Goal: Task Accomplishment & Management: Manage account settings

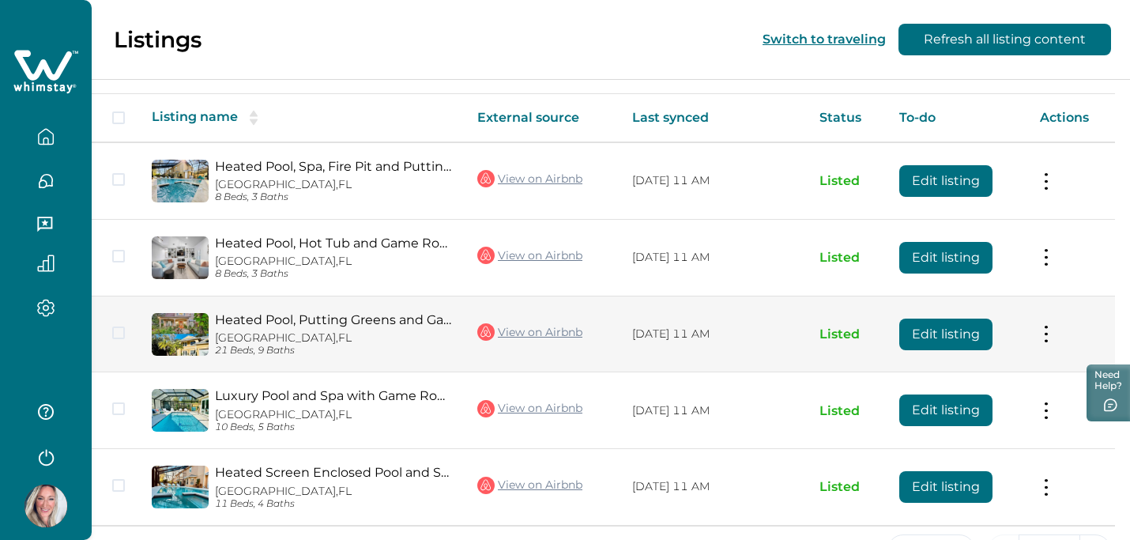
scroll to position [109, 0]
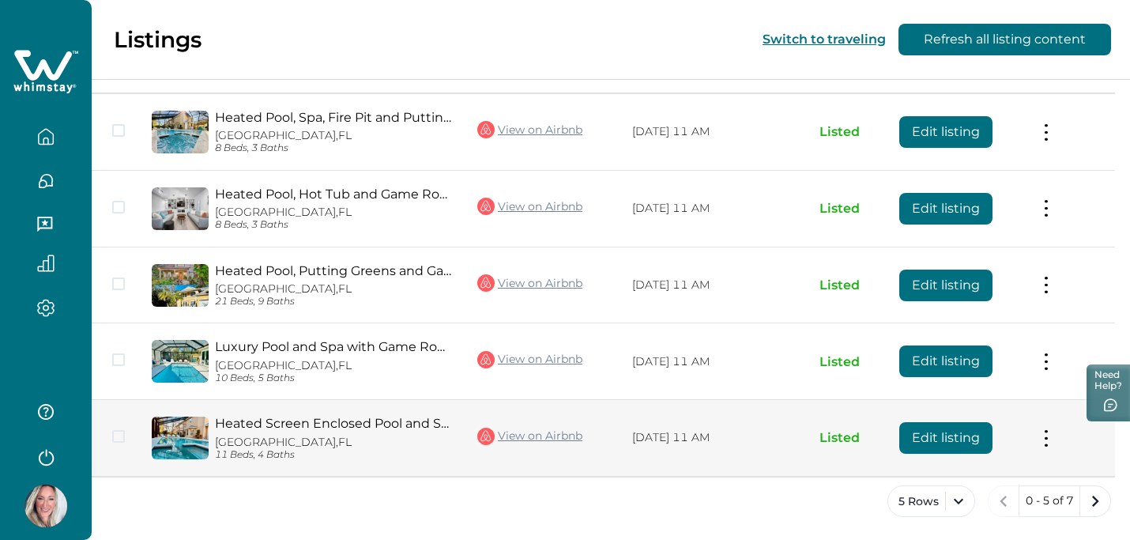
click at [958, 439] on button "Edit listing" at bounding box center [946, 438] width 93 height 32
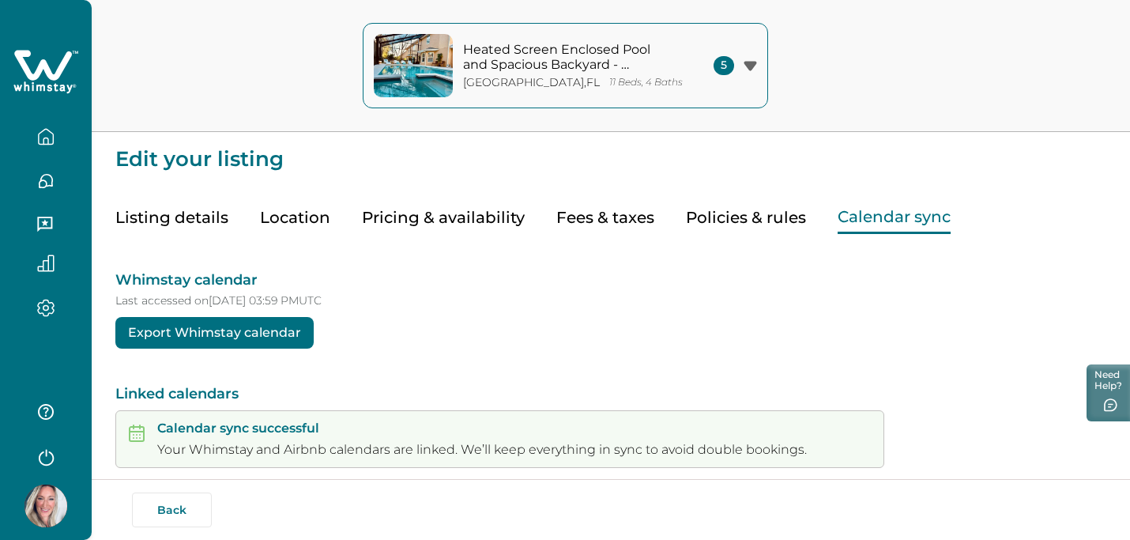
click at [849, 209] on button "Calendar sync" at bounding box center [894, 218] width 113 height 32
click at [464, 217] on button "Pricing & availability" at bounding box center [443, 218] width 163 height 32
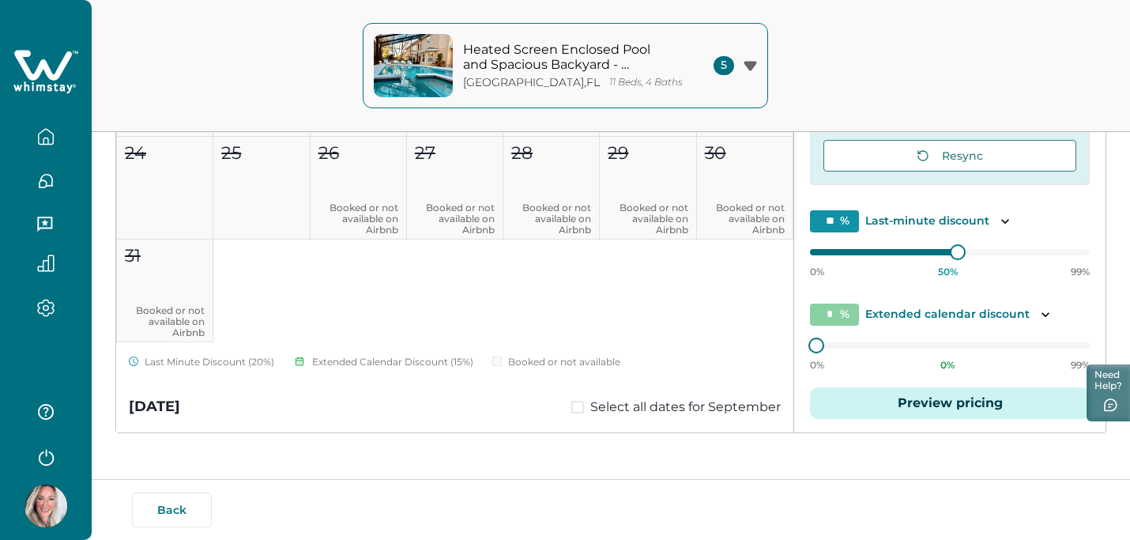
scroll to position [310, 0]
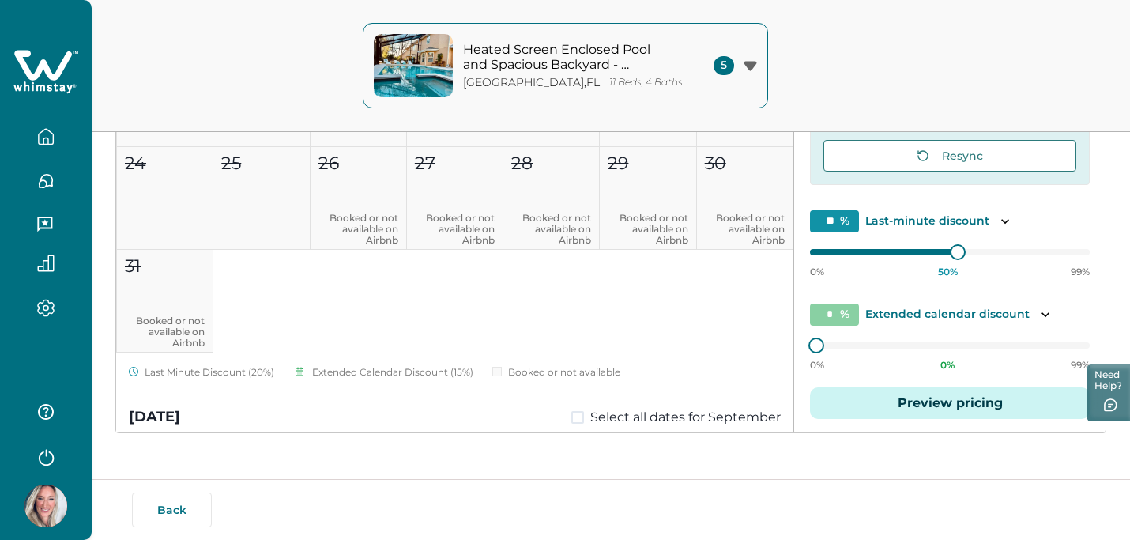
click at [750, 65] on icon "button" at bounding box center [750, 65] width 13 height 9
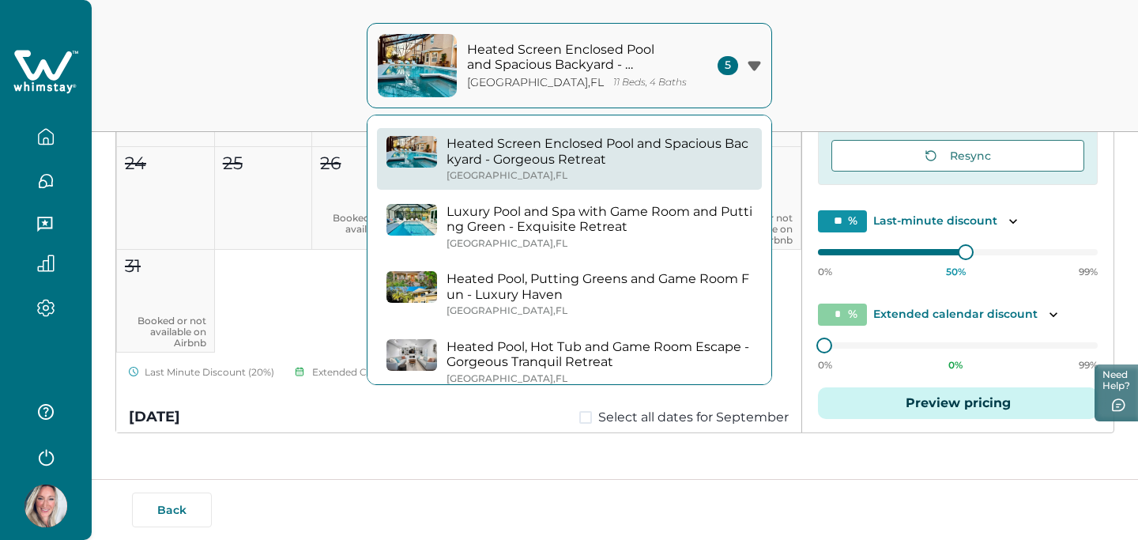
click at [750, 65] on icon "button" at bounding box center [754, 65] width 13 height 9
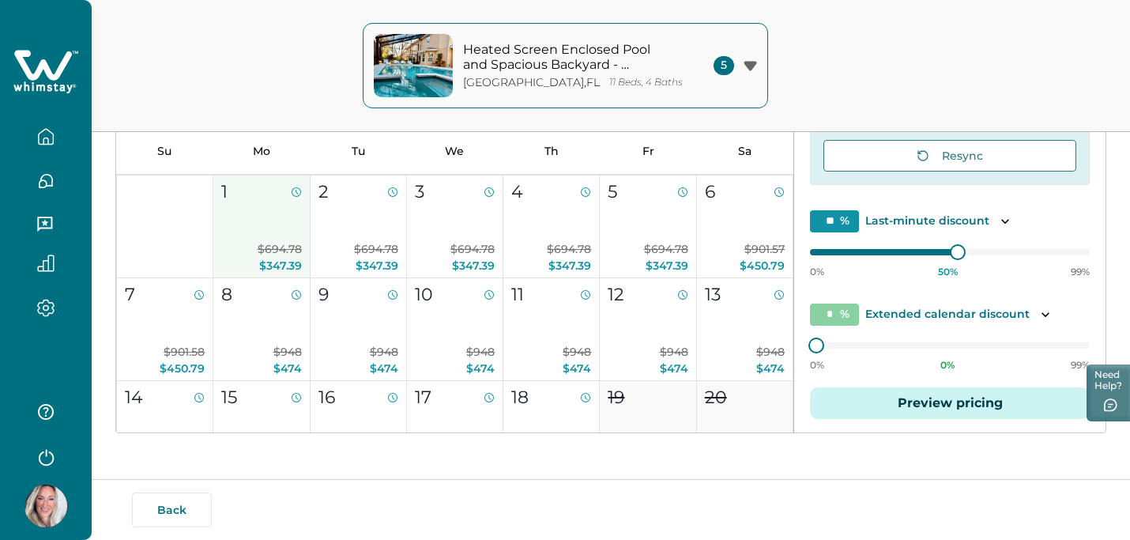
scroll to position [617, 0]
click at [278, 231] on button "1 $694.78 $347.39" at bounding box center [261, 226] width 96 height 103
type input "**"
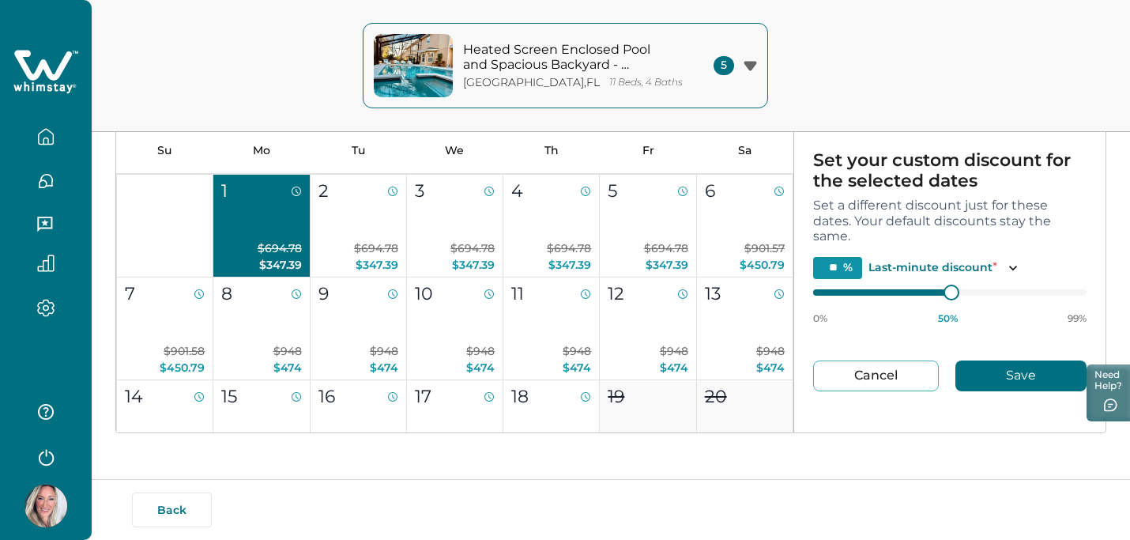
type input "**"
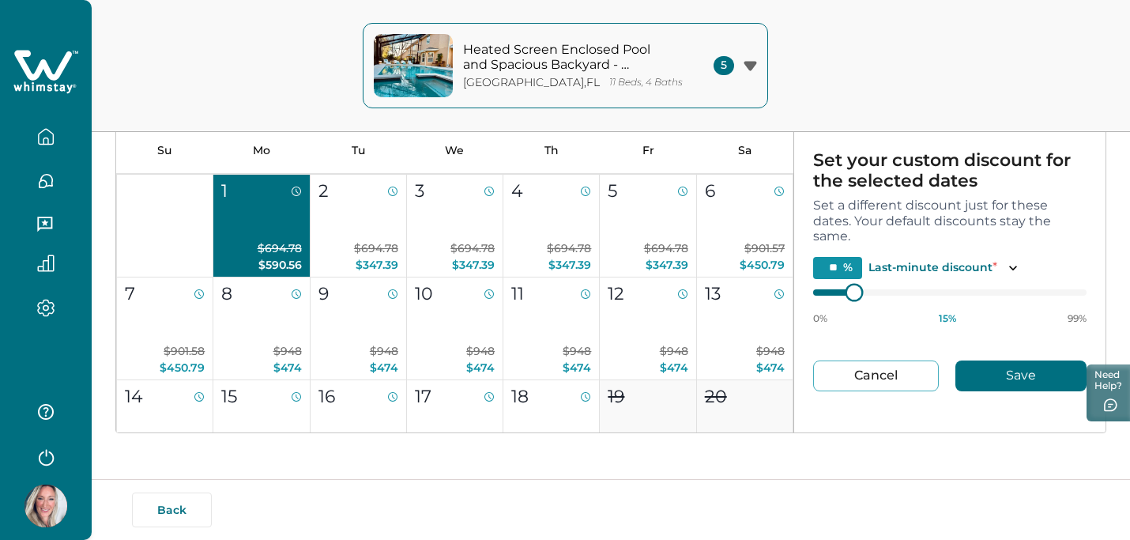
type input "**"
click at [806, 295] on div "Custom discounts Set your custom discount for the selected dates Set a differen…" at bounding box center [949, 250] width 311 height 351
click at [1004, 374] on button "Save" at bounding box center [1021, 375] width 131 height 31
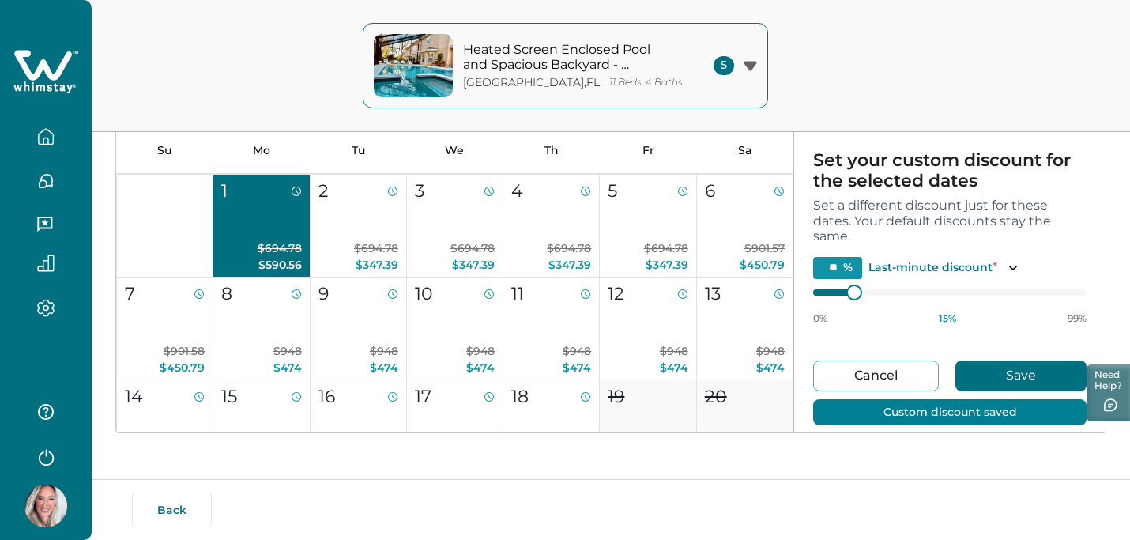
type input "**"
type input "*"
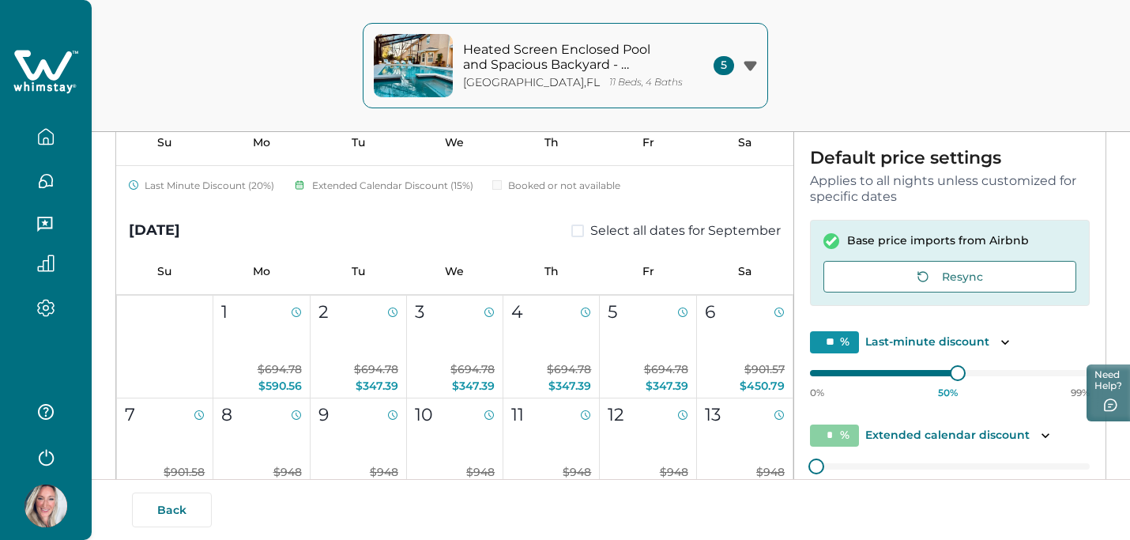
scroll to position [196, 0]
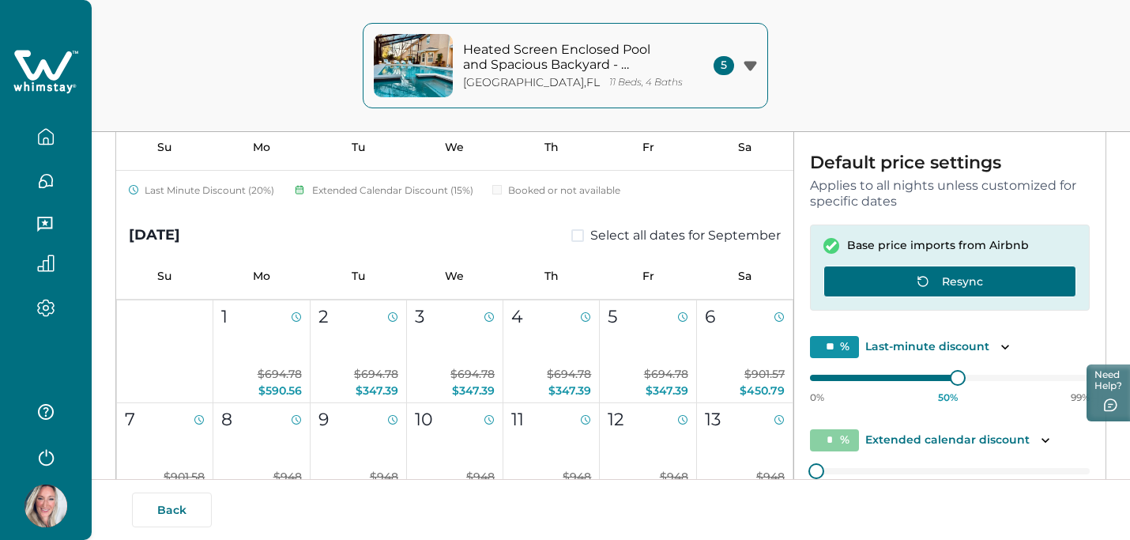
click at [974, 274] on button "Resync" at bounding box center [950, 282] width 253 height 32
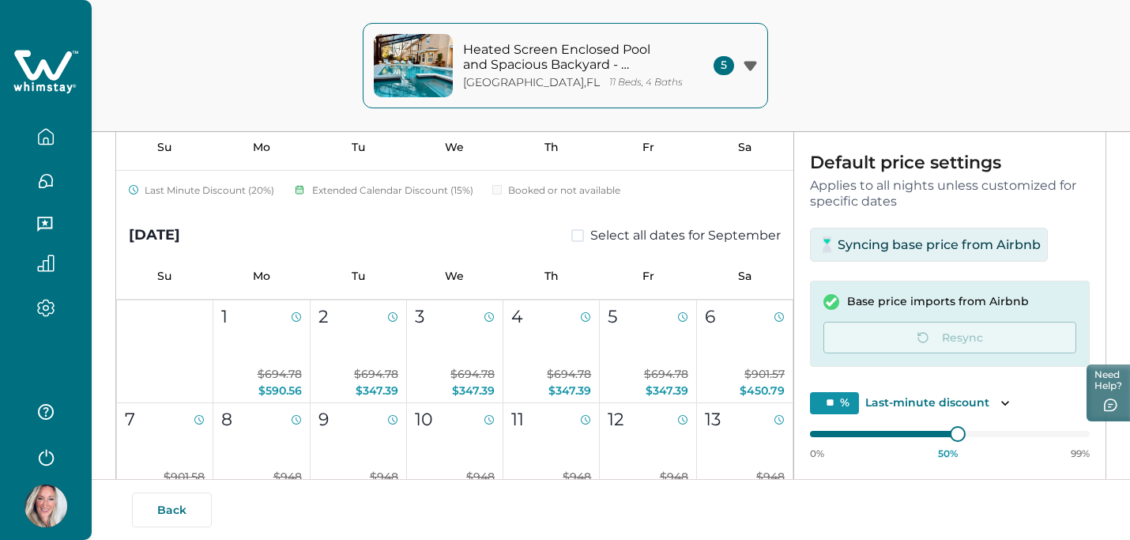
scroll to position [77, 0]
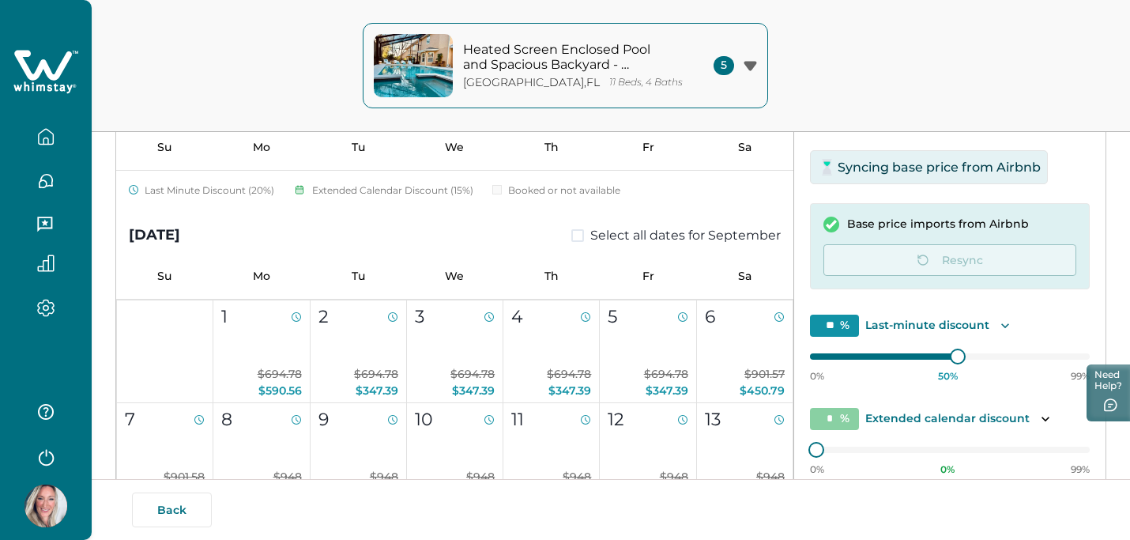
click at [1002, 325] on icon "Toggle description" at bounding box center [1006, 325] width 8 height 5
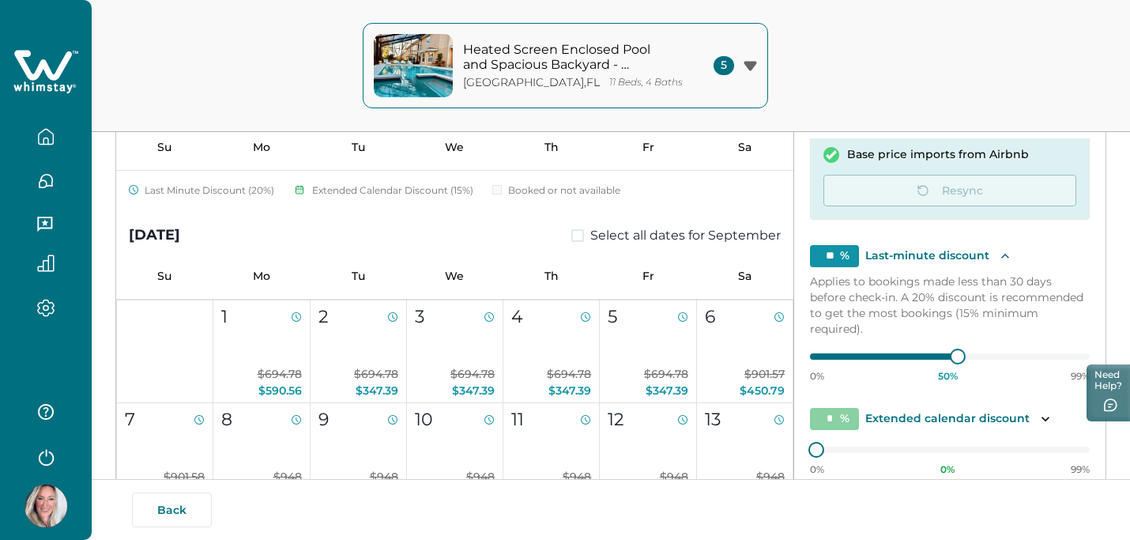
scroll to position [322, 0]
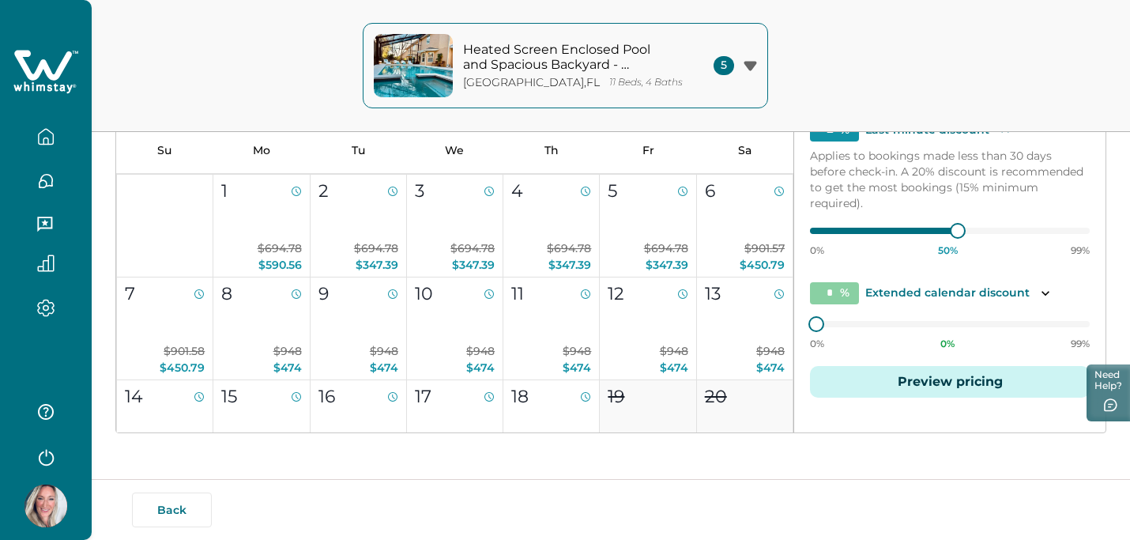
click at [818, 239] on div "0% 50 % 99%" at bounding box center [950, 237] width 280 height 40
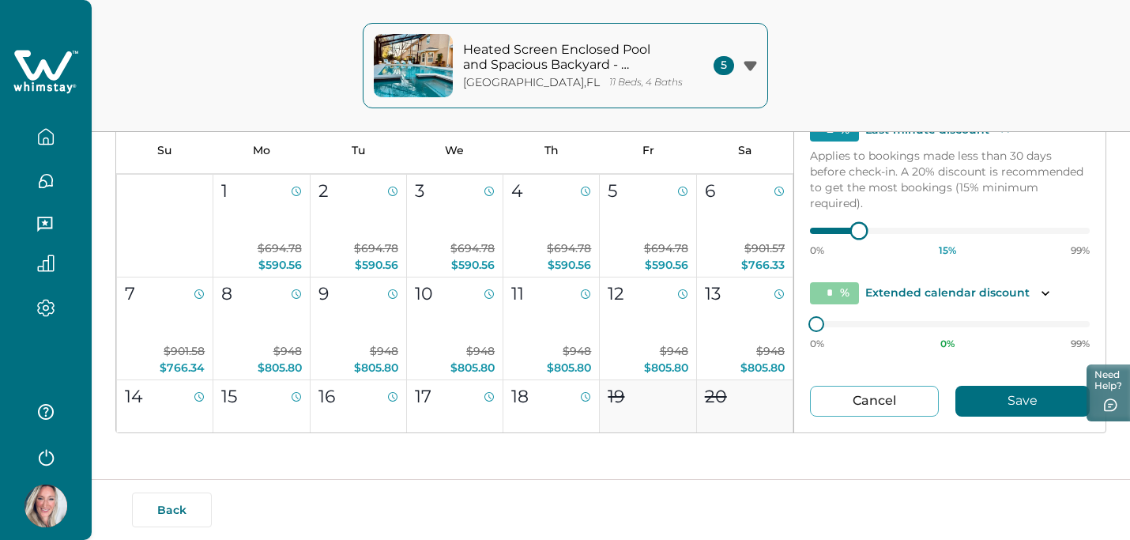
click at [820, 229] on div at bounding box center [831, 231] width 43 height 6
click at [824, 232] on div at bounding box center [831, 231] width 43 height 6
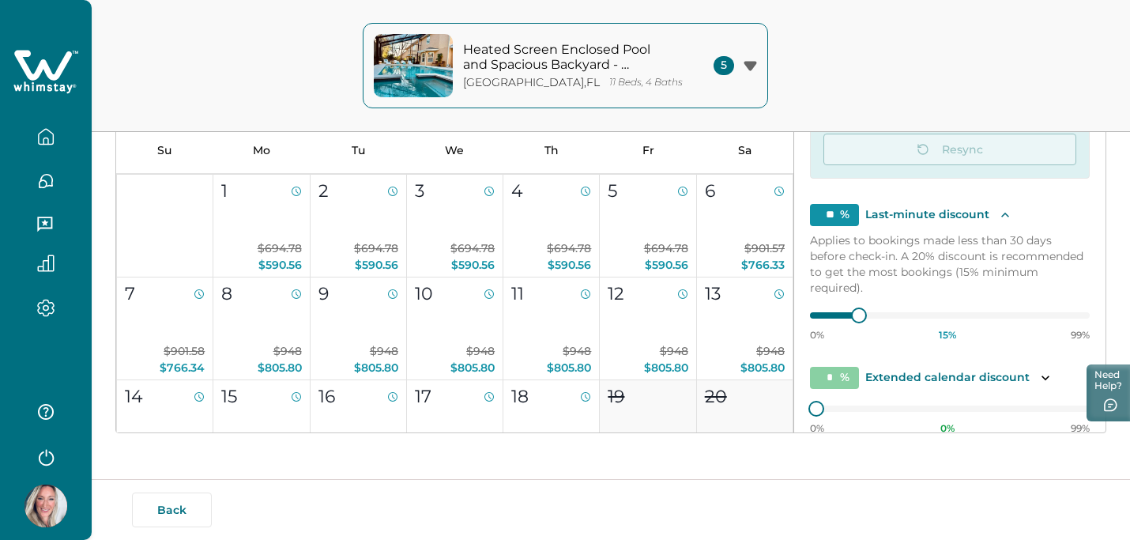
scroll to position [63, 0]
click at [922, 215] on p "Last-minute discount" at bounding box center [928, 214] width 124 height 16
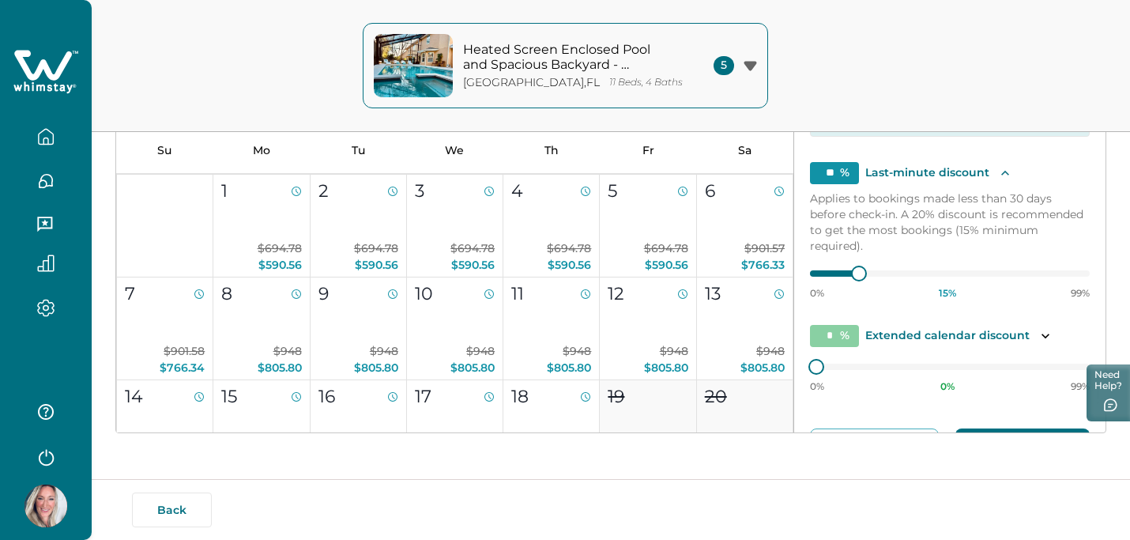
scroll to position [105, 0]
type input "**"
click at [814, 273] on div at bounding box center [950, 273] width 280 height 0
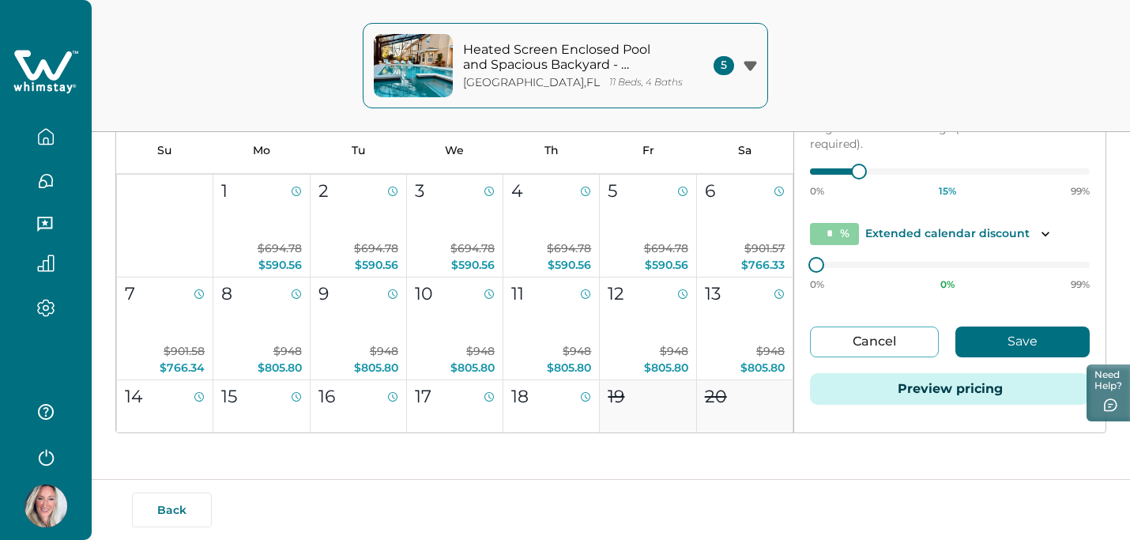
scroll to position [213, 0]
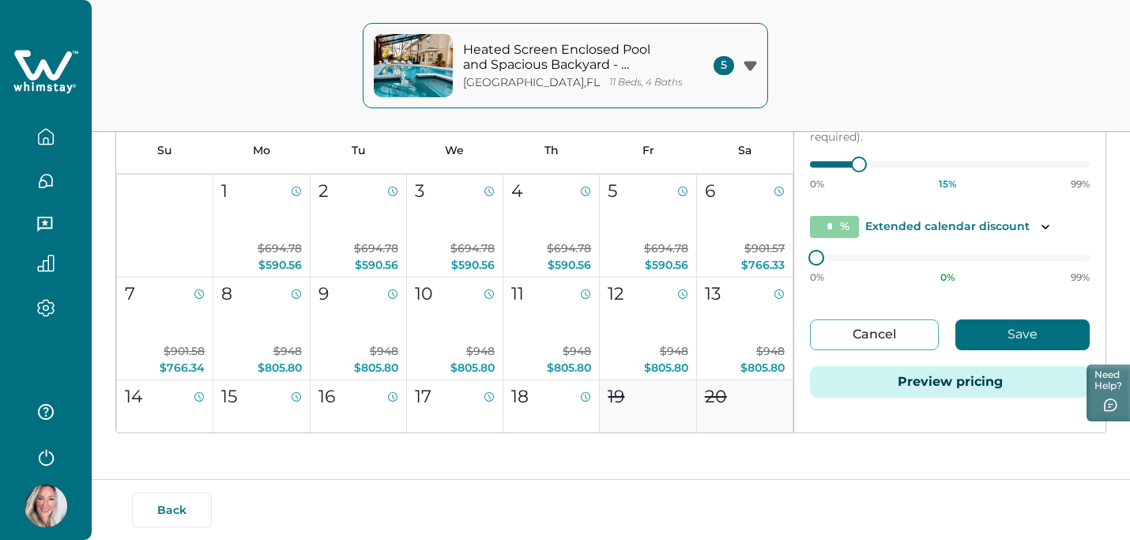
click at [974, 329] on button "Save" at bounding box center [1023, 334] width 134 height 31
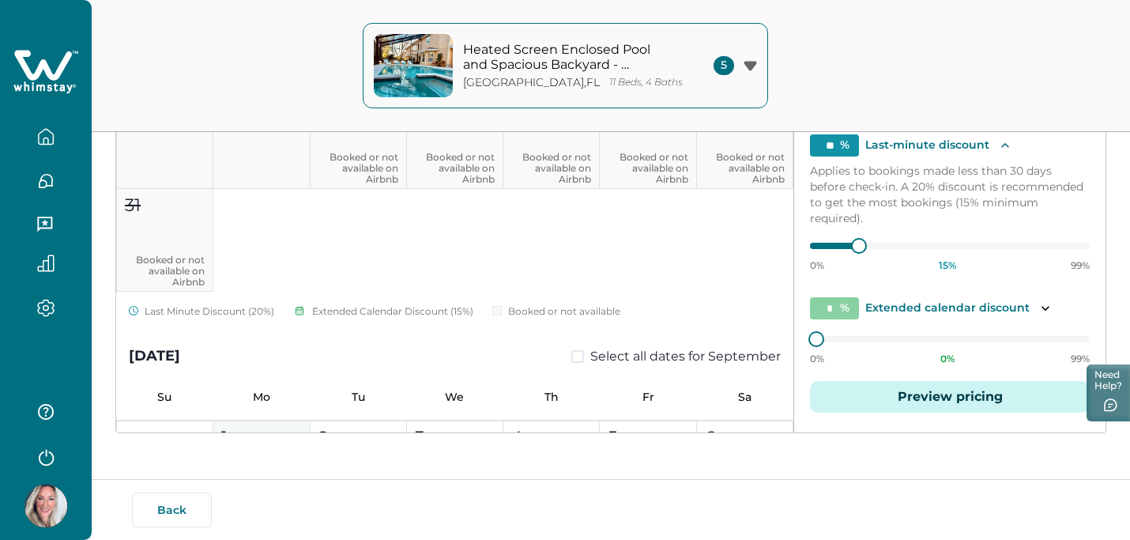
scroll to position [561, 0]
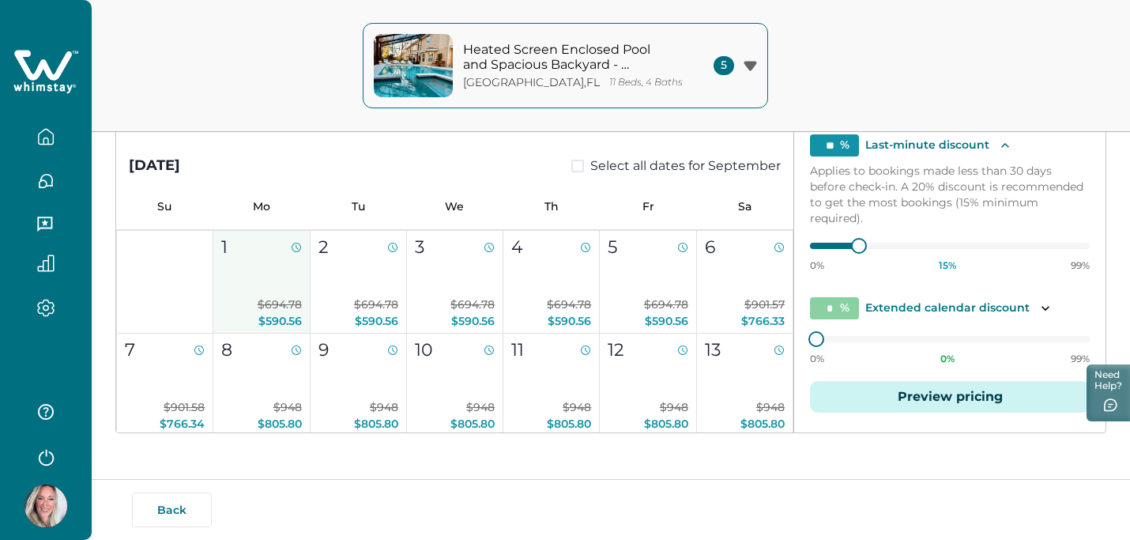
click at [285, 268] on button "1 $694.78 $590.56" at bounding box center [261, 282] width 96 height 103
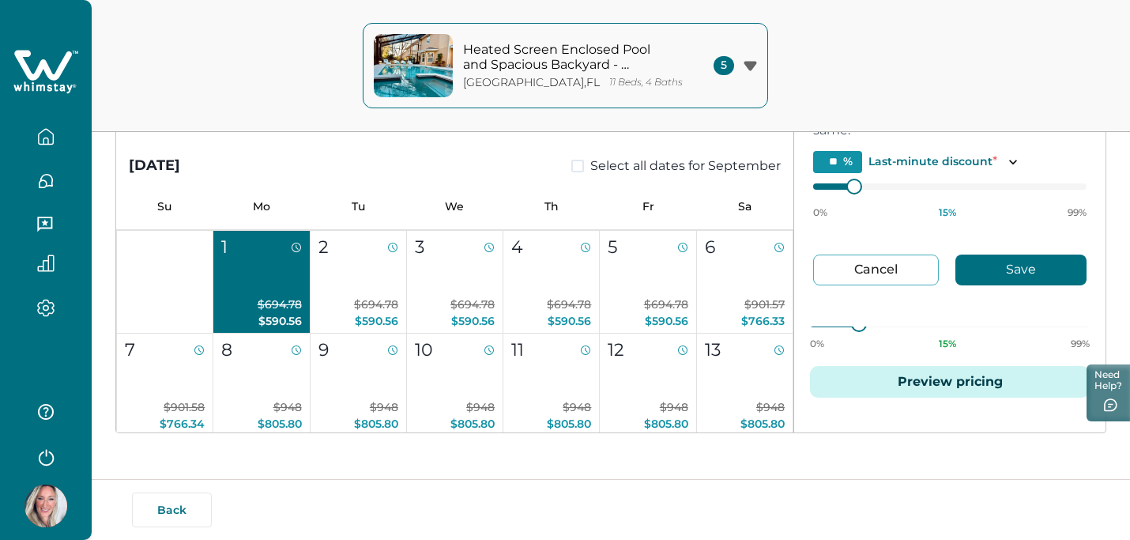
scroll to position [0, 0]
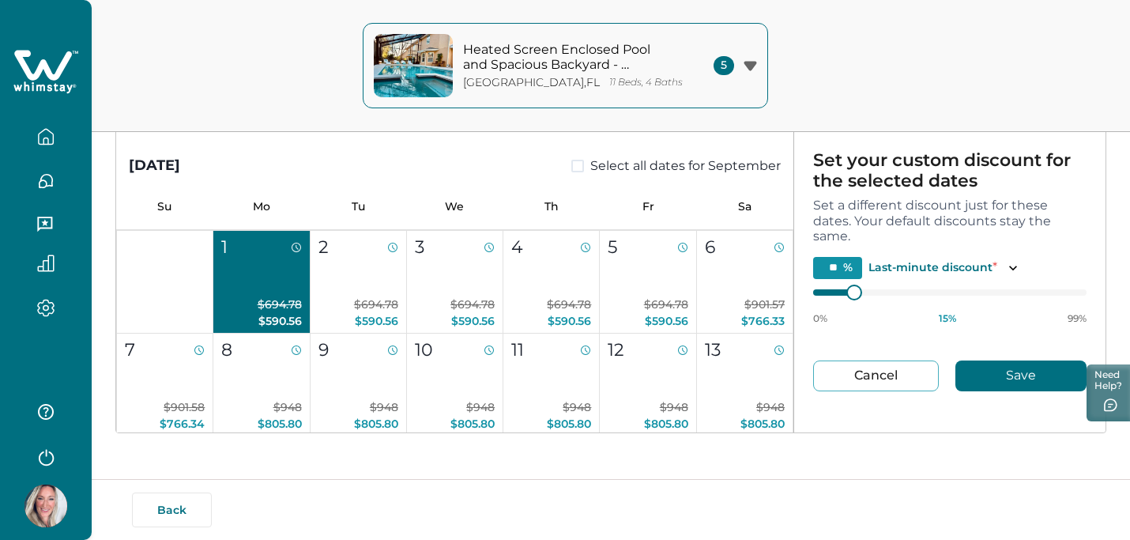
click at [261, 262] on button "1 $694.78 $590.56" at bounding box center [261, 282] width 96 height 103
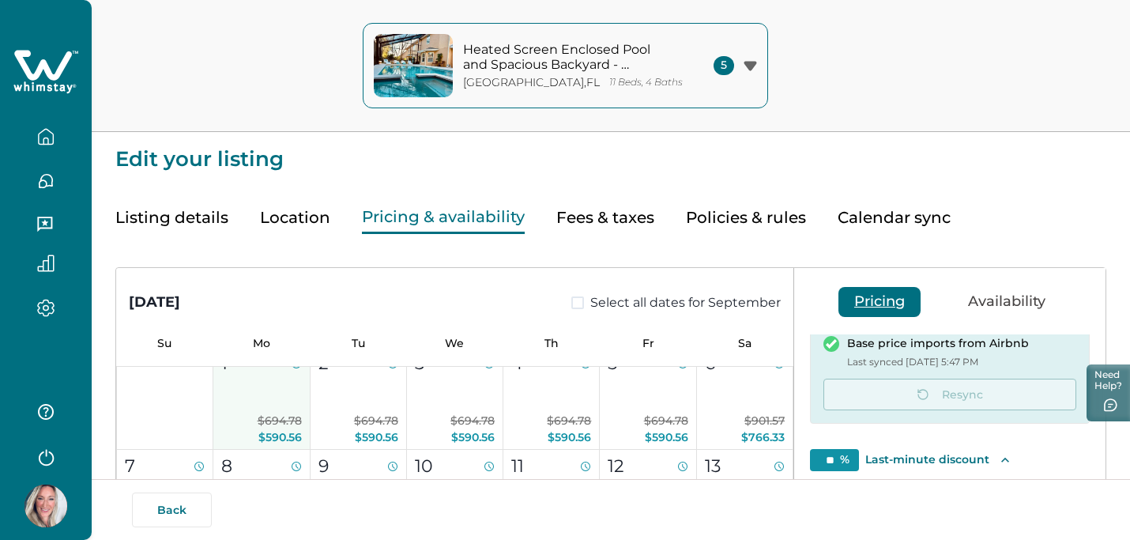
scroll to position [753, 0]
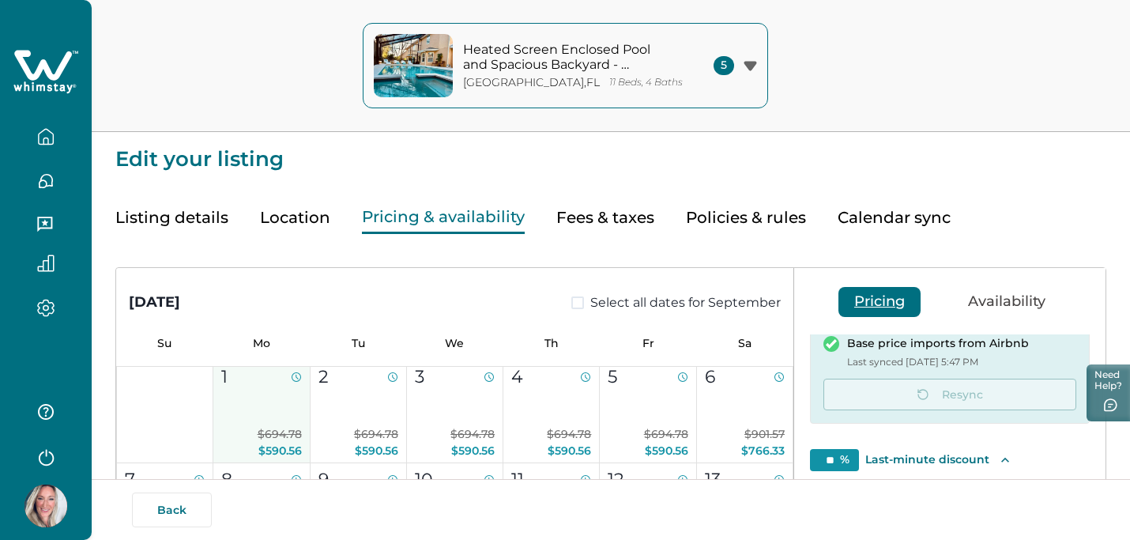
click at [285, 380] on div "1" at bounding box center [260, 377] width 79 height 26
type input "**"
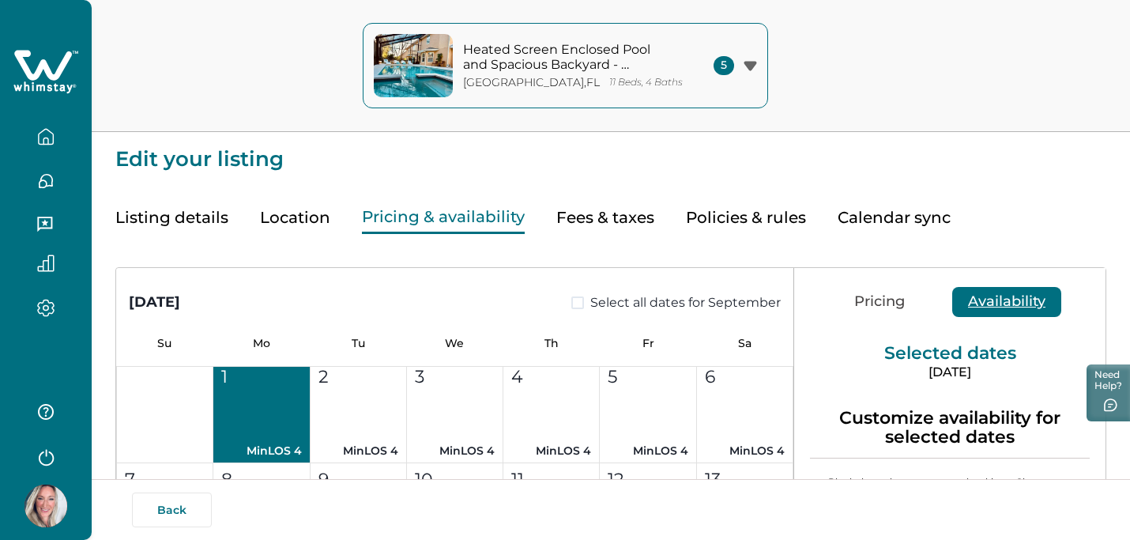
click at [1009, 300] on button "Availability" at bounding box center [1007, 302] width 109 height 30
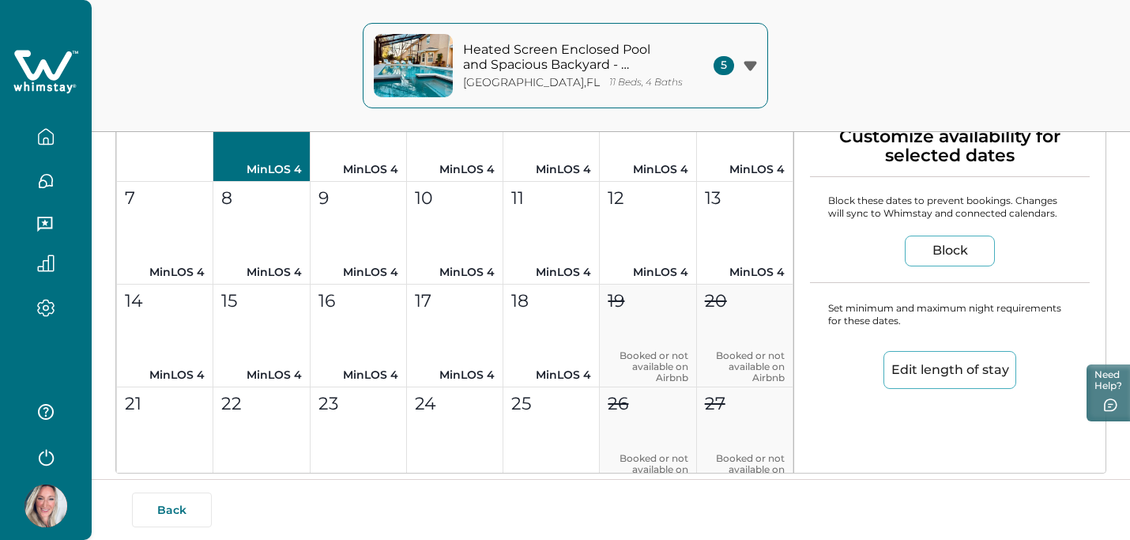
scroll to position [283, 0]
click at [957, 366] on button "Edit length of stay" at bounding box center [950, 368] width 133 height 38
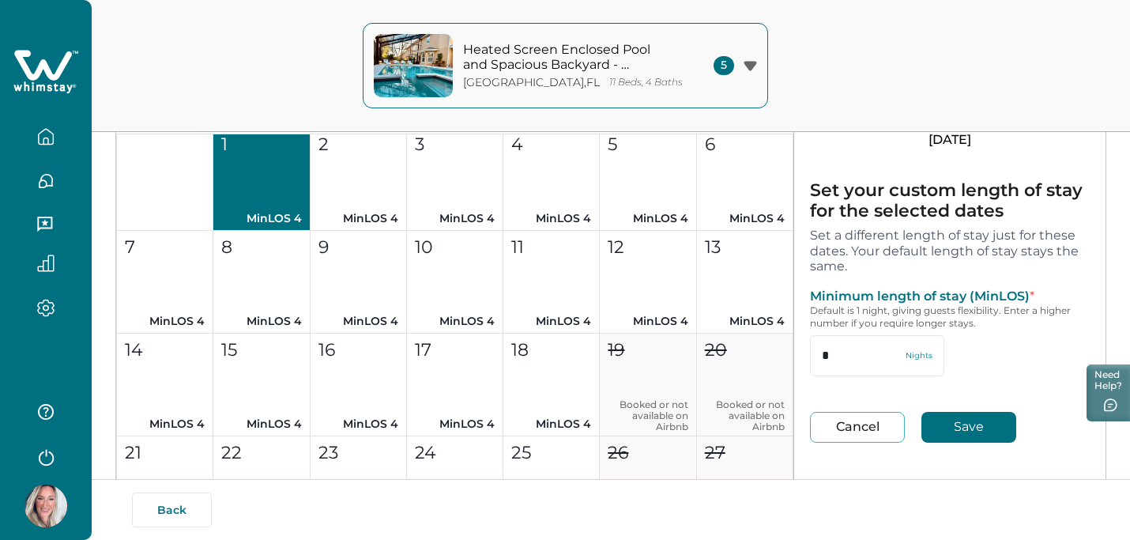
scroll to position [232, 0]
click at [843, 356] on input "*" at bounding box center [877, 356] width 134 height 41
type input "*"
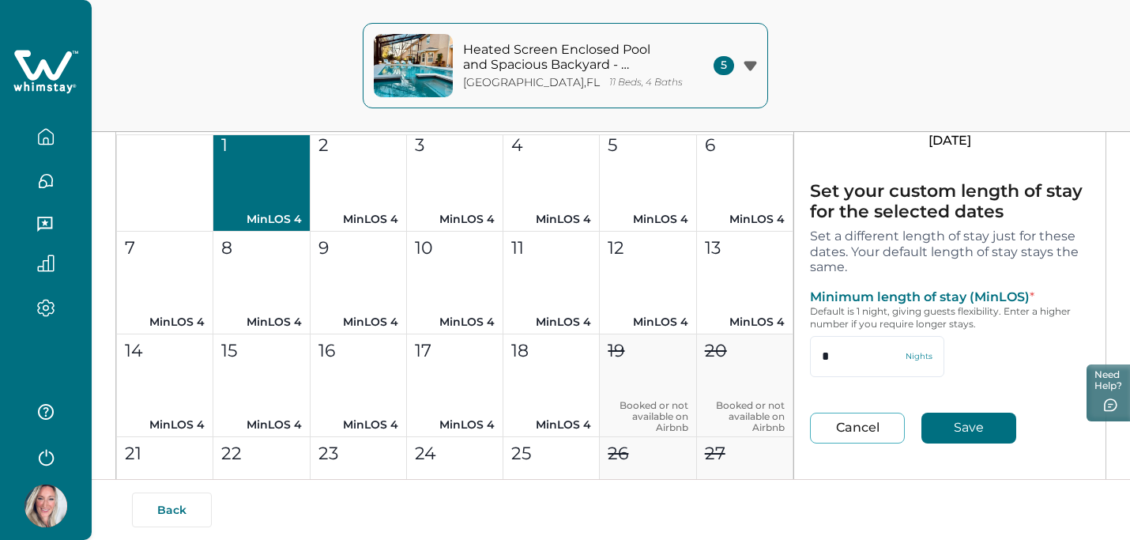
click at [971, 432] on button "Save" at bounding box center [969, 428] width 95 height 31
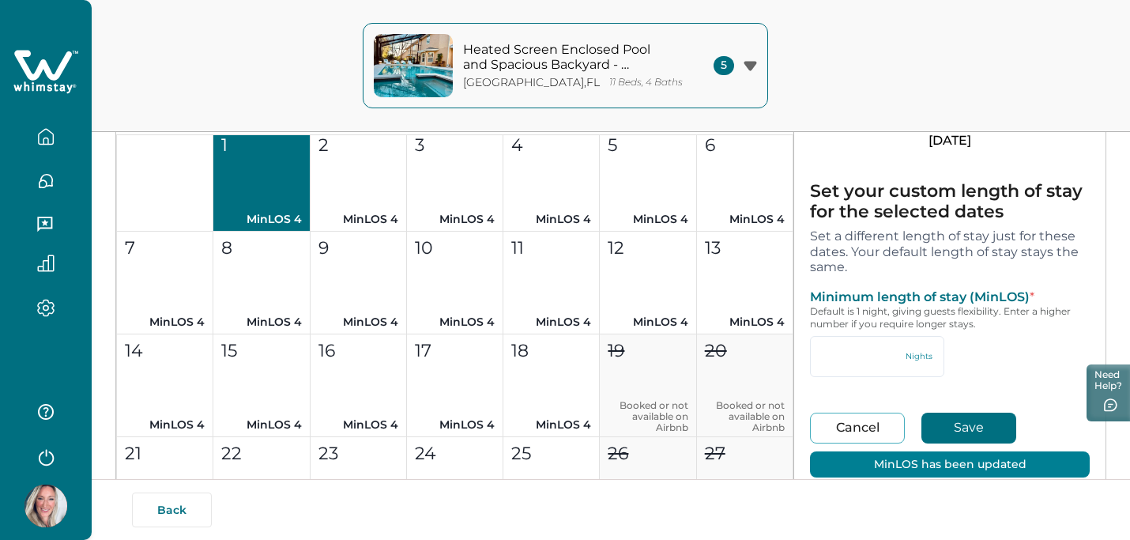
type input "*"
type input "**"
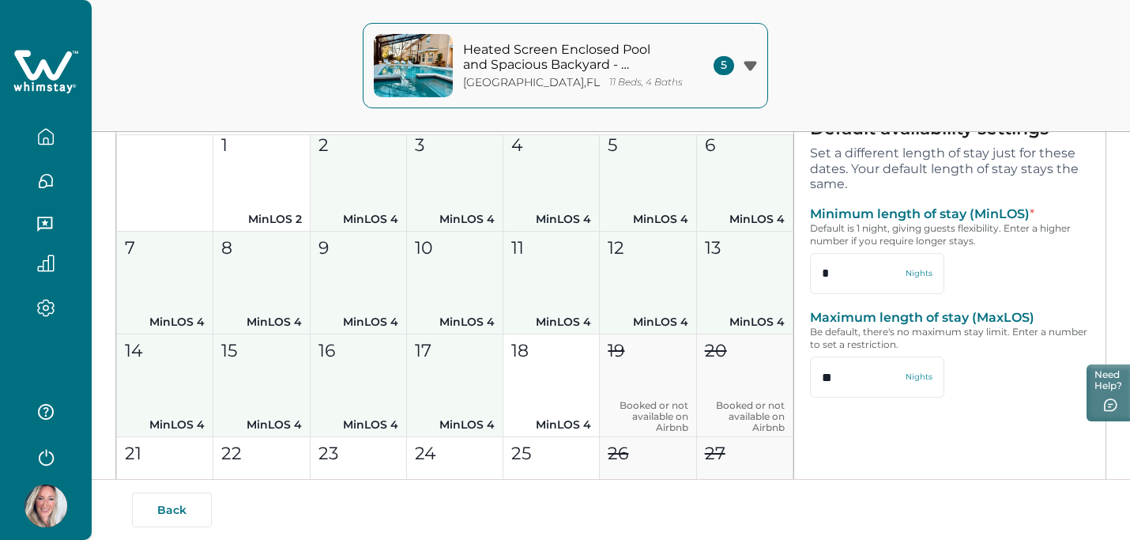
drag, startPoint x: 381, startPoint y: 198, endPoint x: 443, endPoint y: 370, distance: 182.3
click at [443, 370] on div "1 MinLOS 2 2 MinLOS 4 3 MinLOS 4 4 MinLOS 4 5 MinLOS 4 6 MinLOS 4 7 MinLOS 4 8 …" at bounding box center [454, 385] width 677 height 515
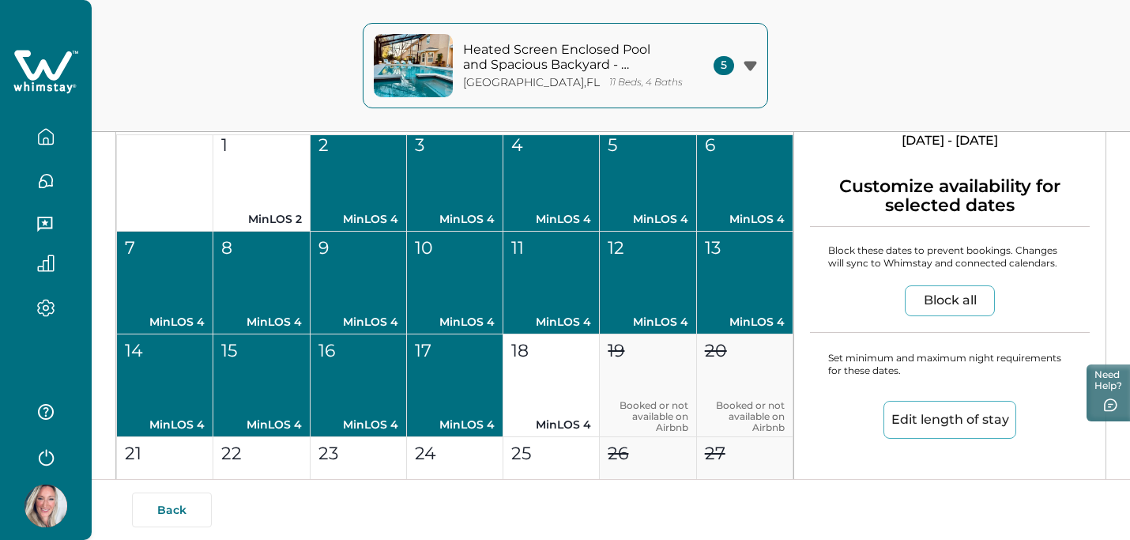
click at [935, 414] on button "Edit length of stay" at bounding box center [950, 420] width 133 height 38
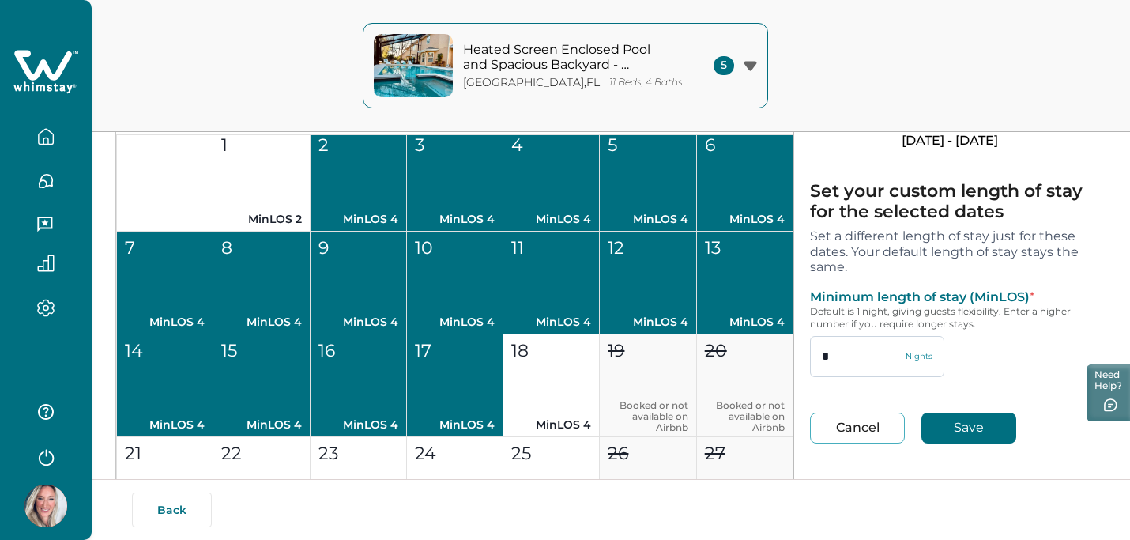
click at [851, 344] on input "*" at bounding box center [877, 356] width 134 height 41
type input "*"
click at [972, 427] on button "Save" at bounding box center [969, 428] width 95 height 31
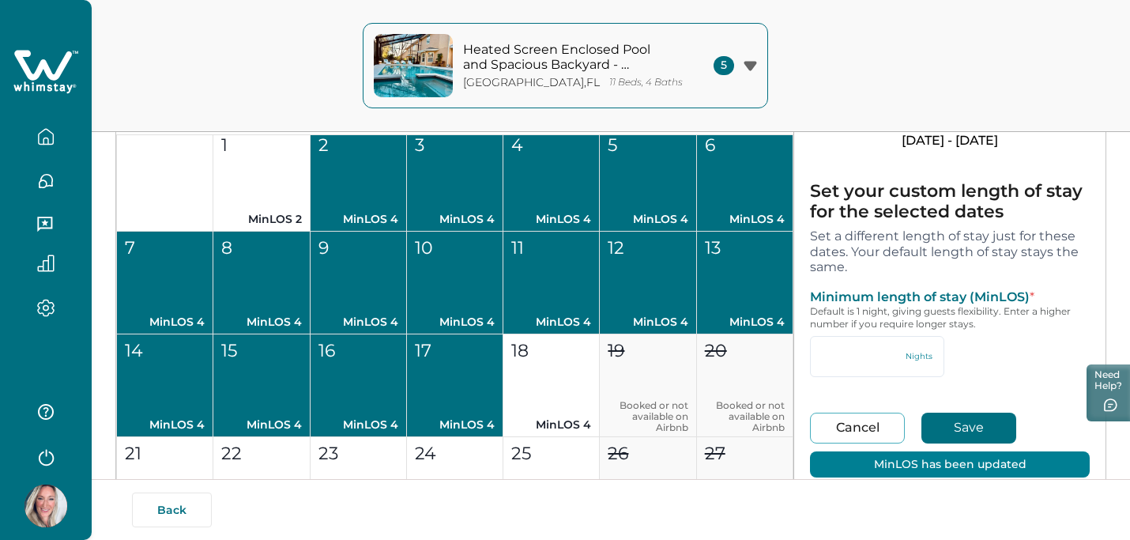
type input "*"
type input "**"
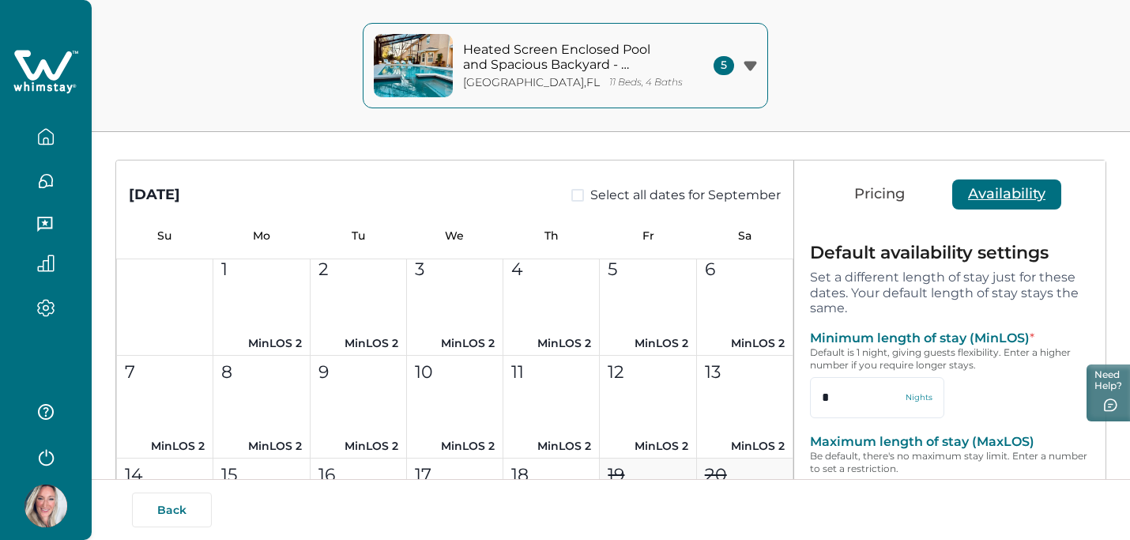
scroll to position [107, 0]
click at [748, 66] on icon "button" at bounding box center [750, 65] width 13 height 9
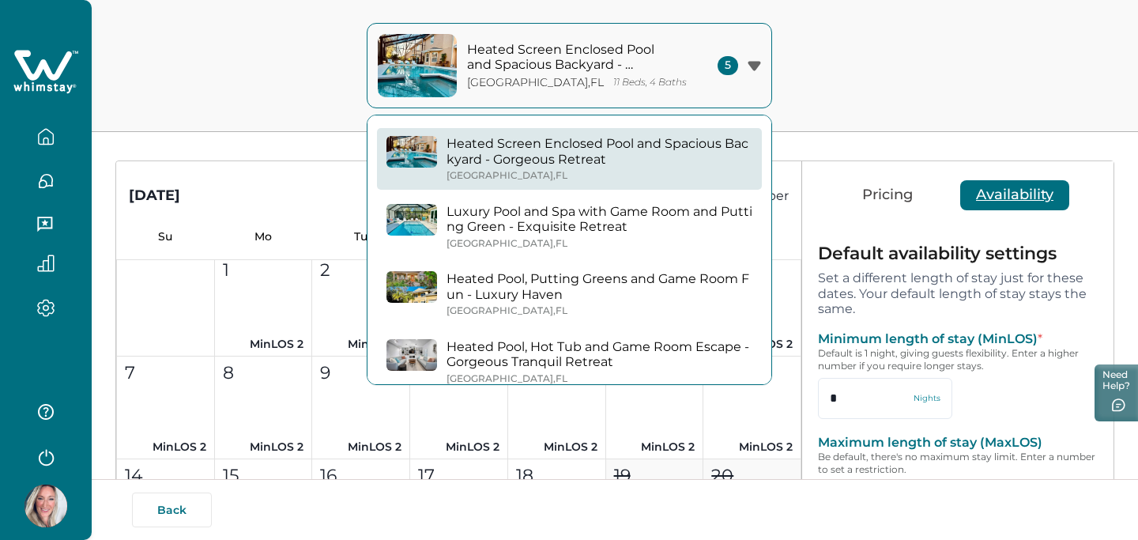
click at [681, 213] on p "Luxury Pool and Spa with Game Room and Putting Green - Exquisite Retreat" at bounding box center [600, 219] width 306 height 31
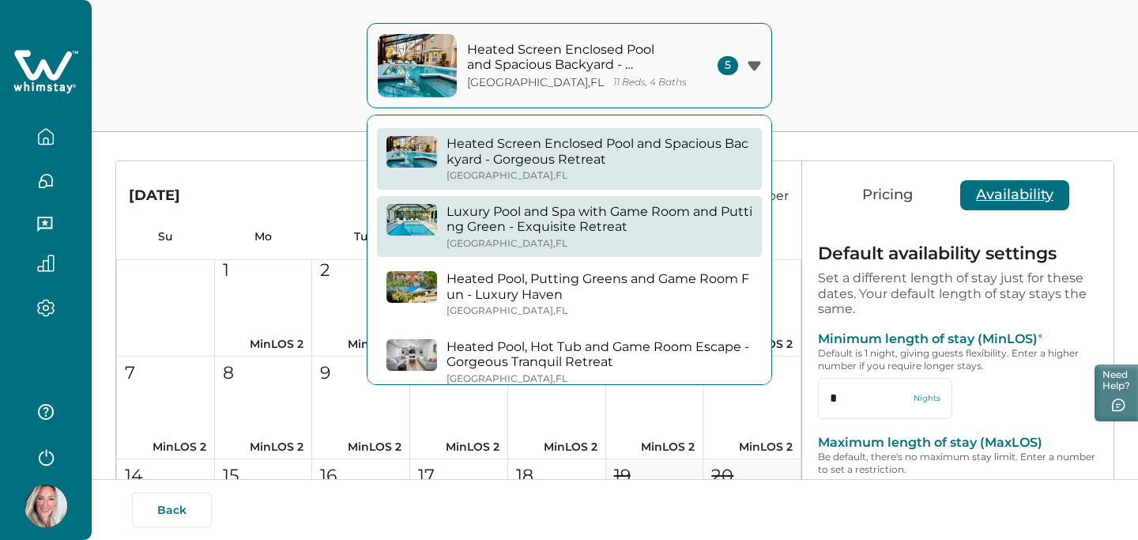
type input "*"
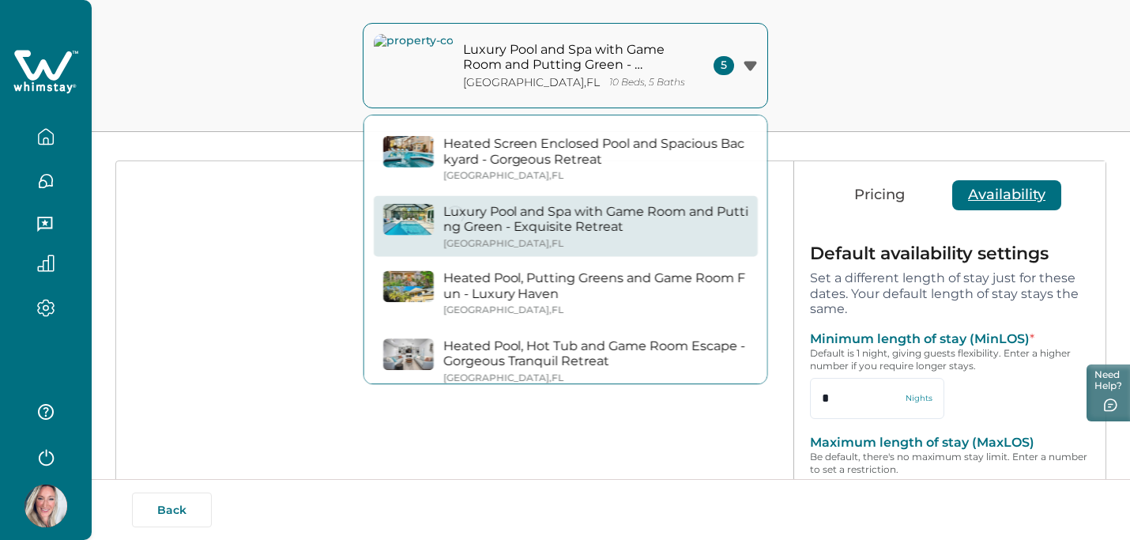
type input "*"
type input "**"
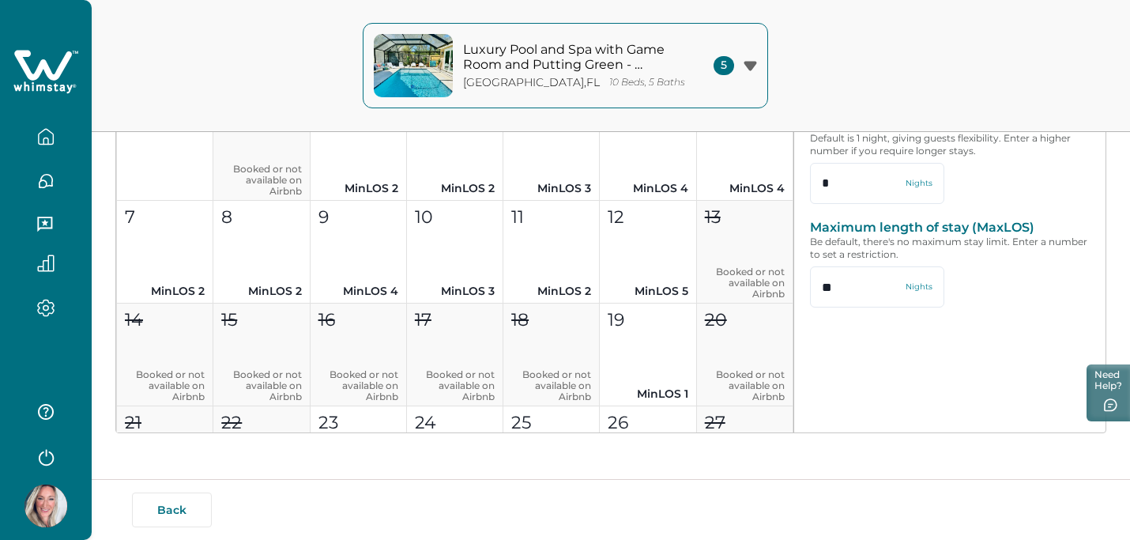
scroll to position [681, 0]
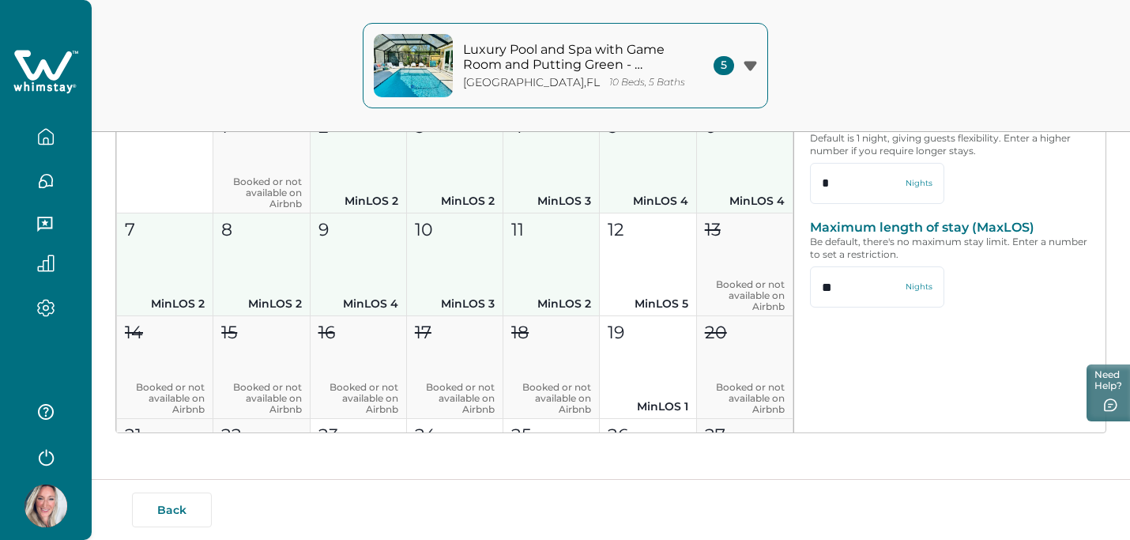
drag, startPoint x: 400, startPoint y: 165, endPoint x: 518, endPoint y: 250, distance: 145.0
click at [518, 250] on div "1 Booked or not available on Airbnb 2 MinLOS 2 3 MinLOS 2 4 MinLOS 3 5 MinLOS 4…" at bounding box center [454, 367] width 677 height 515
type input "*"
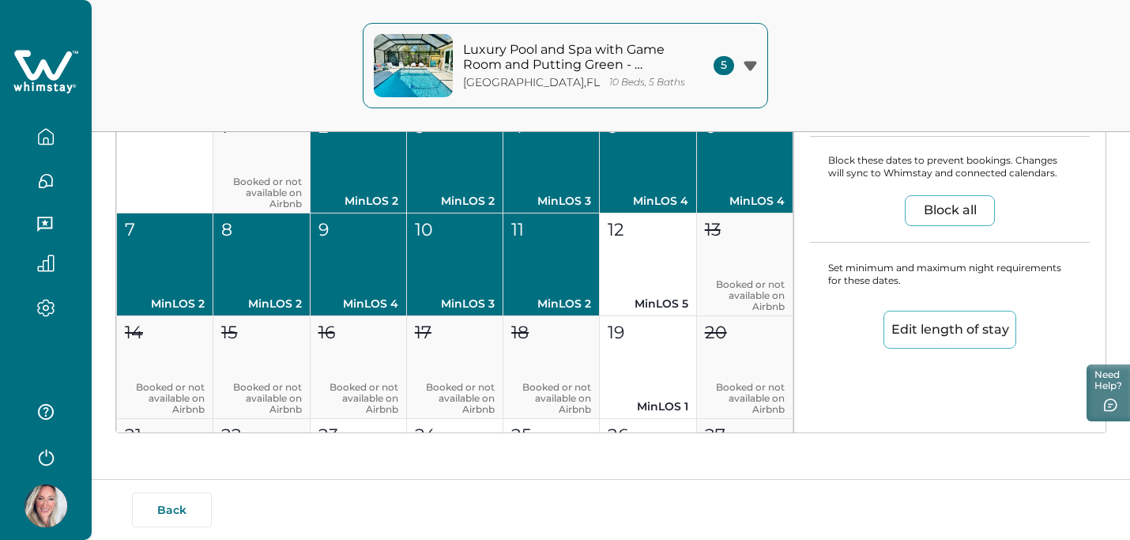
click at [911, 322] on button "Edit length of stay" at bounding box center [950, 330] width 133 height 38
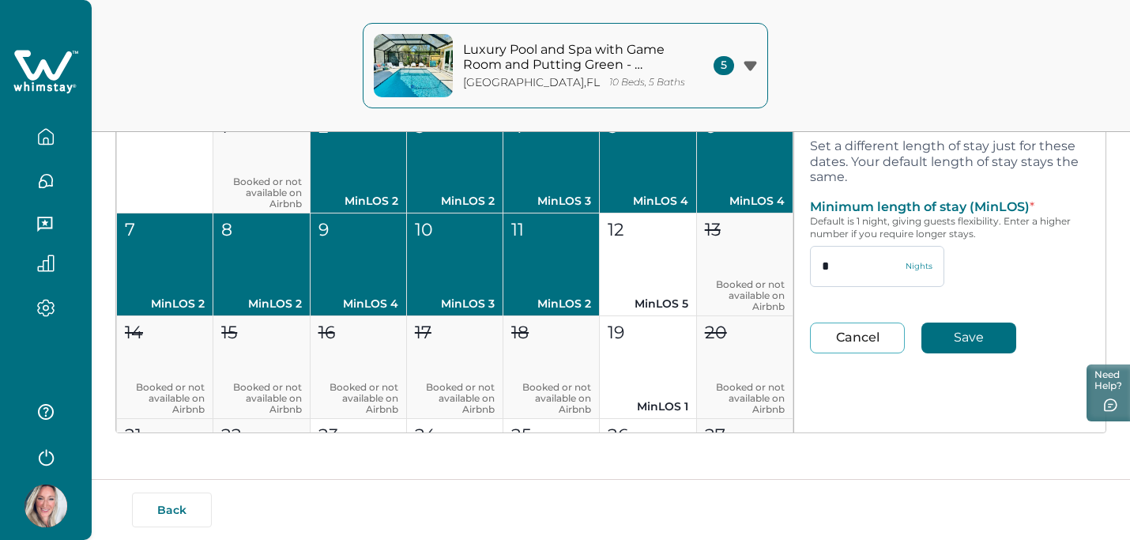
click at [859, 263] on input "*" at bounding box center [877, 266] width 134 height 41
click at [964, 342] on button "Save" at bounding box center [969, 338] width 95 height 31
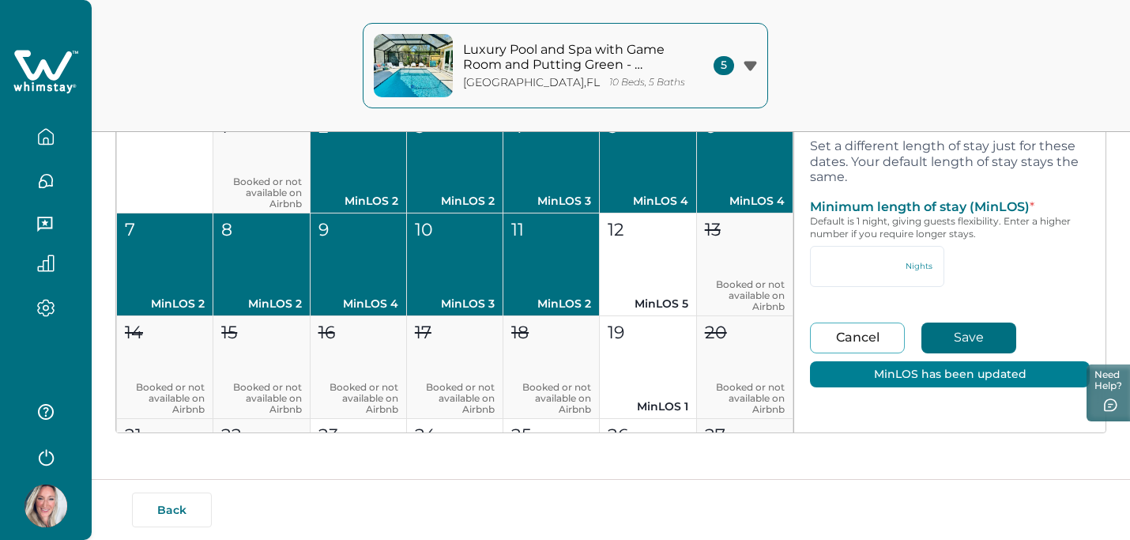
type input "*"
click at [849, 345] on button "Cancel" at bounding box center [857, 338] width 95 height 31
type input "**"
type input "*"
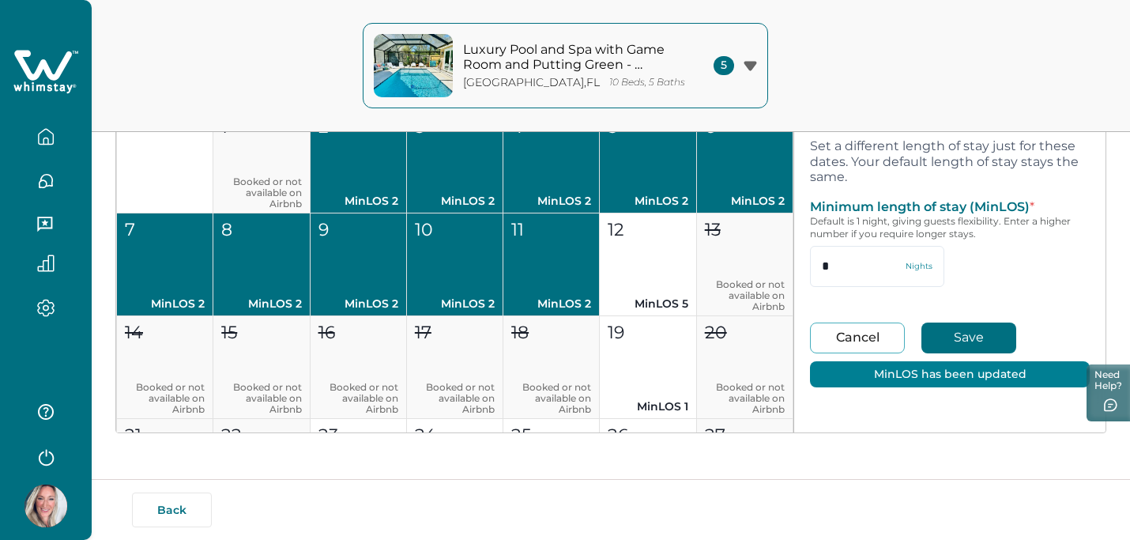
type input "*"
type input "**"
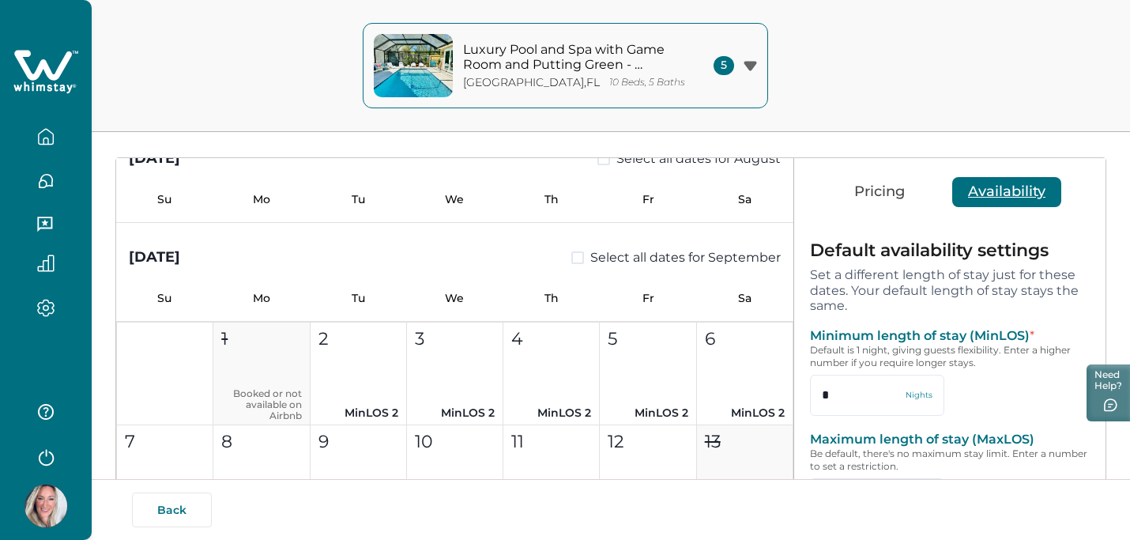
scroll to position [100, 0]
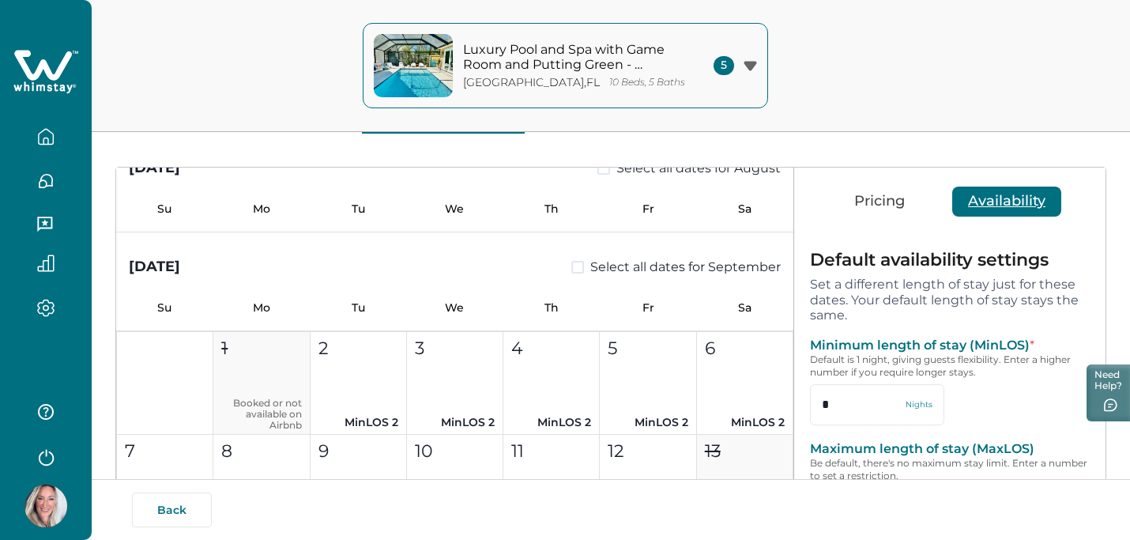
click at [872, 221] on div "Pricing Availability" at bounding box center [949, 201] width 311 height 66
click at [874, 198] on button "Pricing" at bounding box center [880, 202] width 82 height 30
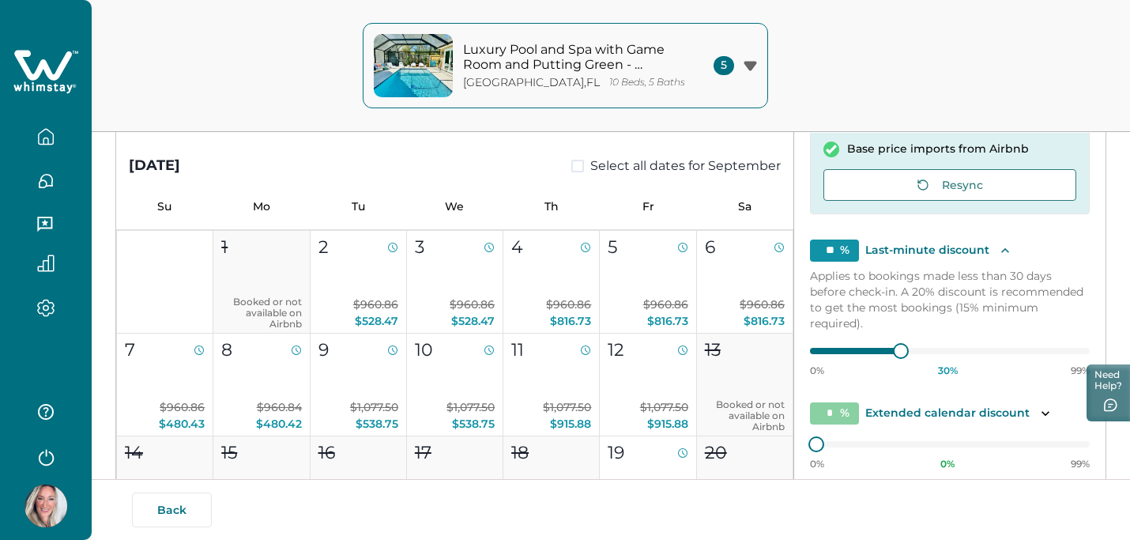
scroll to position [231, 0]
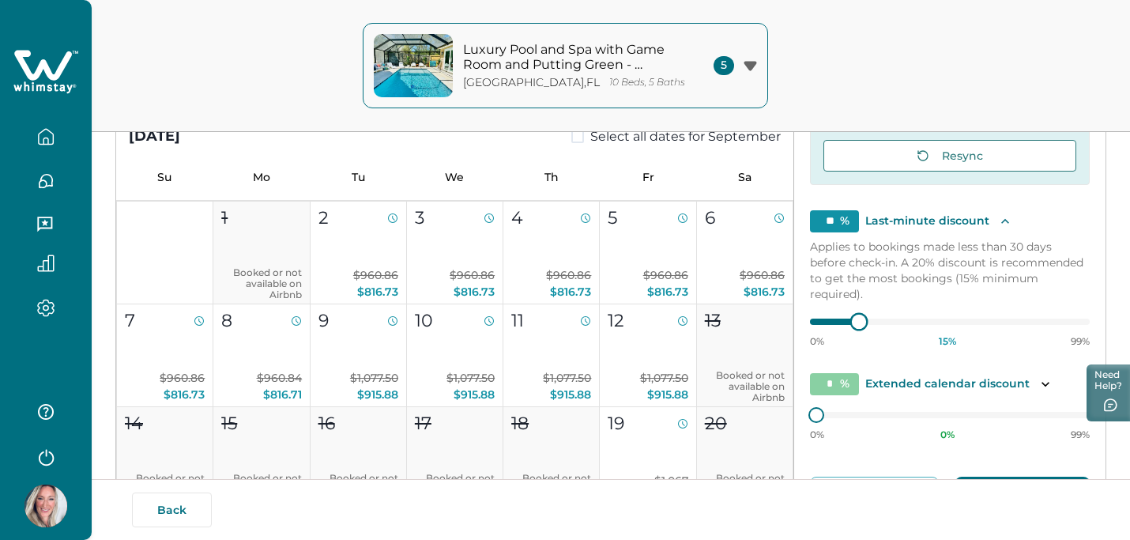
click at [802, 319] on div "Default price settings Applies to all nights unless customized for specific dat…" at bounding box center [949, 301] width 311 height 577
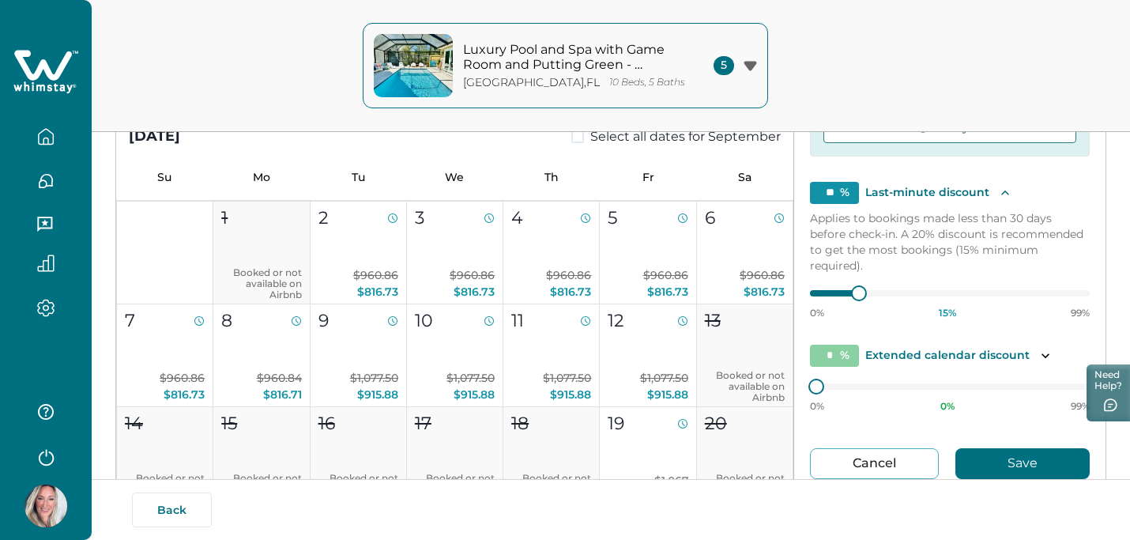
scroll to position [157, 0]
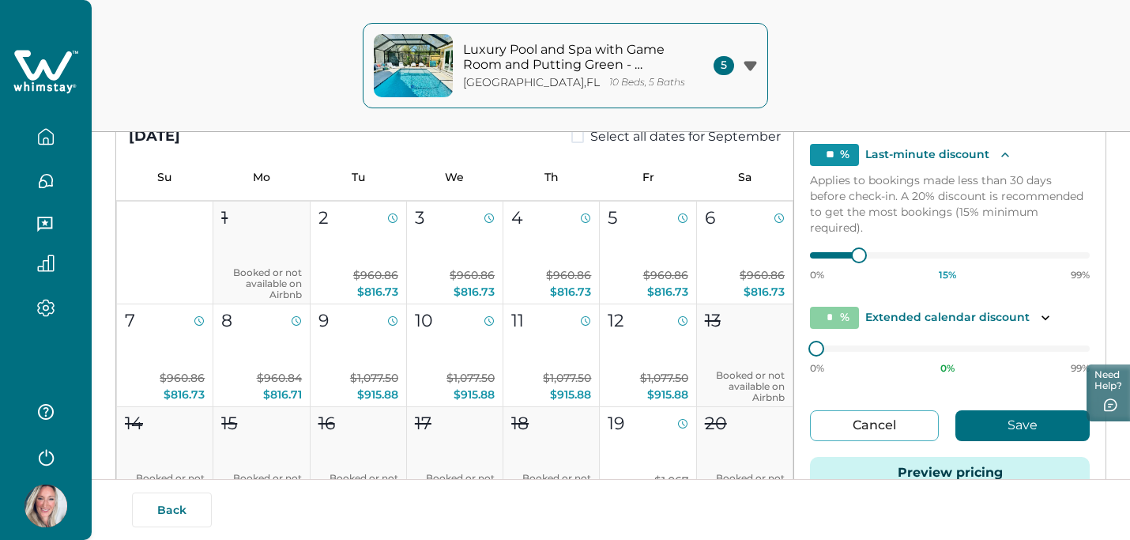
click at [995, 419] on button "Save" at bounding box center [1023, 425] width 134 height 31
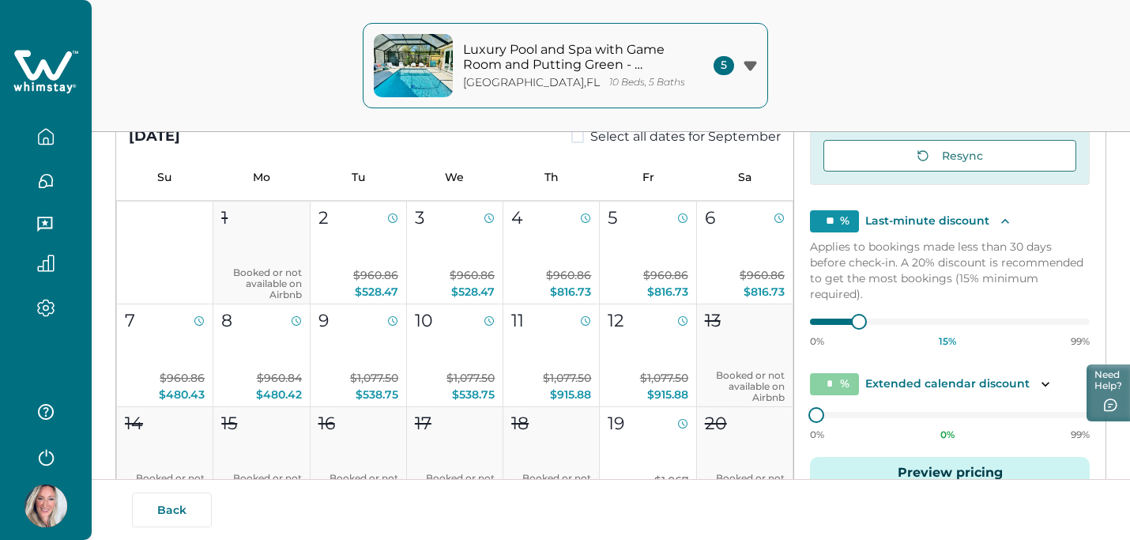
scroll to position [91, 0]
click at [161, 370] on p "$960.86 $480.43" at bounding box center [165, 386] width 80 height 33
type input "**"
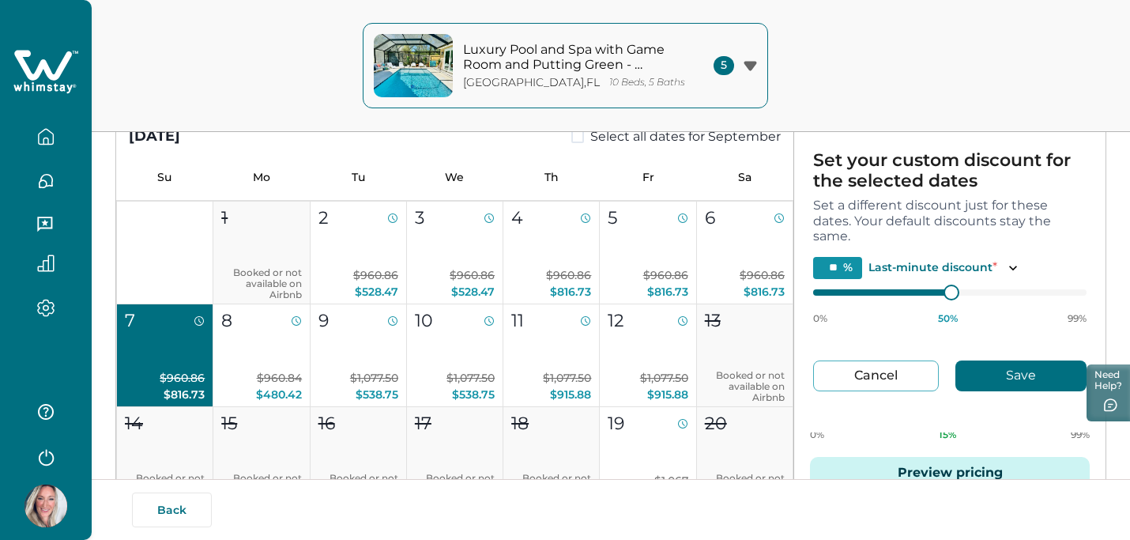
click at [879, 380] on button "Cancel" at bounding box center [876, 375] width 126 height 31
type input "**"
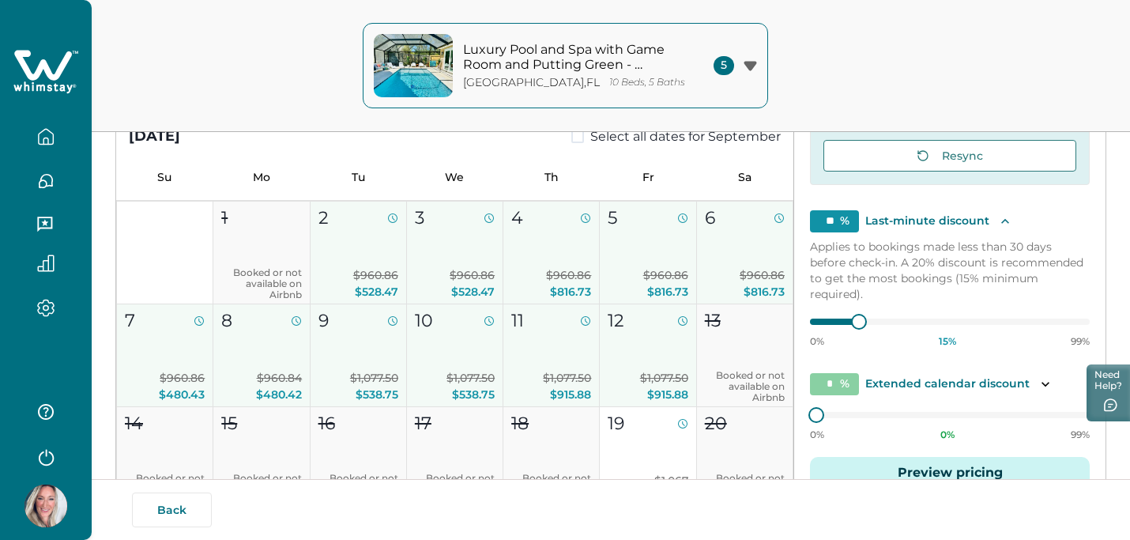
drag, startPoint x: 362, startPoint y: 262, endPoint x: 602, endPoint y: 355, distance: 257.8
click at [602, 355] on div "1 Booked or not available on Airbnb 2 $960.86 $528.47 3 $960.86 $528.47 4 $960.…" at bounding box center [454, 458] width 677 height 515
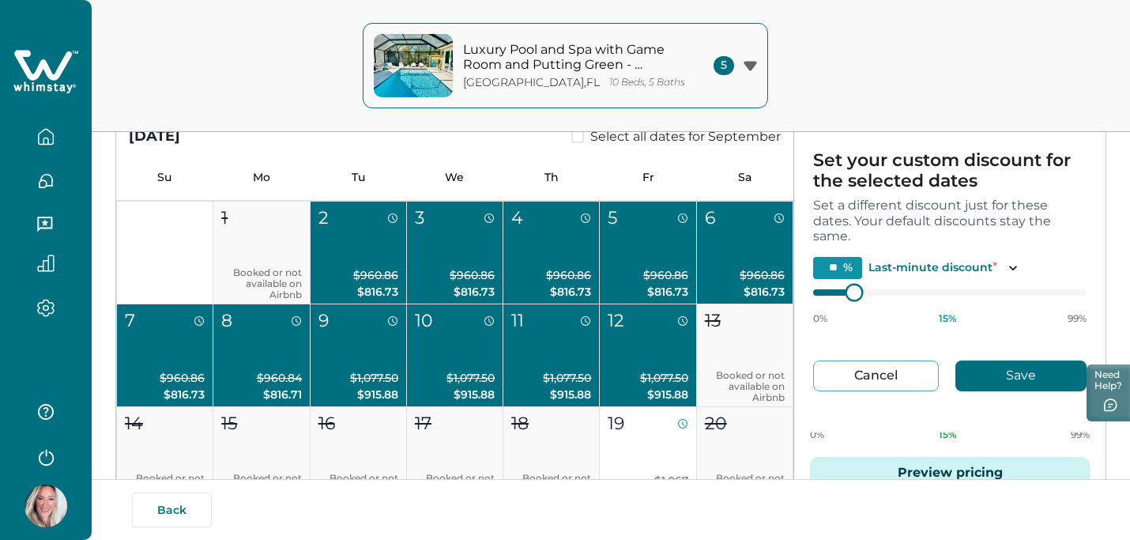
click at [820, 292] on div at bounding box center [950, 292] width 274 height 13
click at [1043, 372] on button "Save" at bounding box center [1021, 375] width 131 height 31
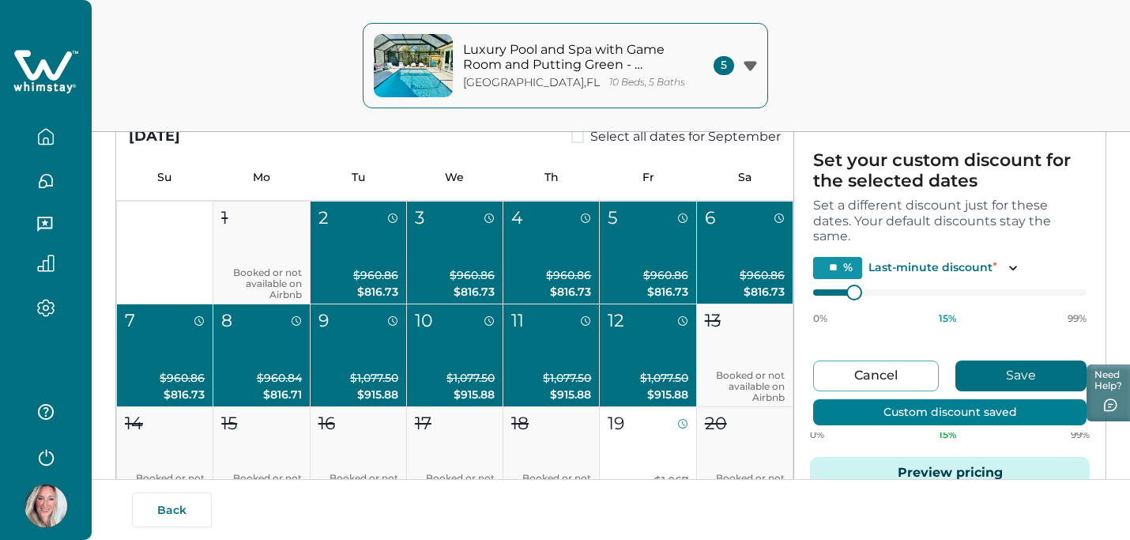
type input "*"
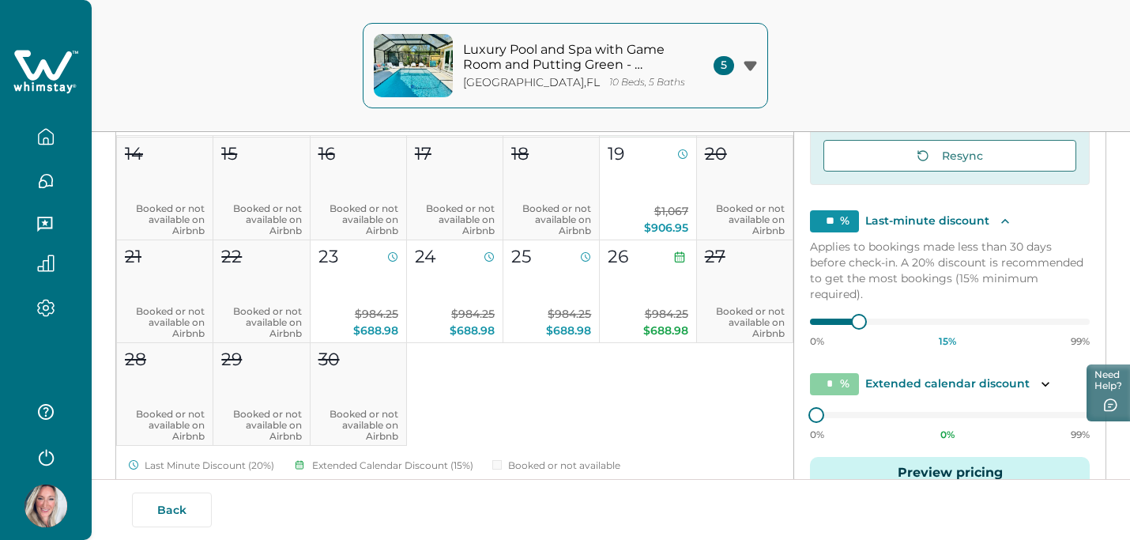
scroll to position [953, 0]
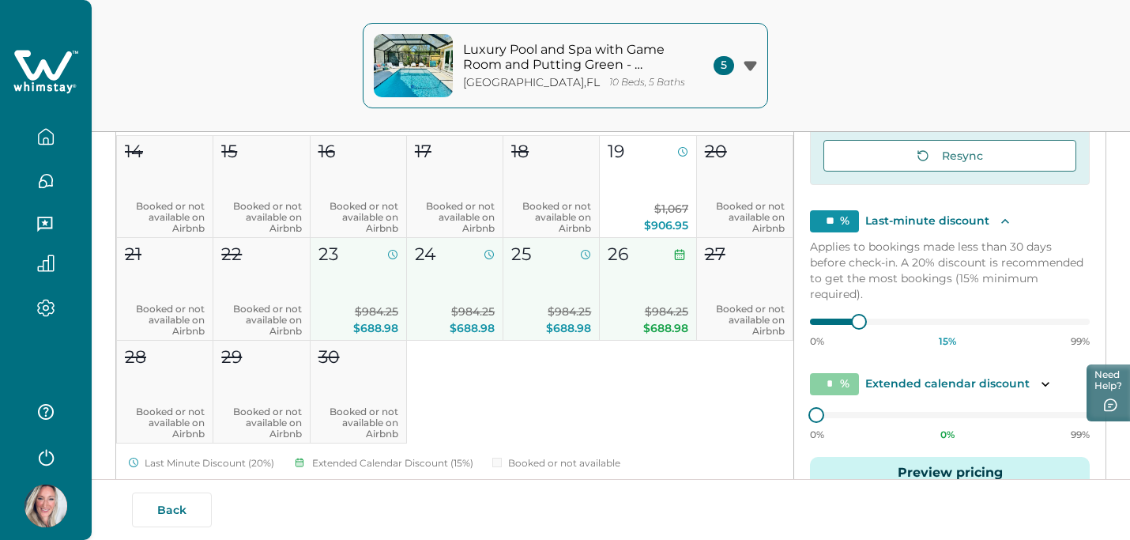
drag, startPoint x: 385, startPoint y: 310, endPoint x: 618, endPoint y: 314, distance: 233.2
click at [618, 314] on div "1 Booked or not available on Airbnb 2 $960.86 $816.73 3 $960.86 $816.73 4 $960.…" at bounding box center [454, 186] width 677 height 515
type input "**"
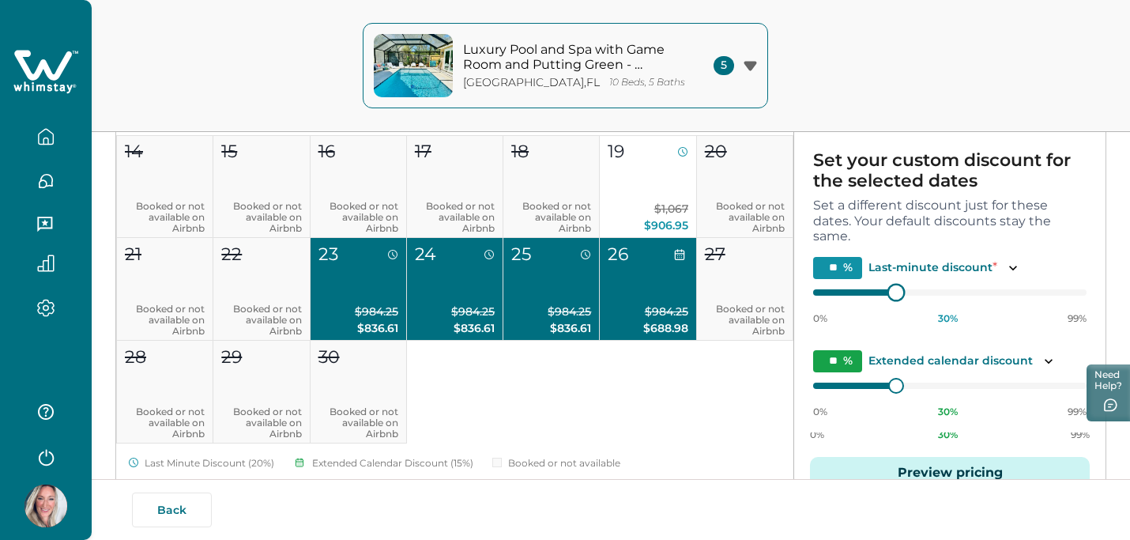
type input "**"
click at [787, 290] on div "[DATE] Select all dates for August Su Mo Tu We Th Fr Sa 1 2 3 4 5 6 7 8 9 10 11…" at bounding box center [611, 280] width 990 height 486
type input "**"
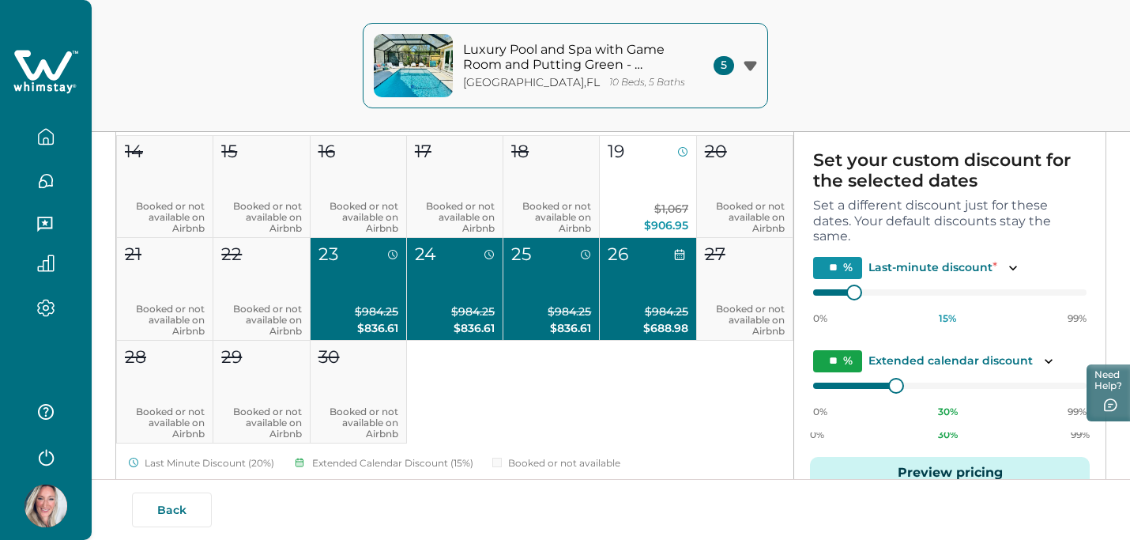
type input "**"
type input "*"
click at [786, 387] on div "[DATE] Select all dates for August Su Mo Tu We Th Fr Sa 1 2 3 4 5 6 7 8 9 10 11…" at bounding box center [611, 280] width 990 height 486
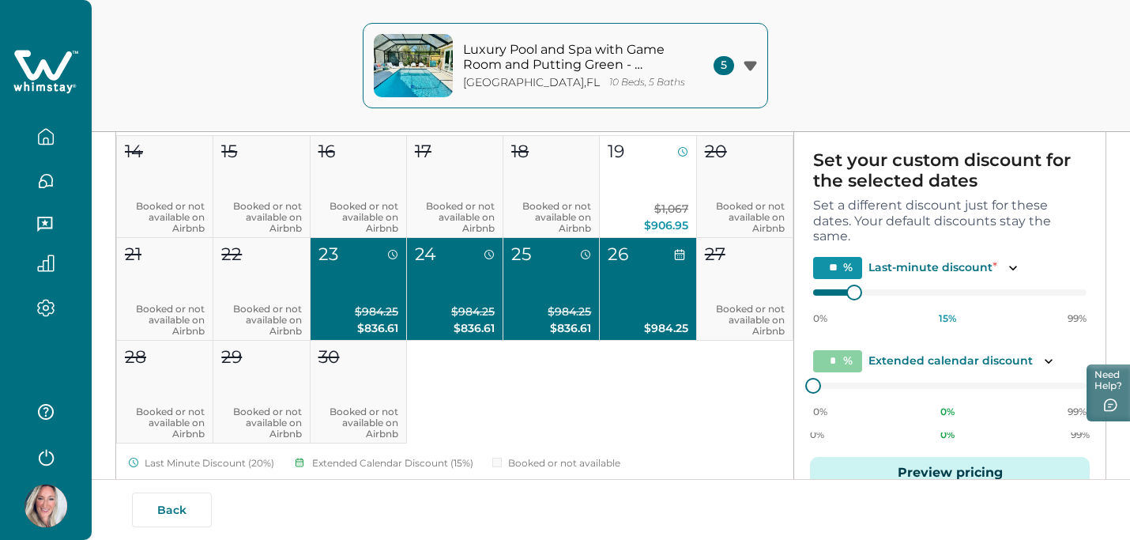
scroll to position [87, 0]
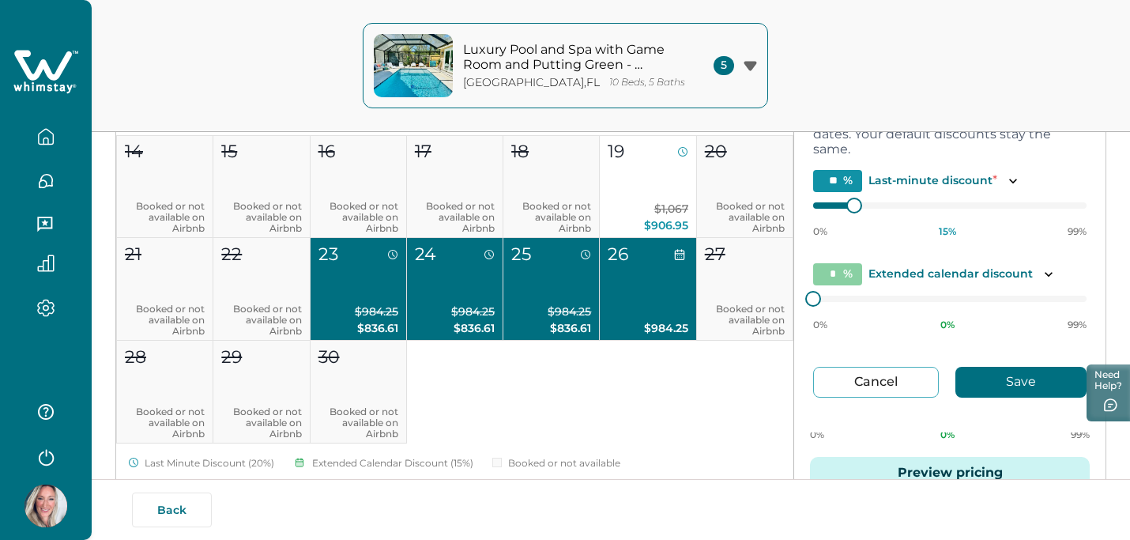
click at [983, 379] on button "Save" at bounding box center [1021, 382] width 131 height 31
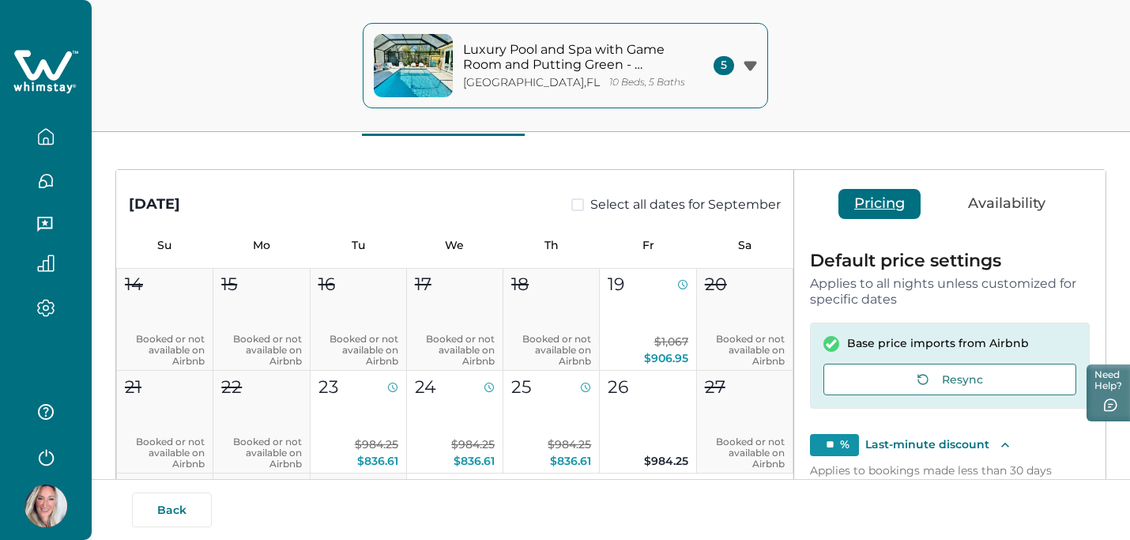
scroll to position [0, 0]
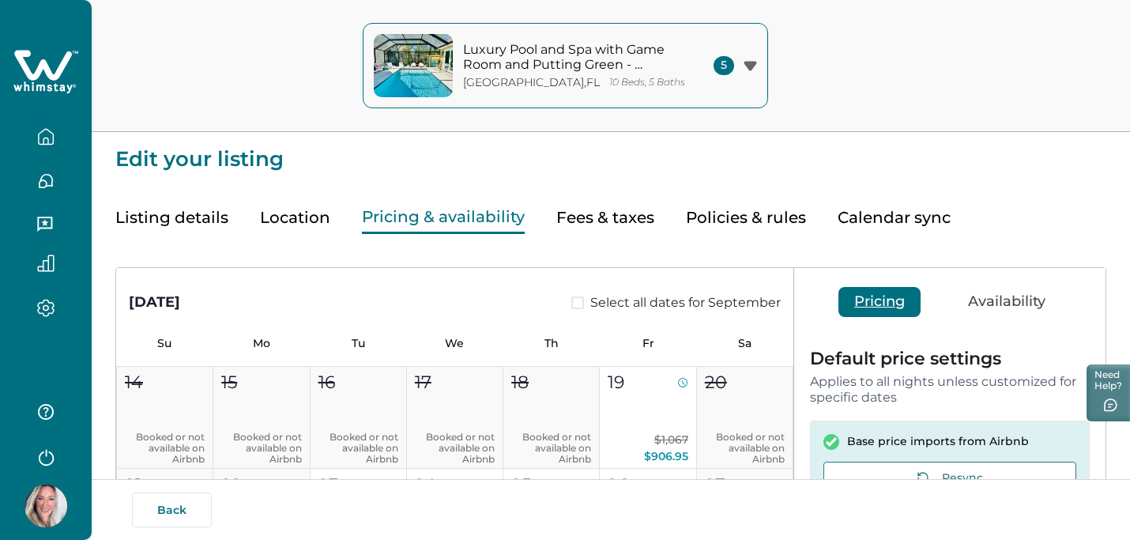
click at [989, 286] on div "Pricing Availability" at bounding box center [949, 301] width 311 height 66
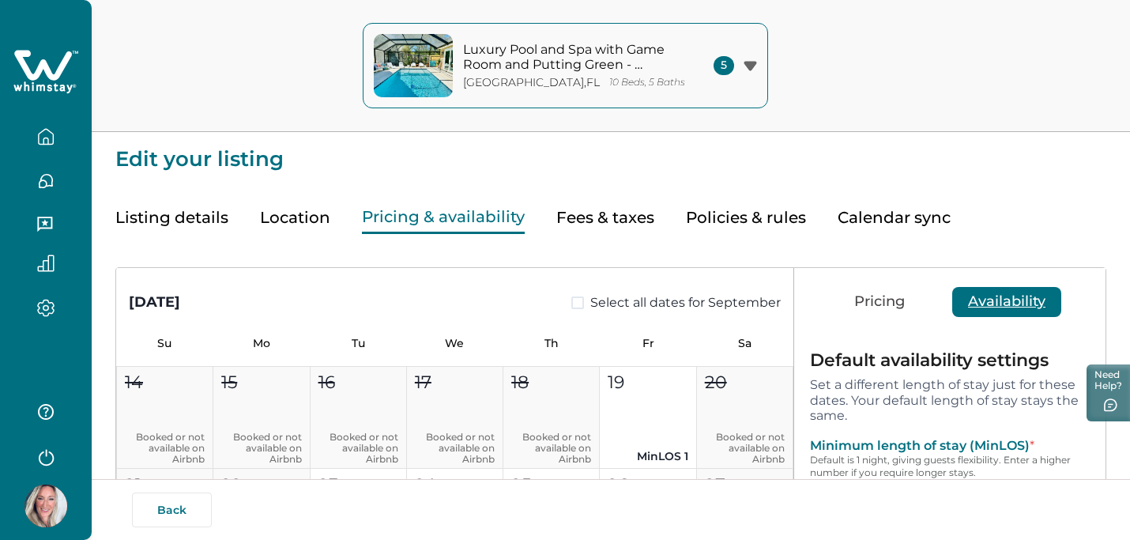
click at [989, 296] on button "Availability" at bounding box center [1007, 302] width 109 height 30
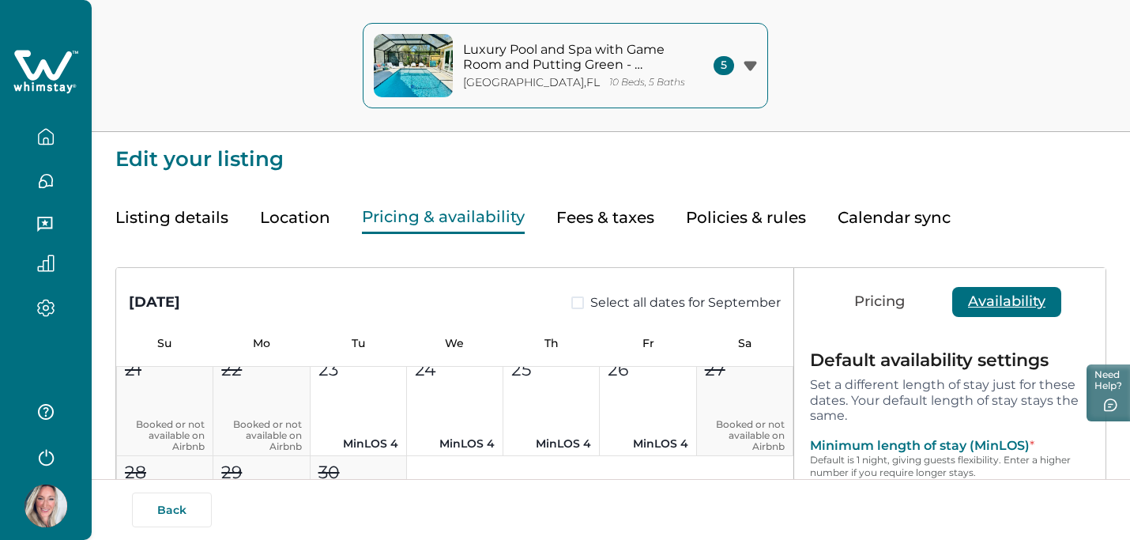
scroll to position [1068, 0]
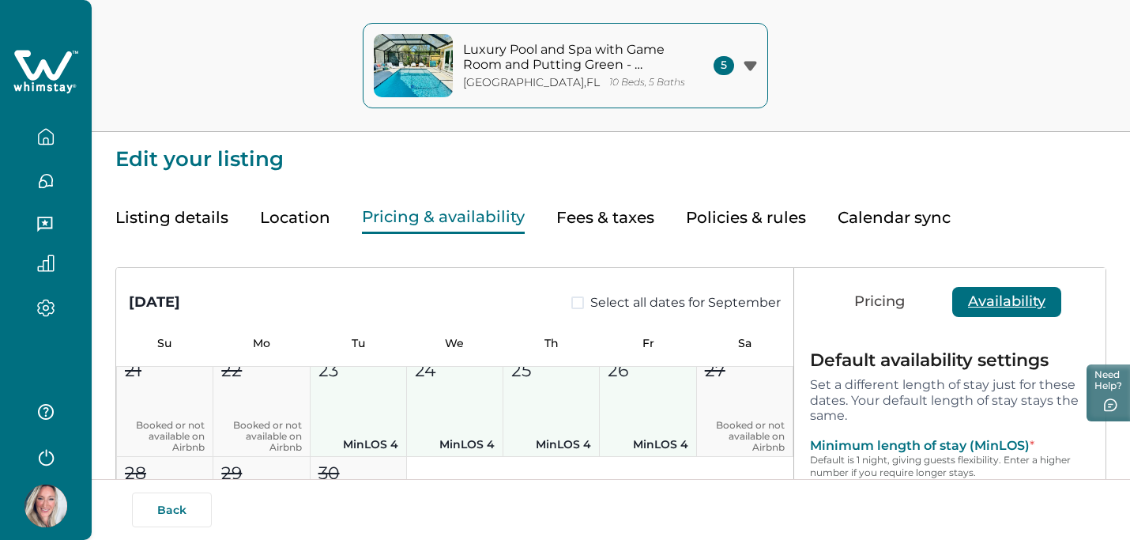
drag, startPoint x: 360, startPoint y: 434, endPoint x: 597, endPoint y: 436, distance: 236.4
click at [597, 436] on div "1 Booked or not available on Airbnb 2 MinLOS 2 3 MinLOS 2 4 MinLOS 2 5 MinLOS 2…" at bounding box center [454, 302] width 677 height 515
type input "*"
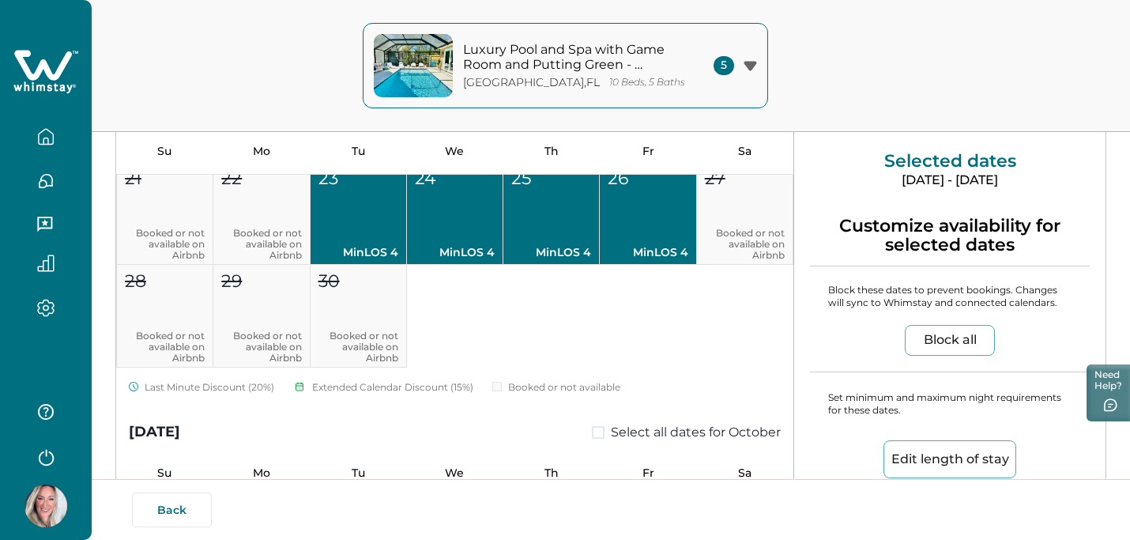
scroll to position [209, 0]
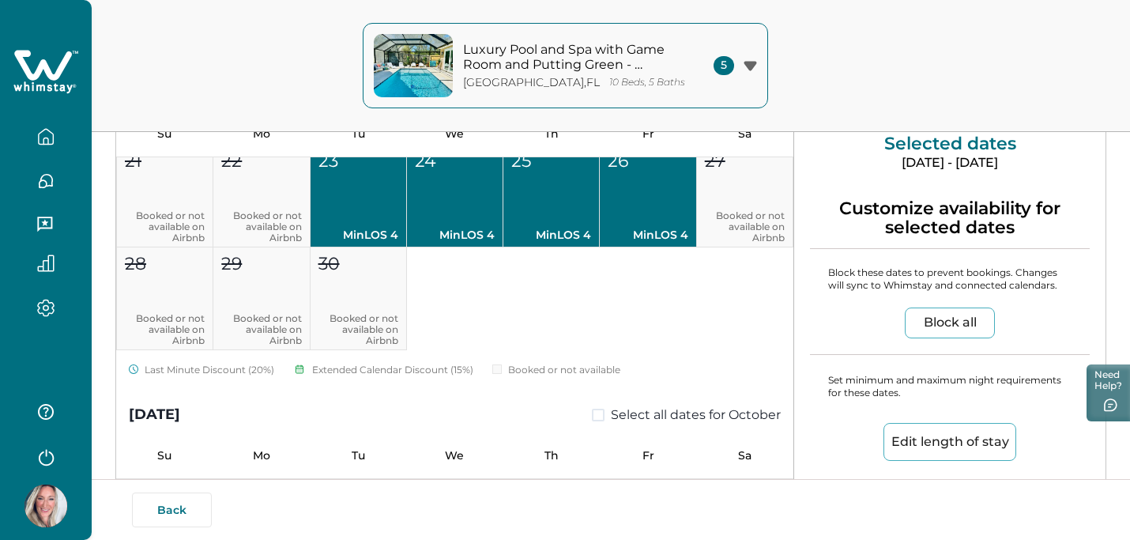
click at [915, 434] on button "Edit length of stay" at bounding box center [950, 442] width 133 height 38
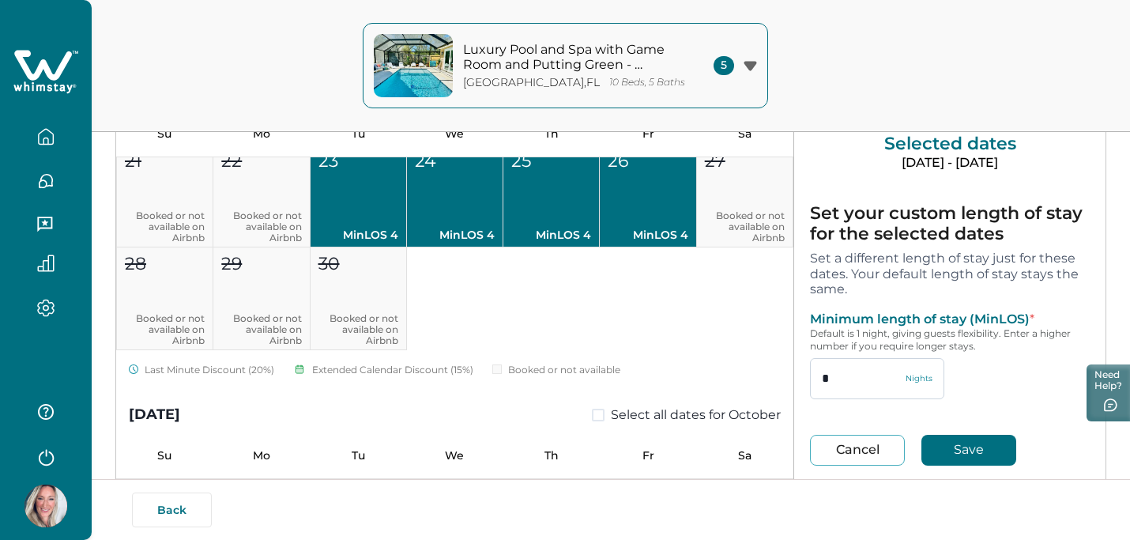
click at [877, 370] on input "*" at bounding box center [877, 378] width 134 height 41
type input "*"
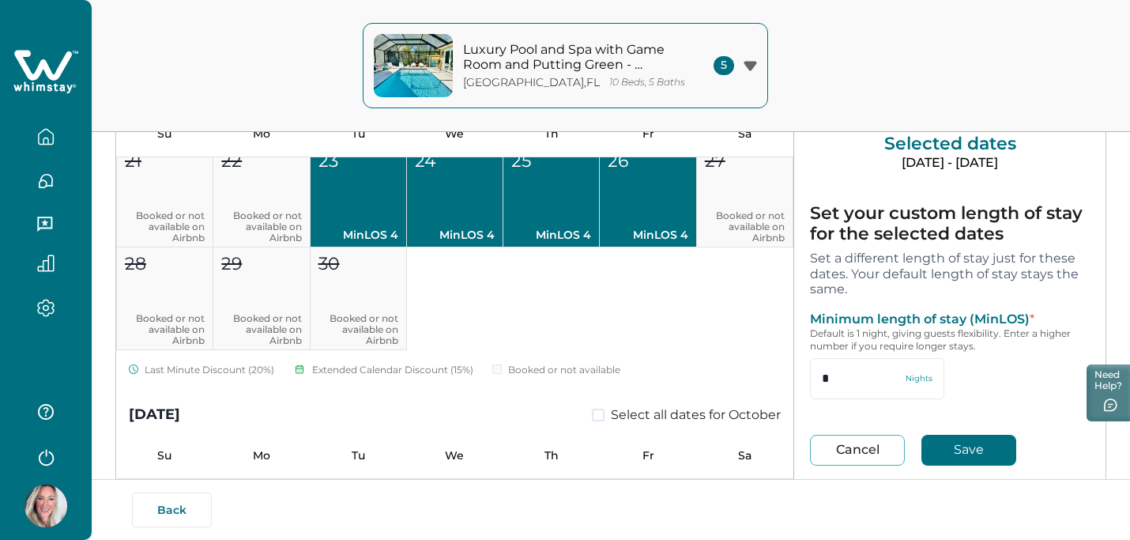
click at [945, 458] on button "Save" at bounding box center [969, 450] width 95 height 31
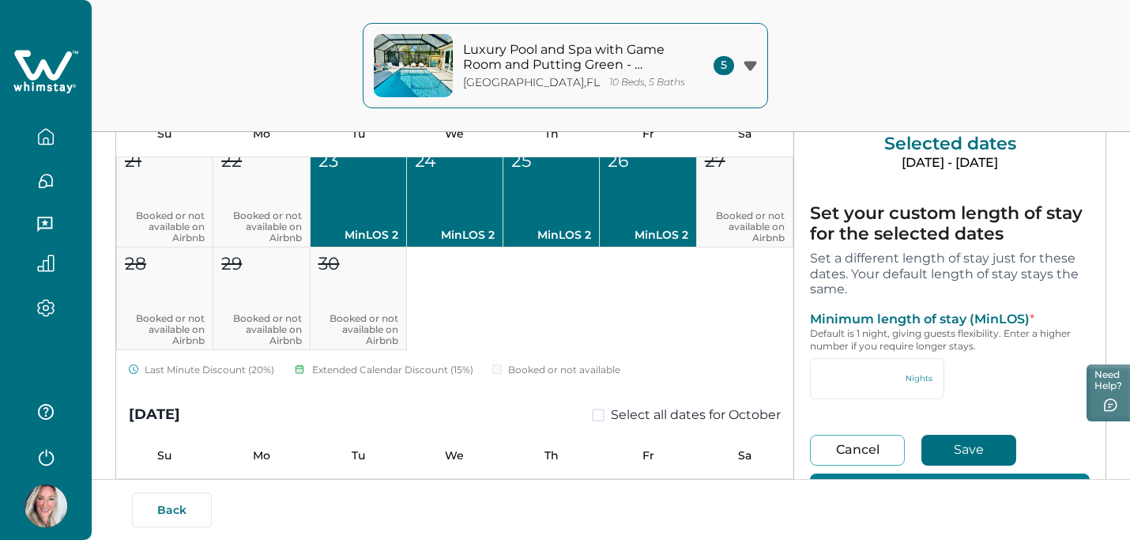
type input "*"
type input "**"
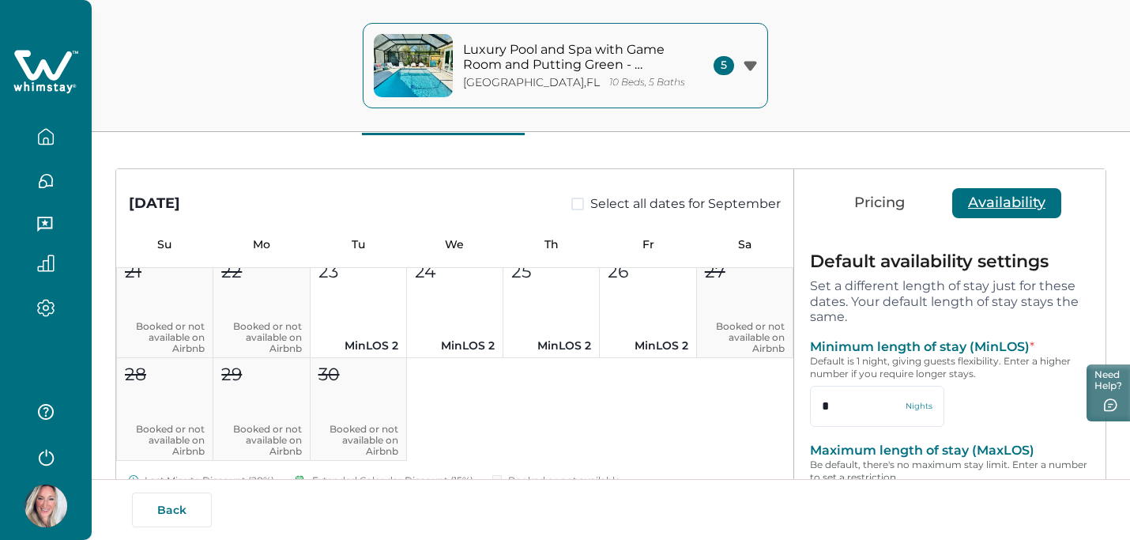
scroll to position [0, 0]
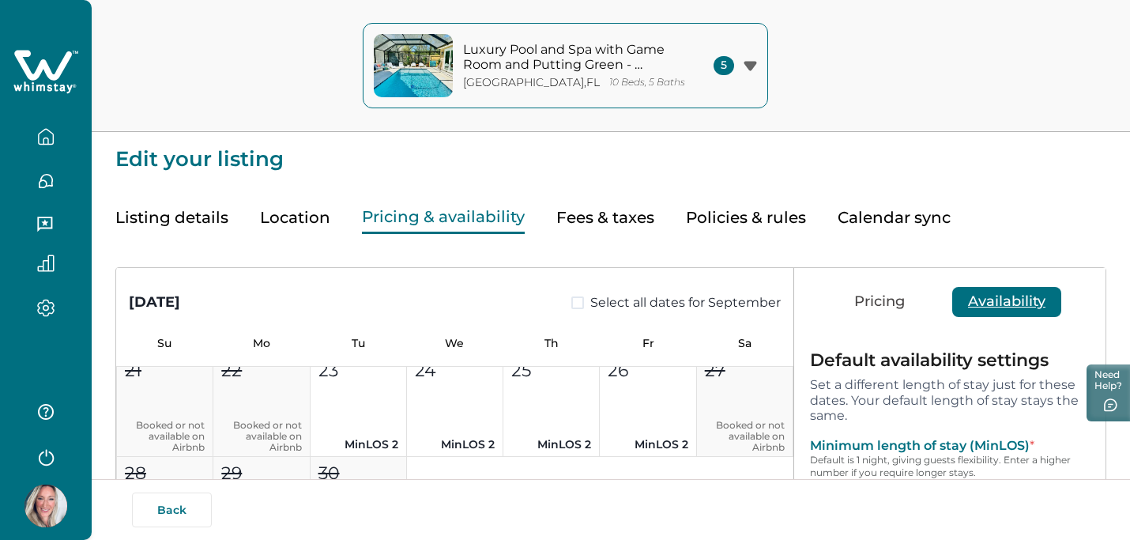
click at [746, 57] on div "5" at bounding box center [735, 65] width 43 height 19
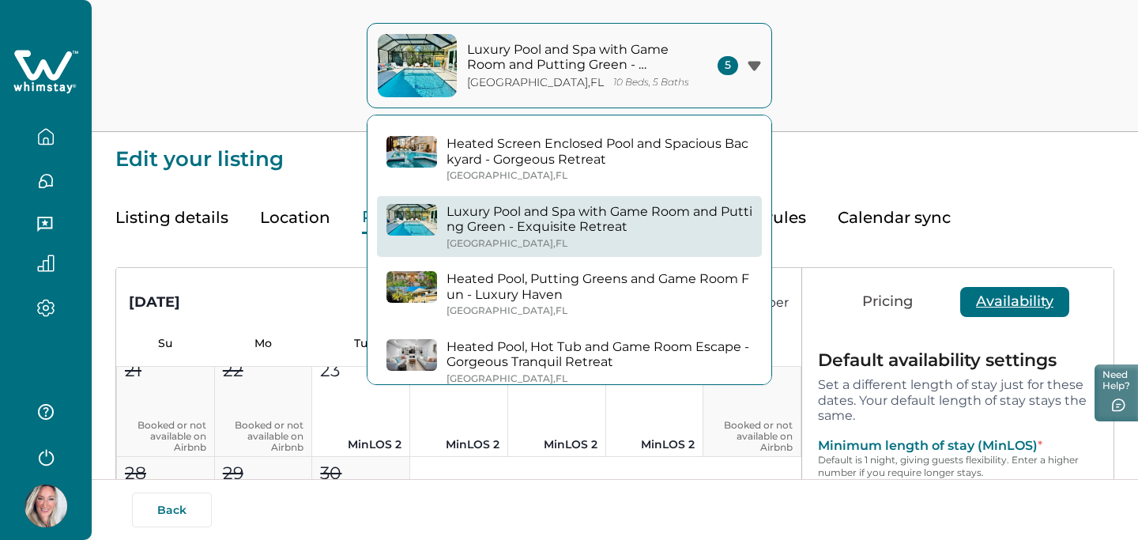
click at [600, 278] on p "Heated Pool, Putting Greens and Game Room Fun - Luxury Haven" at bounding box center [600, 286] width 306 height 31
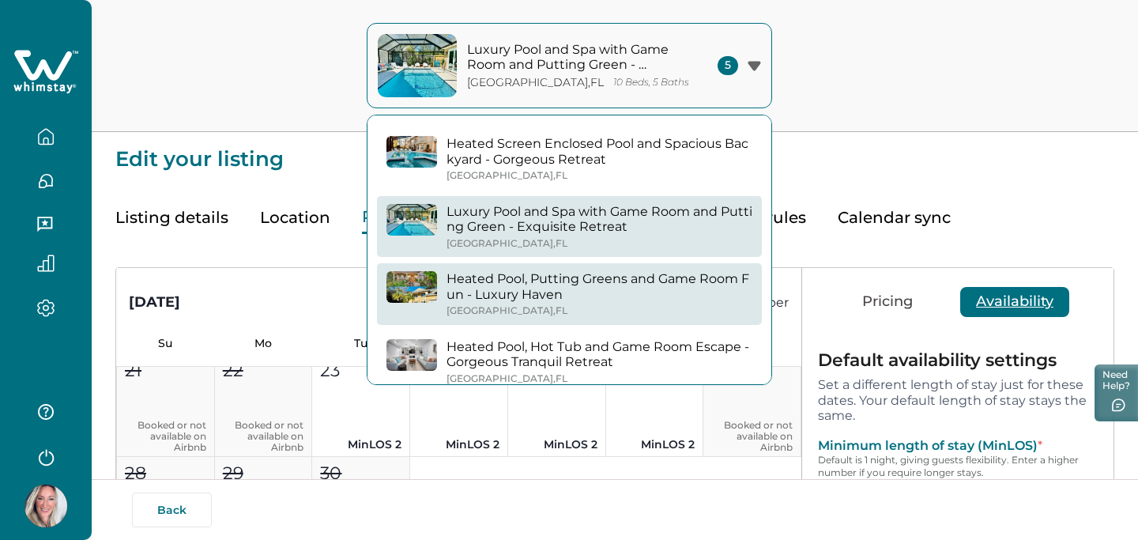
type input "*"
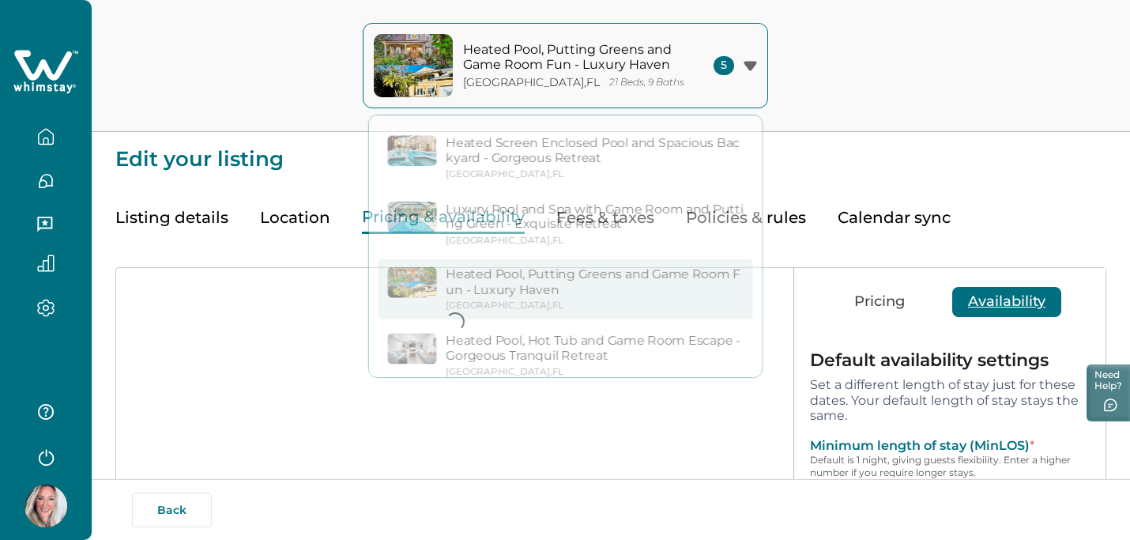
type input "*"
type input "**"
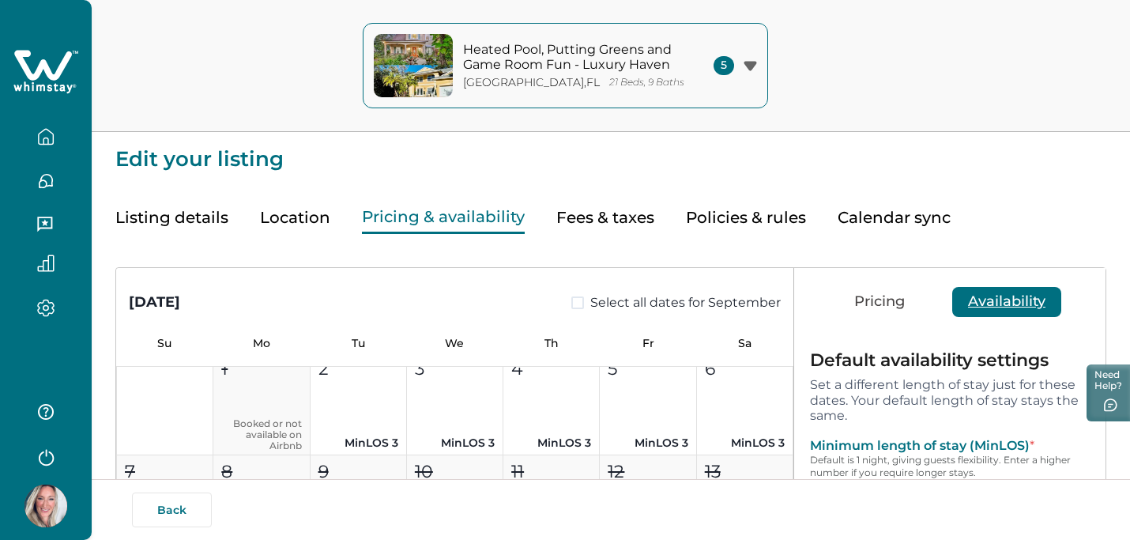
scroll to position [759, 0]
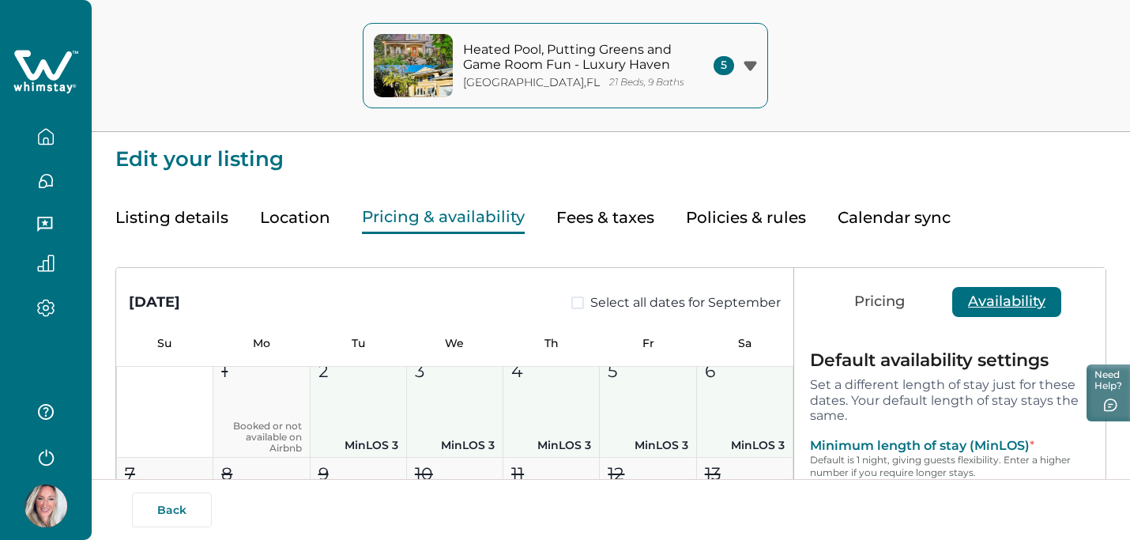
drag, startPoint x: 372, startPoint y: 421, endPoint x: 768, endPoint y: 427, distance: 395.3
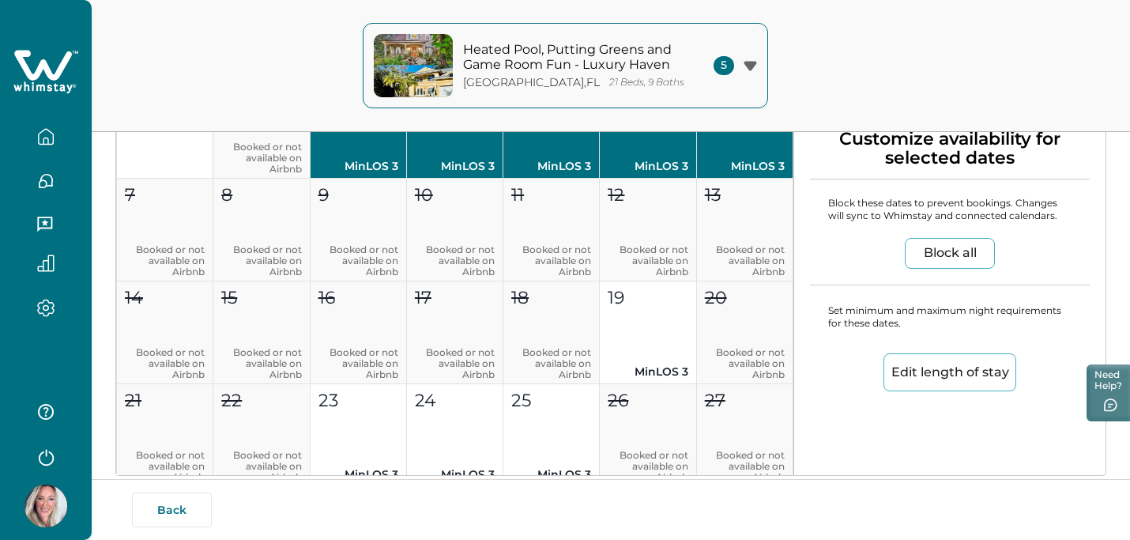
scroll to position [322, 0]
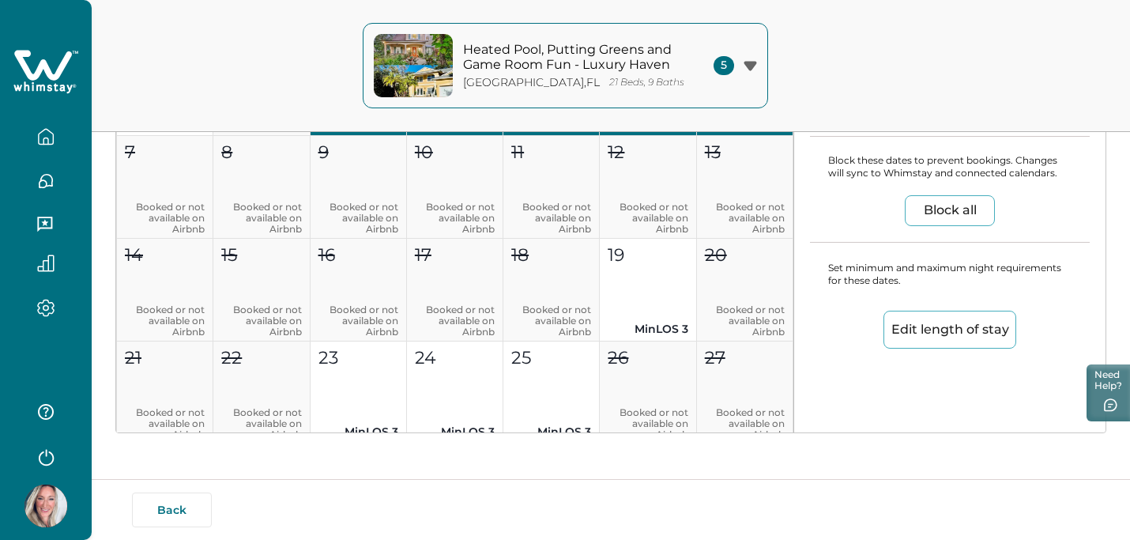
click at [938, 342] on button "Edit length of stay" at bounding box center [950, 330] width 133 height 38
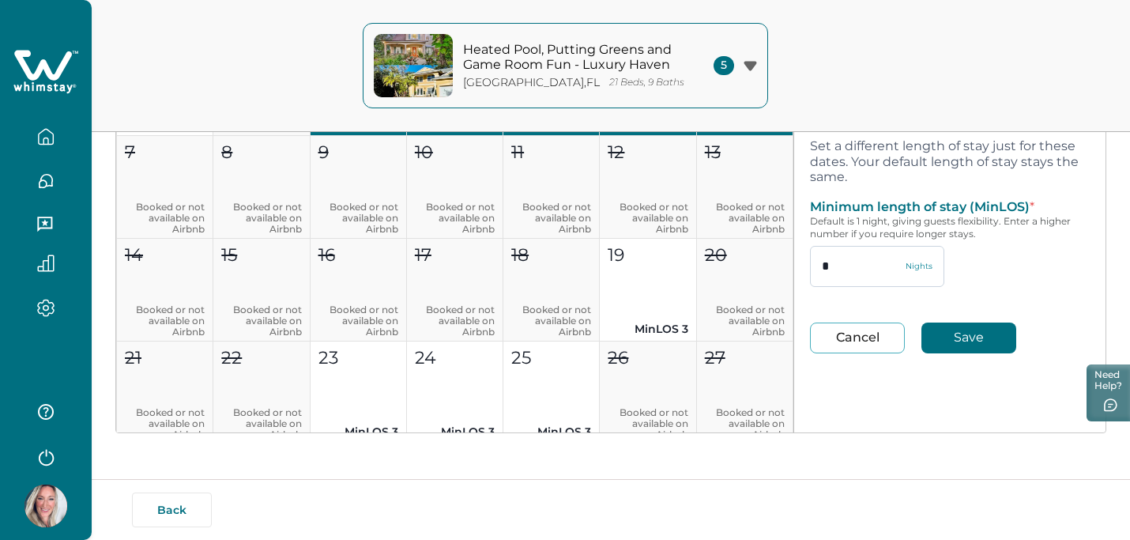
click at [853, 272] on input "*" at bounding box center [877, 266] width 134 height 41
type input "*"
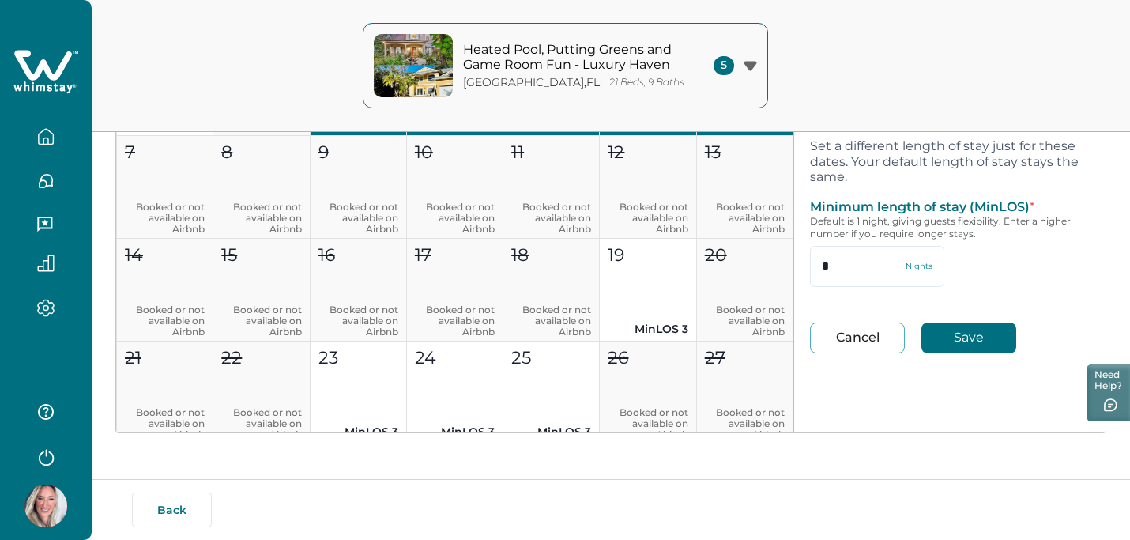
click at [954, 332] on button "Save" at bounding box center [969, 338] width 95 height 31
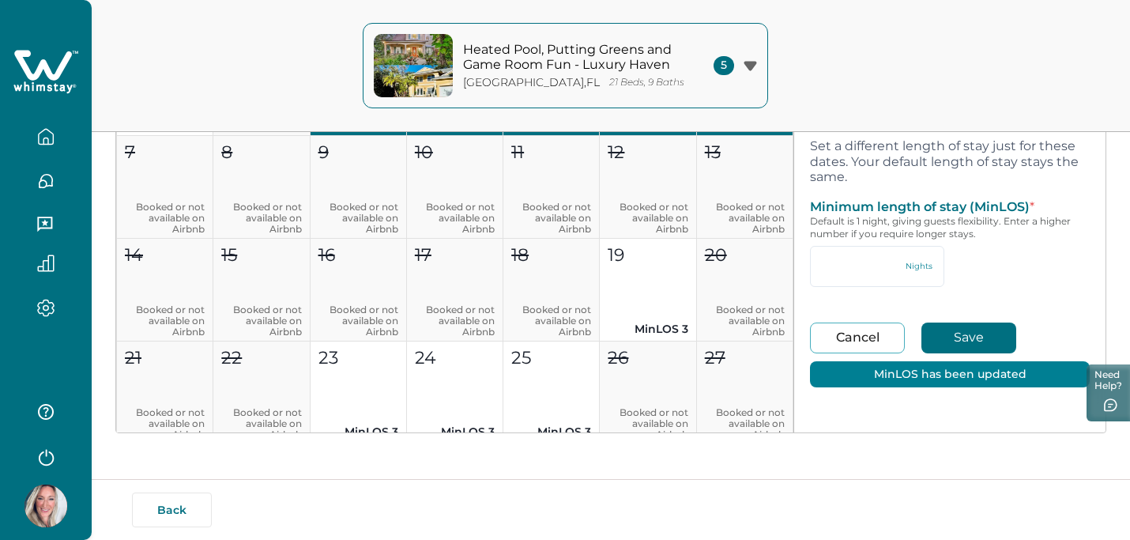
type input "*"
type input "**"
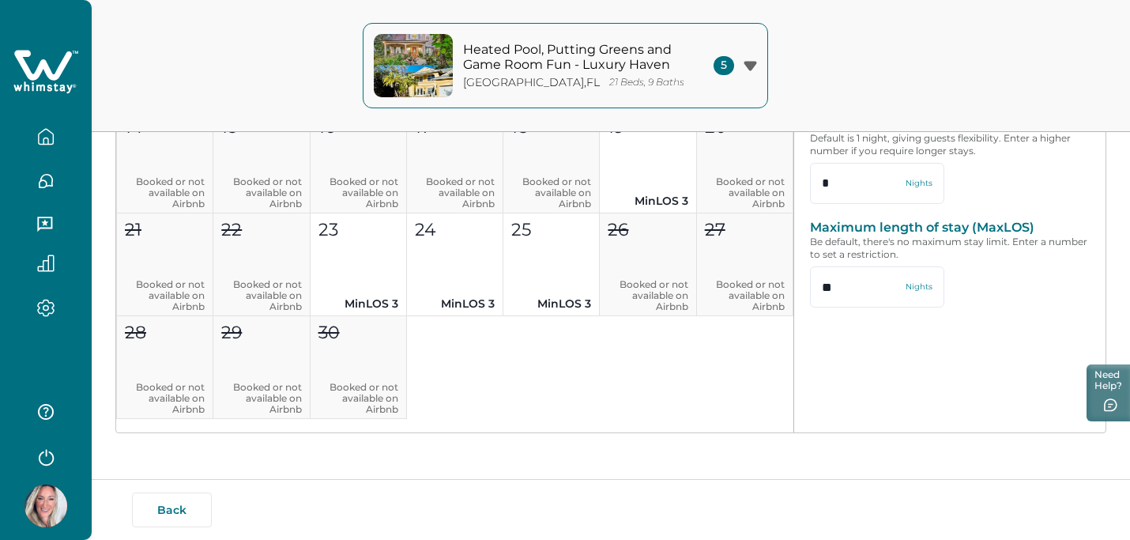
scroll to position [891, 0]
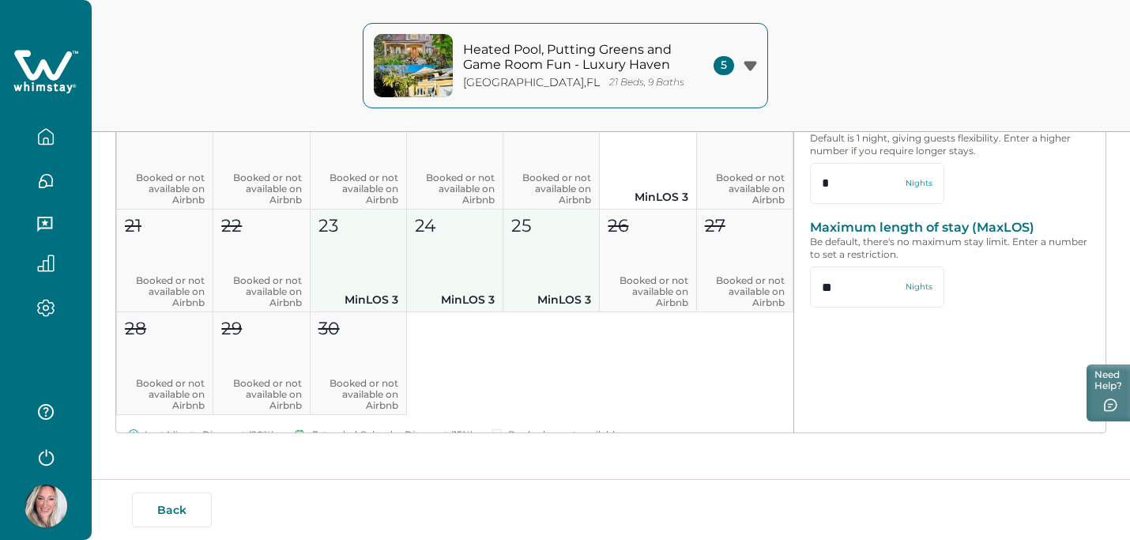
drag, startPoint x: 384, startPoint y: 255, endPoint x: 563, endPoint y: 266, distance: 179.0
click at [563, 266] on div "1 Booked or not available on Airbnb 2 MinLOS 2 3 MinLOS 2 4 MinLOS 2 5 MinLOS 2…" at bounding box center [454, 157] width 677 height 515
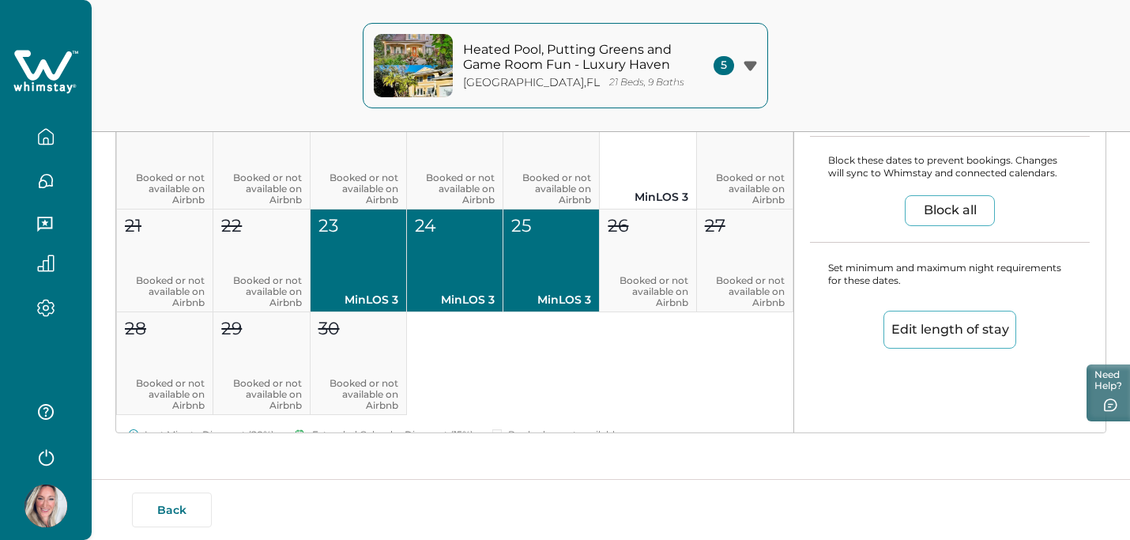
click at [923, 326] on button "Edit length of stay" at bounding box center [950, 330] width 133 height 38
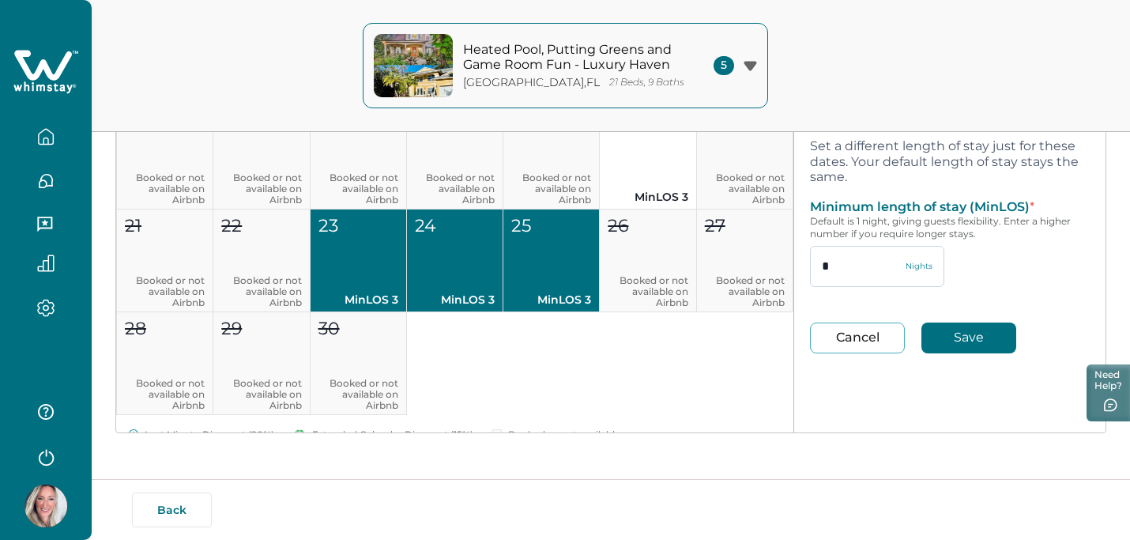
click at [873, 267] on input "*" at bounding box center [877, 266] width 134 height 41
type input "*"
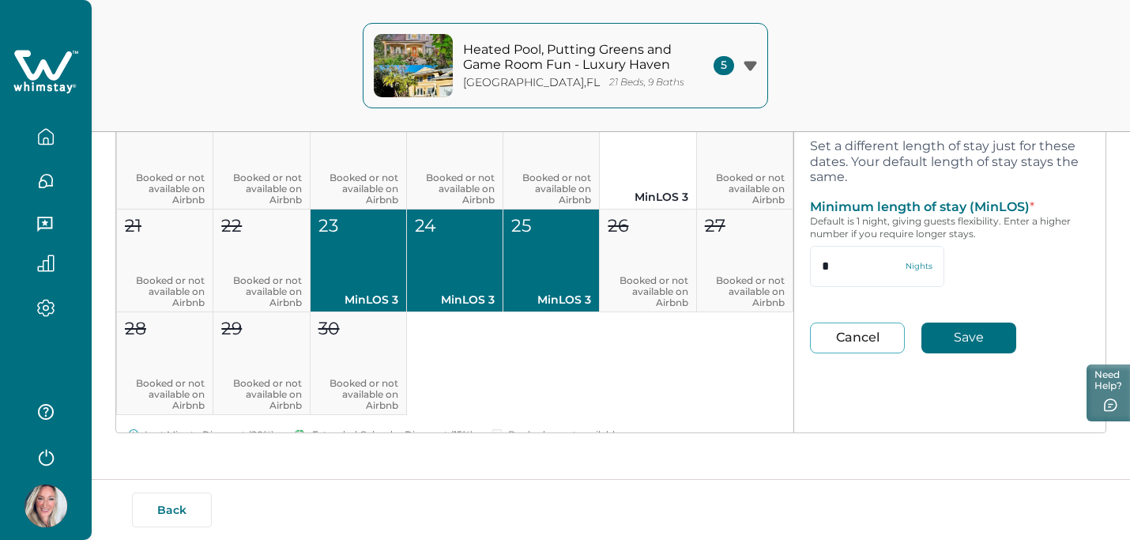
click at [979, 342] on button "Save" at bounding box center [969, 338] width 95 height 31
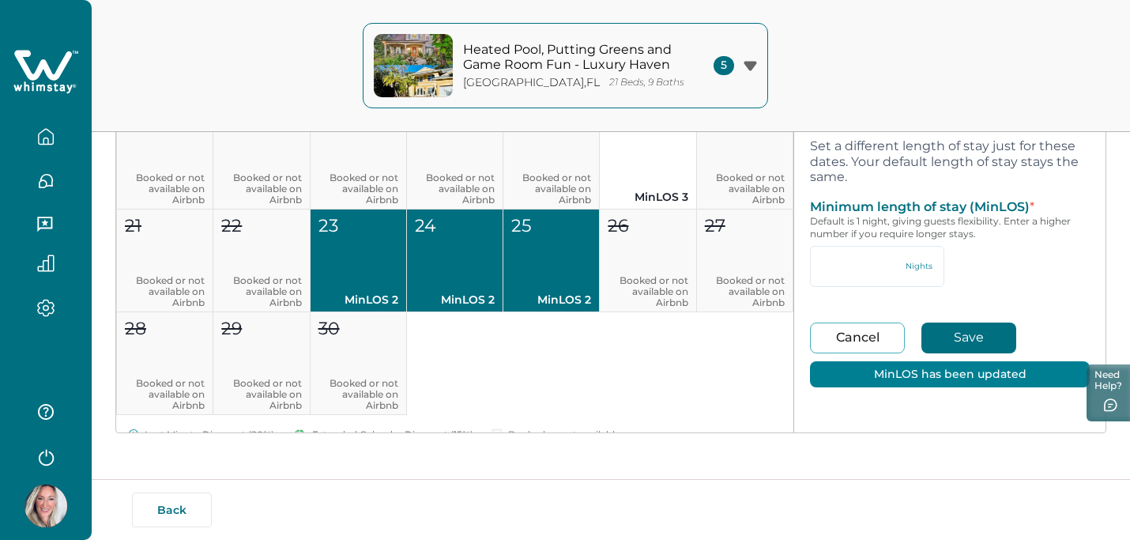
type input "*"
type input "**"
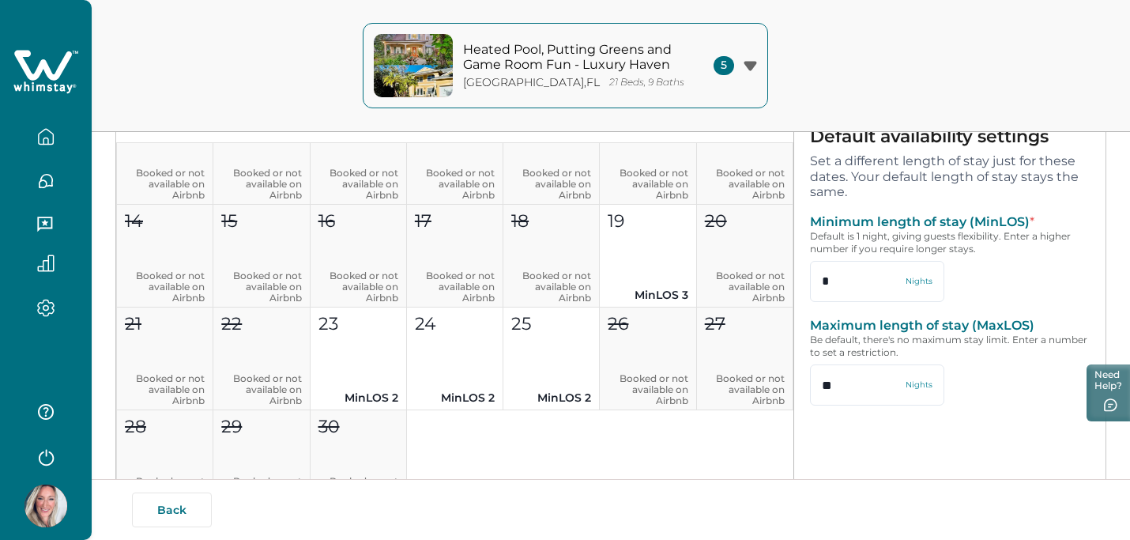
scroll to position [0, 0]
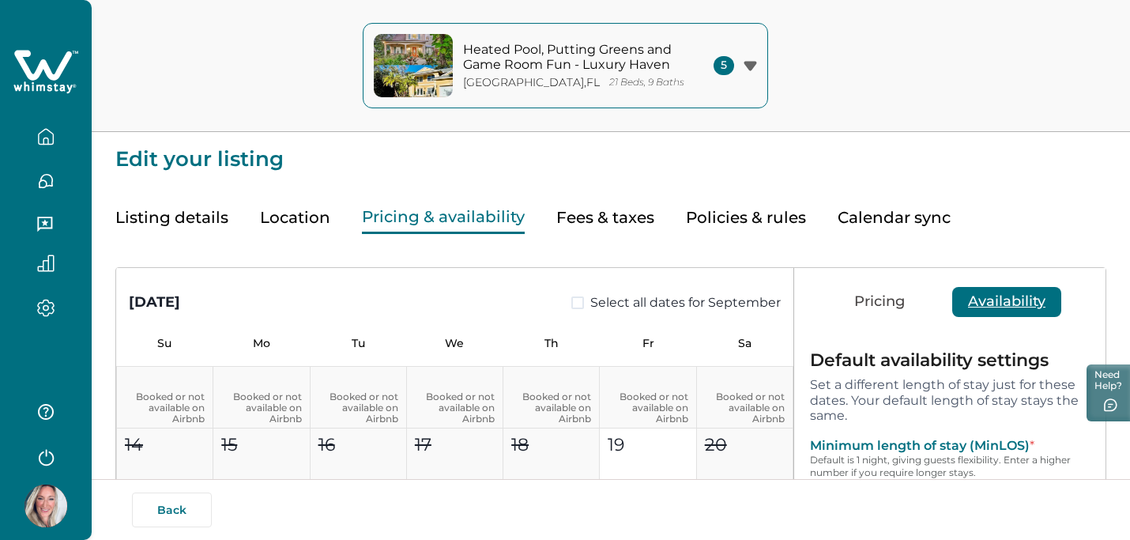
click at [878, 296] on button "Pricing" at bounding box center [880, 302] width 82 height 30
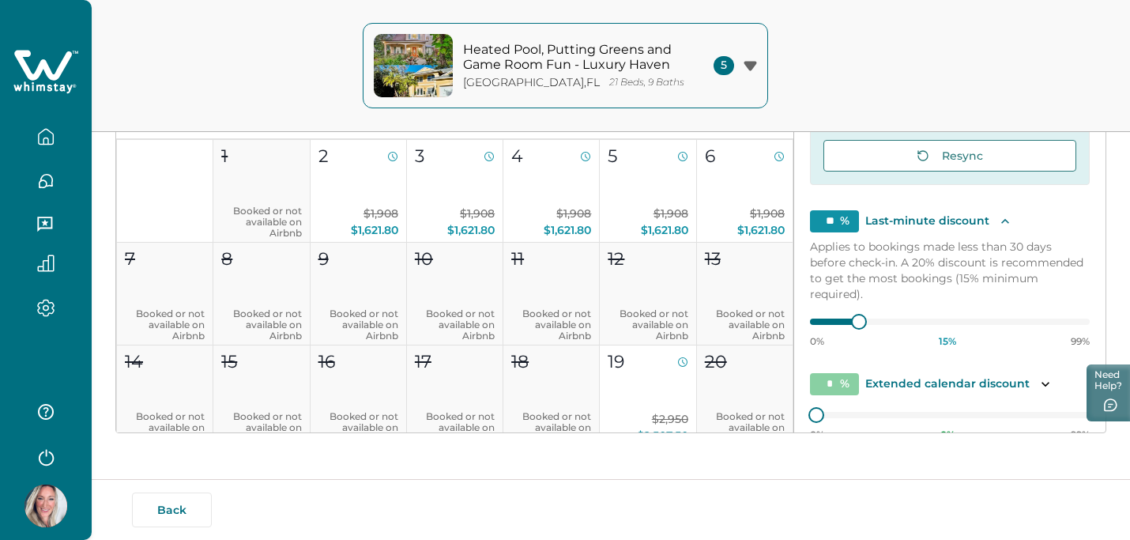
click at [749, 66] on icon "button" at bounding box center [750, 65] width 13 height 9
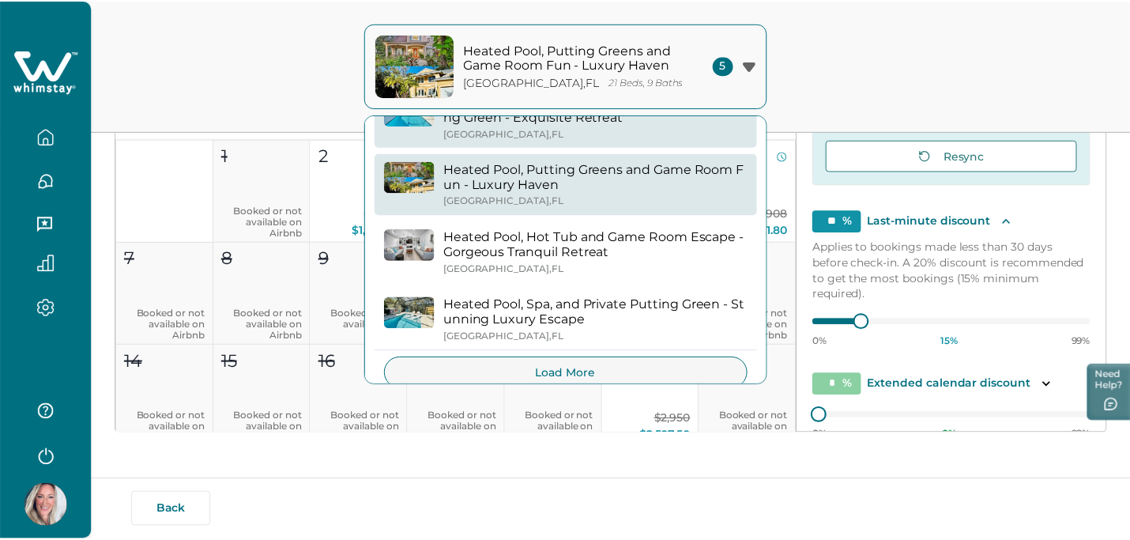
scroll to position [111, 0]
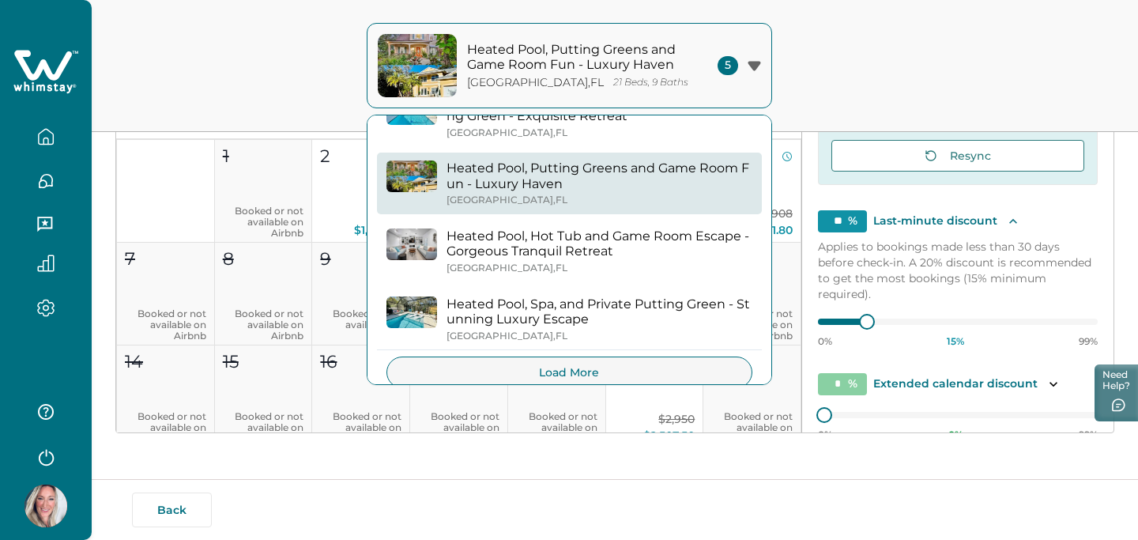
click at [646, 234] on p "Heated Pool, Hot Tub and Game Room Escape - Gorgeous Tranquil Retreat" at bounding box center [600, 243] width 306 height 31
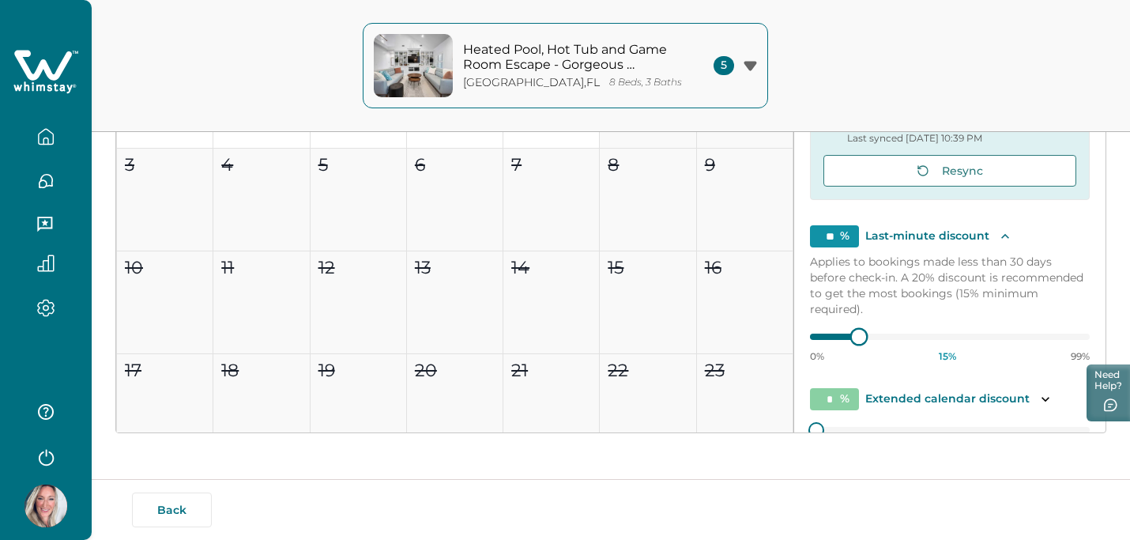
type input "**"
click at [785, 334] on div "[DATE] Select all dates for August Su Mo Tu We Th Fr Sa 1 2 3 4 5 6 7 8 9 10 11…" at bounding box center [611, 189] width 990 height 486
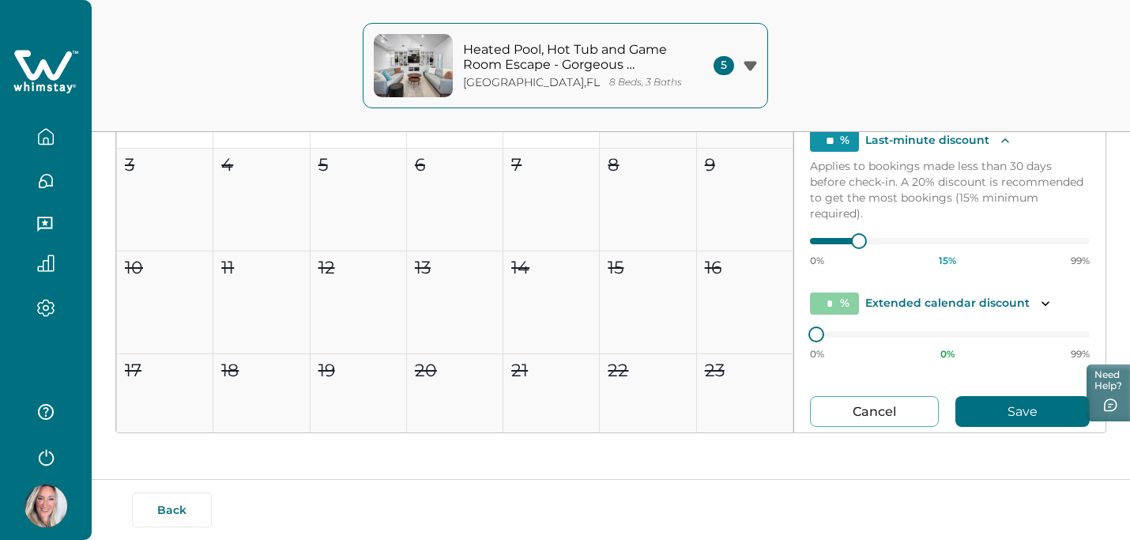
scroll to position [172, 0]
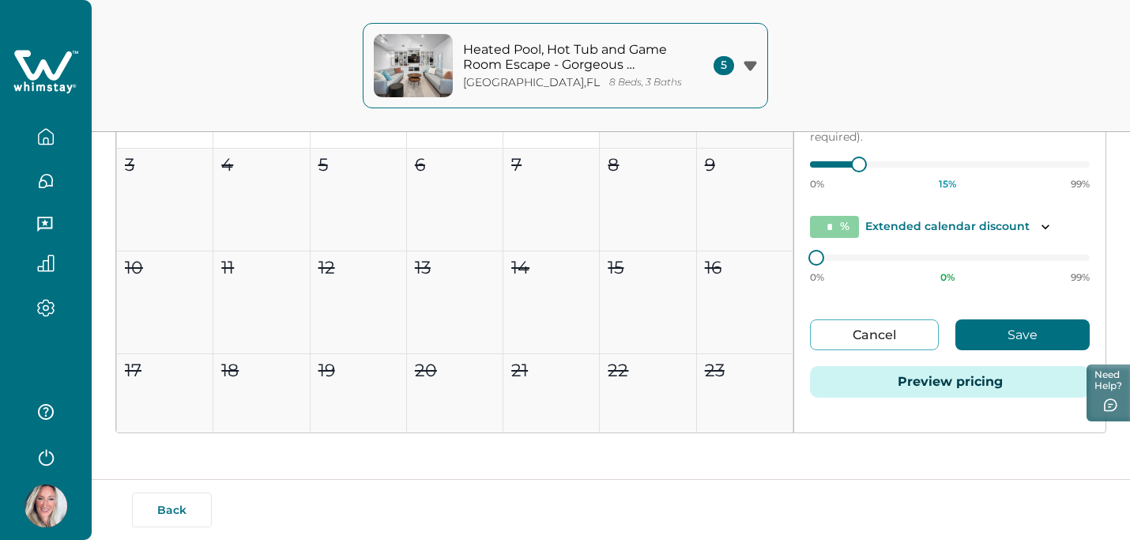
click at [983, 324] on button "Save" at bounding box center [1023, 334] width 134 height 31
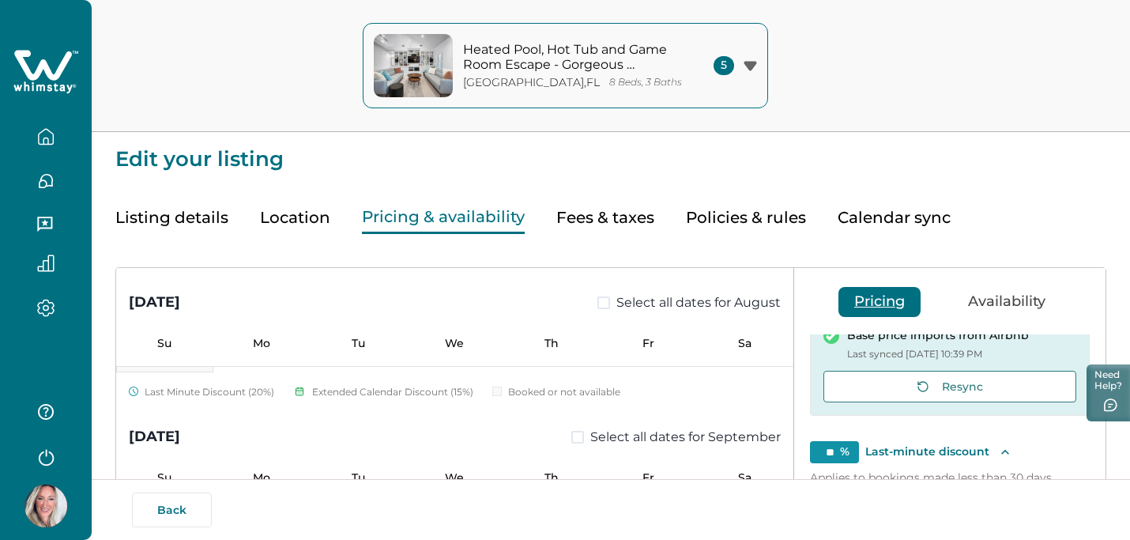
scroll to position [797, 0]
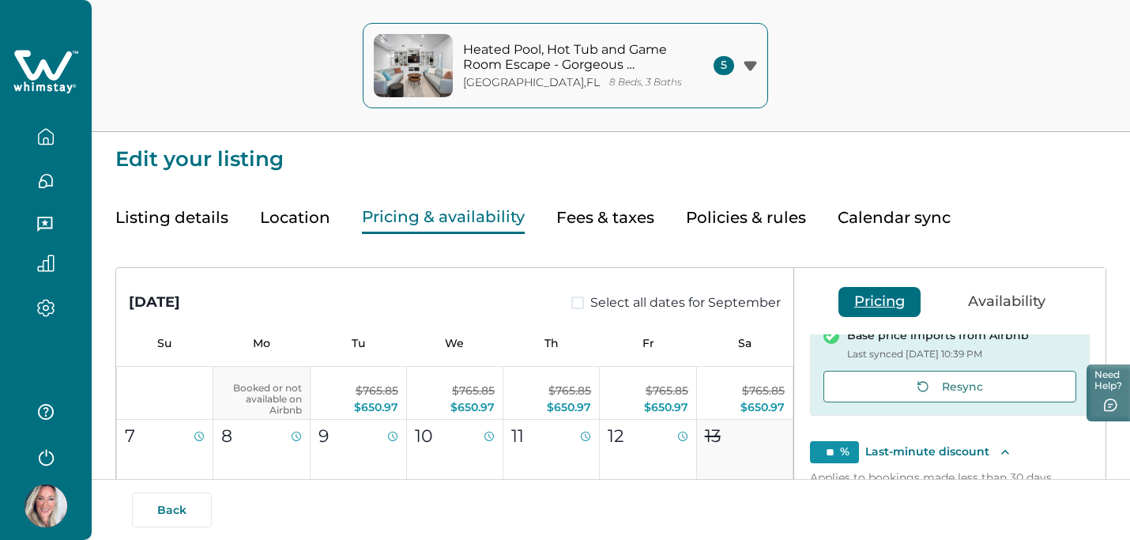
click at [988, 307] on button "Availability" at bounding box center [1007, 302] width 109 height 30
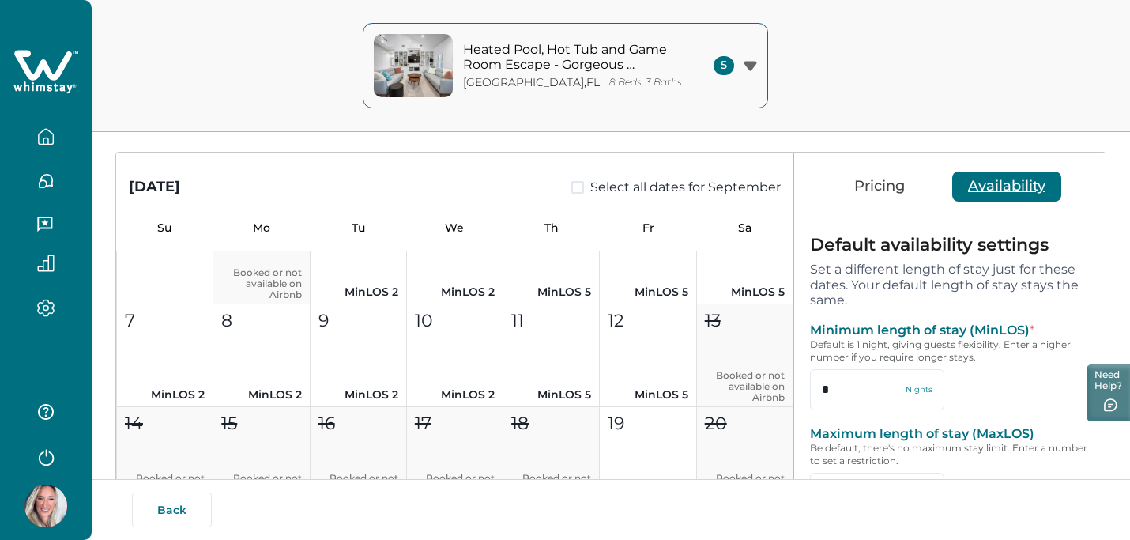
scroll to position [116, 0]
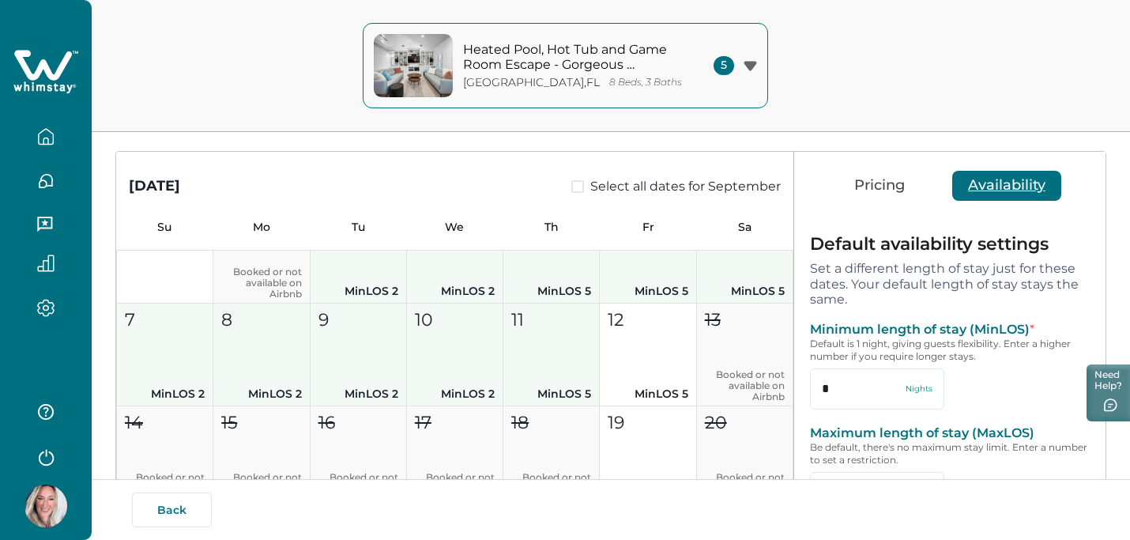
drag, startPoint x: 381, startPoint y: 269, endPoint x: 545, endPoint y: 325, distance: 173.0
click at [545, 326] on div "1 Booked or not available on Airbnb 2 MinLOS 2 3 MinLOS 2 4 MinLOS 5 5 MinLOS 5…" at bounding box center [454, 457] width 677 height 515
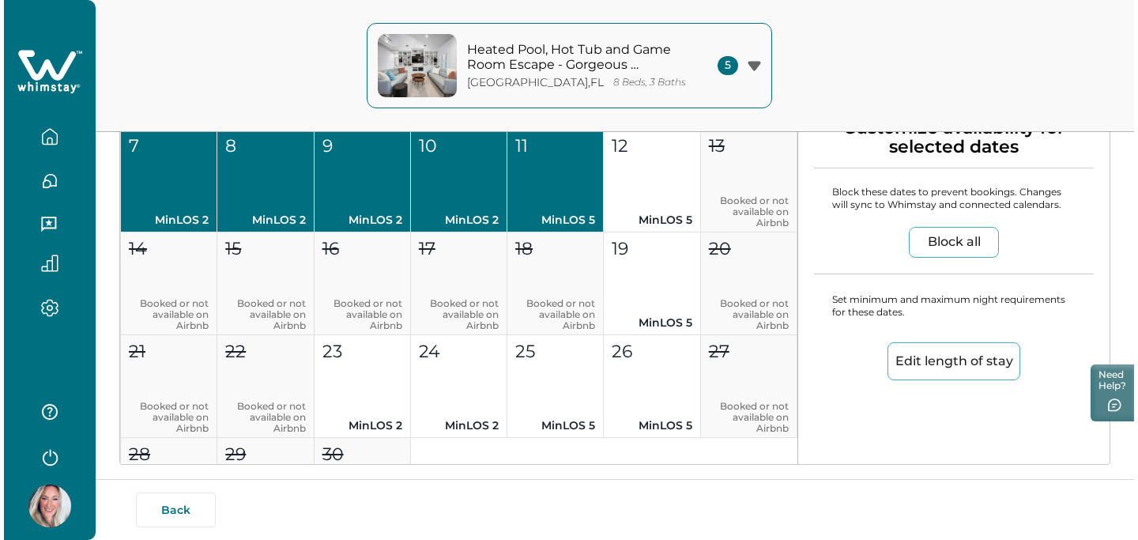
scroll to position [293, 0]
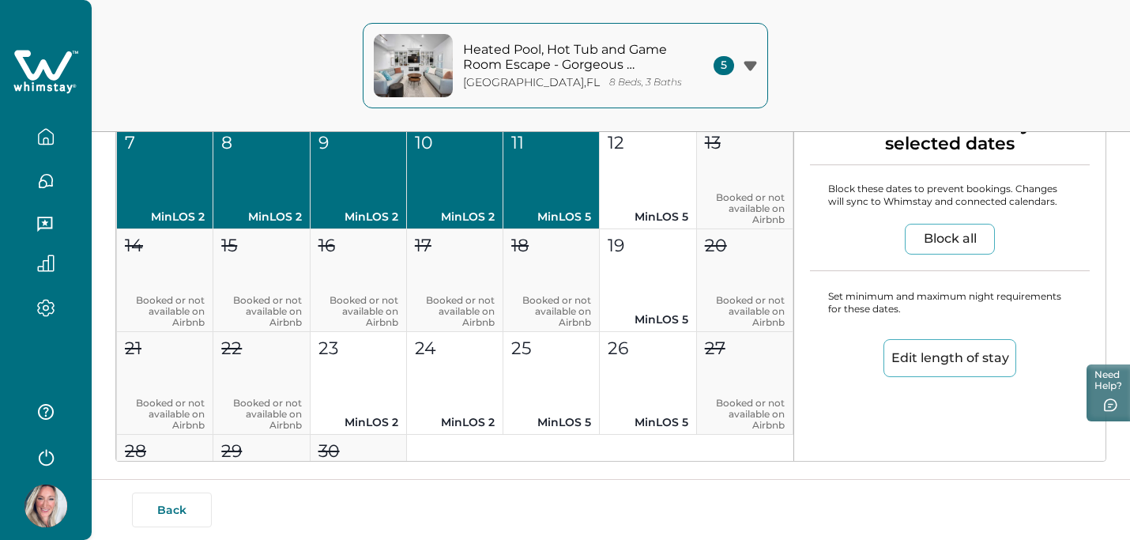
click at [950, 364] on button "Edit length of stay" at bounding box center [950, 358] width 133 height 38
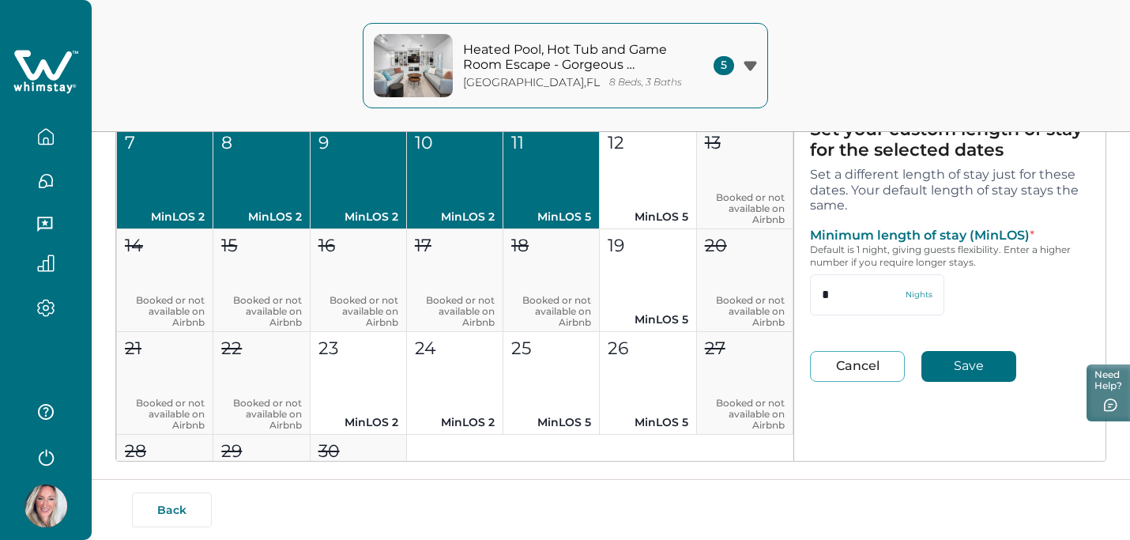
click at [951, 361] on button "Save" at bounding box center [969, 366] width 95 height 31
type input "*"
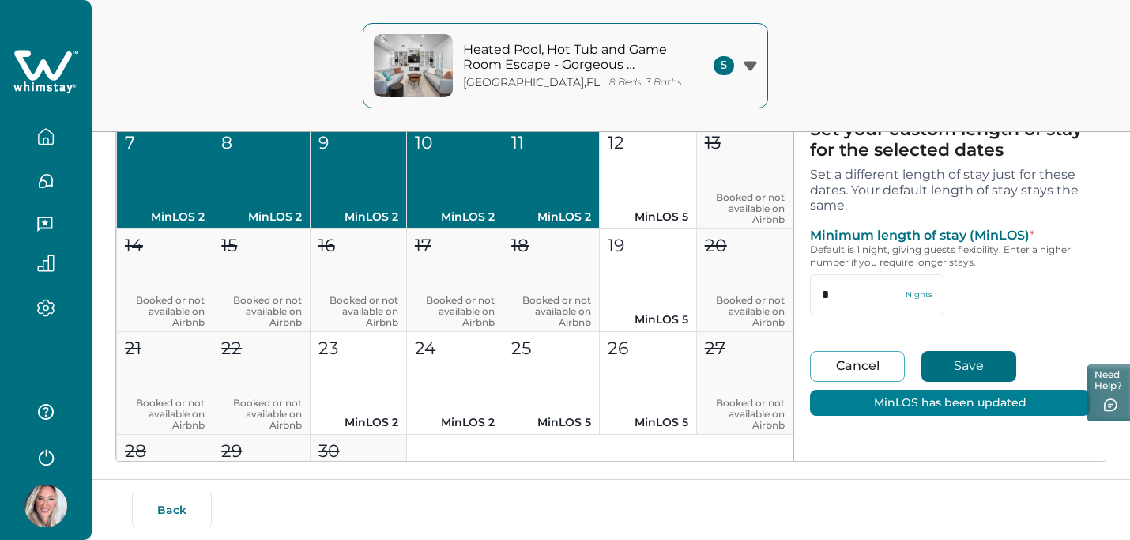
type input "**"
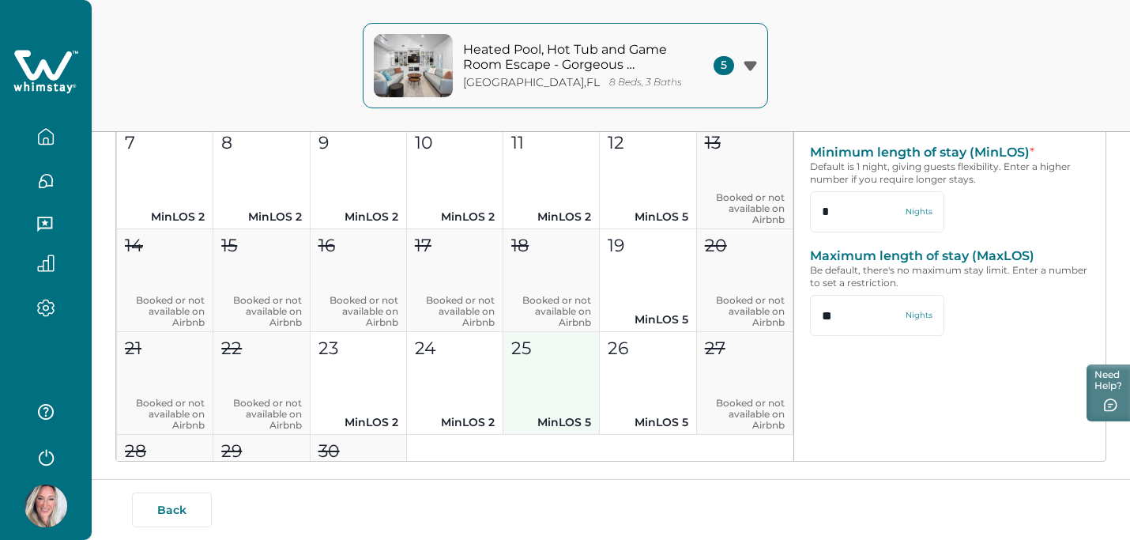
click at [543, 410] on button "25 MinLOS 5" at bounding box center [552, 383] width 96 height 103
type input "*"
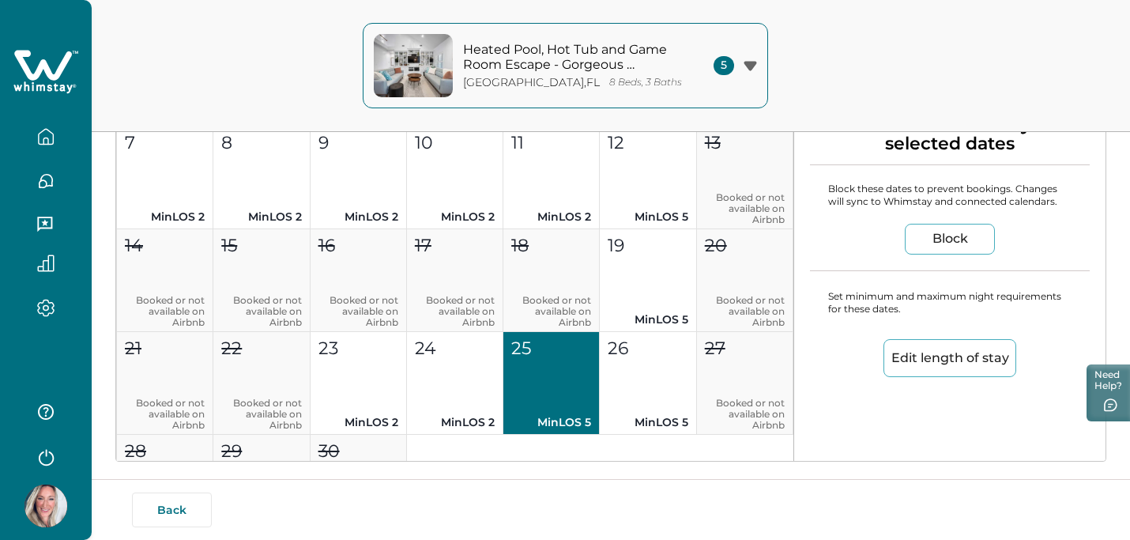
click at [924, 356] on button "Edit length of stay" at bounding box center [950, 358] width 133 height 38
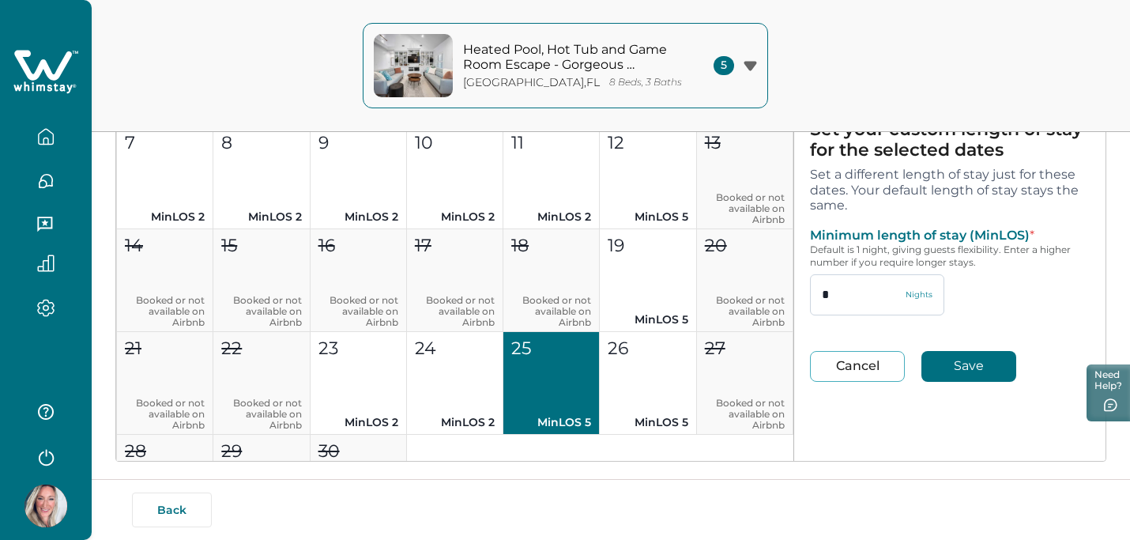
click at [849, 301] on input "*" at bounding box center [877, 294] width 134 height 41
type input "*"
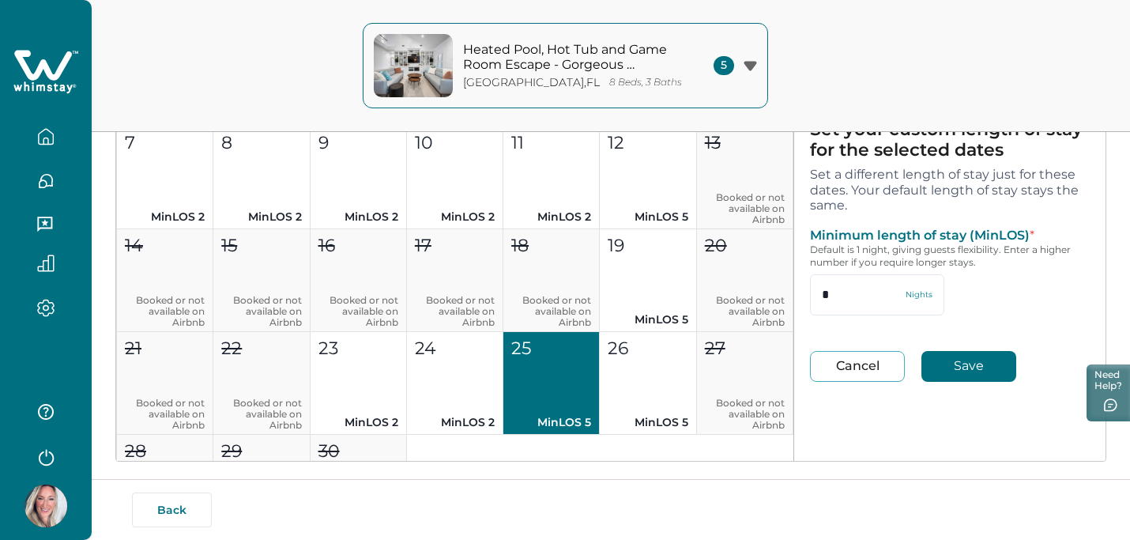
click at [963, 373] on button "Save" at bounding box center [969, 366] width 95 height 31
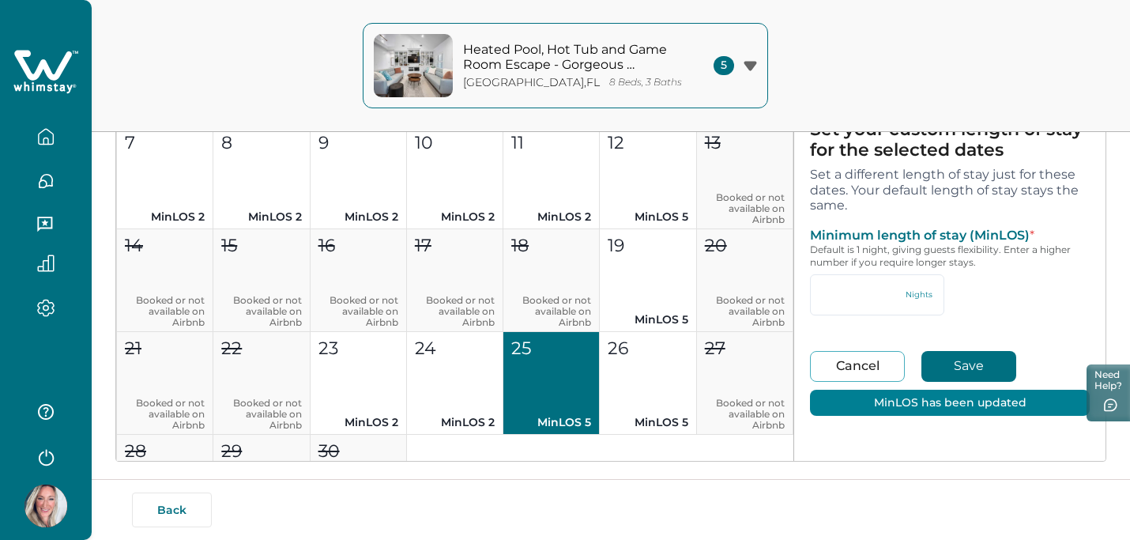
type input "*"
type input "**"
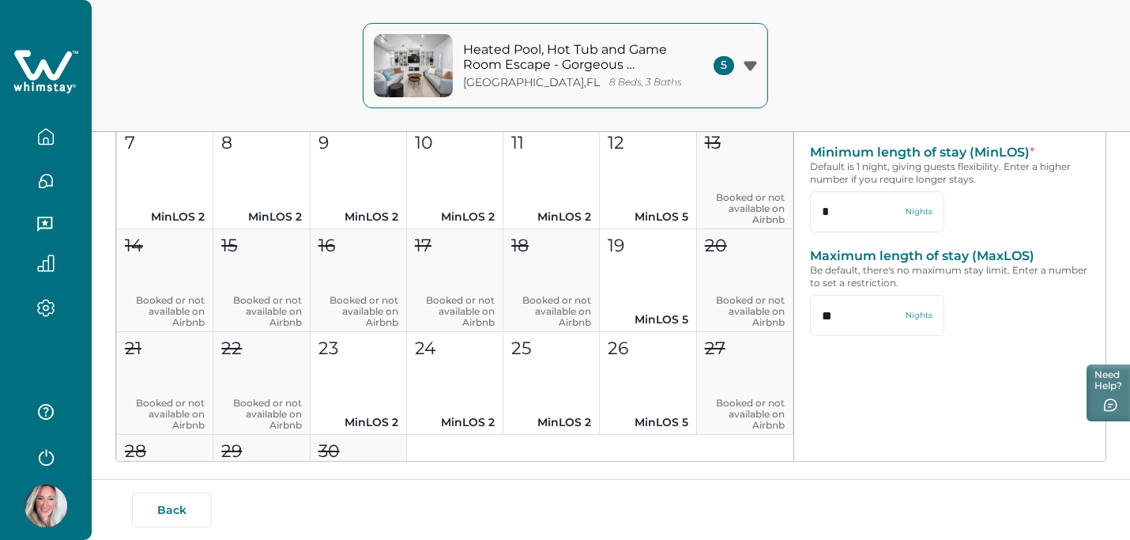
click at [748, 62] on icon "button" at bounding box center [750, 65] width 13 height 9
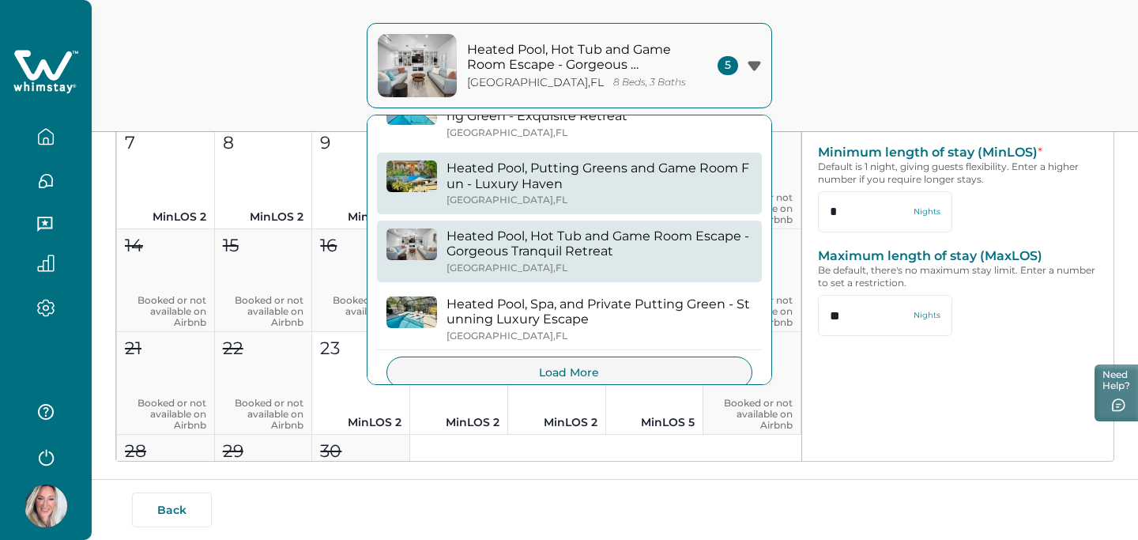
scroll to position [127, 0]
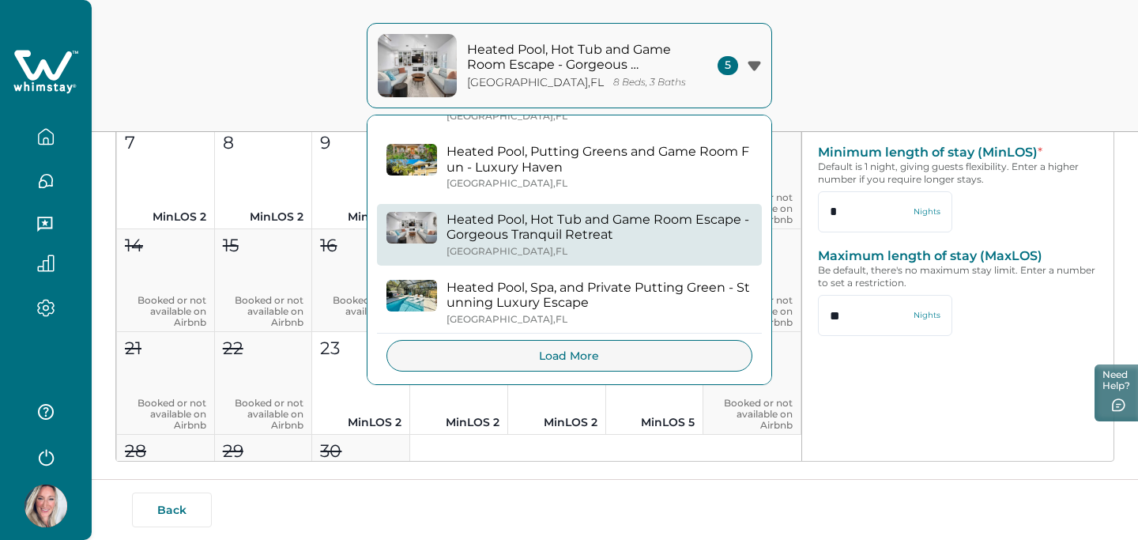
click at [560, 280] on p "Heated Pool, Spa, and Private Putting Green - Stunning Luxury Escape" at bounding box center [600, 295] width 306 height 31
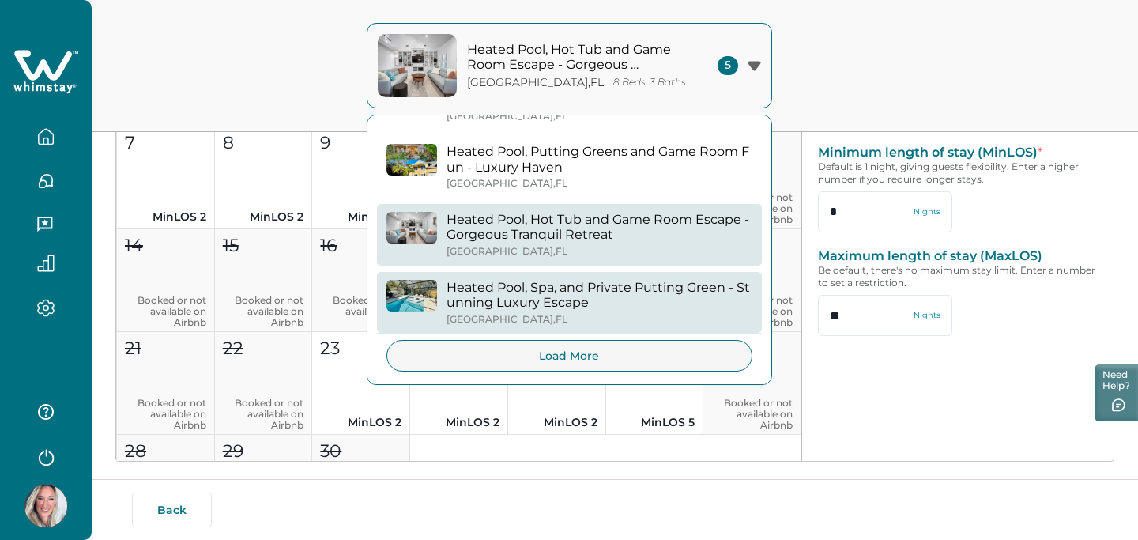
type input "*"
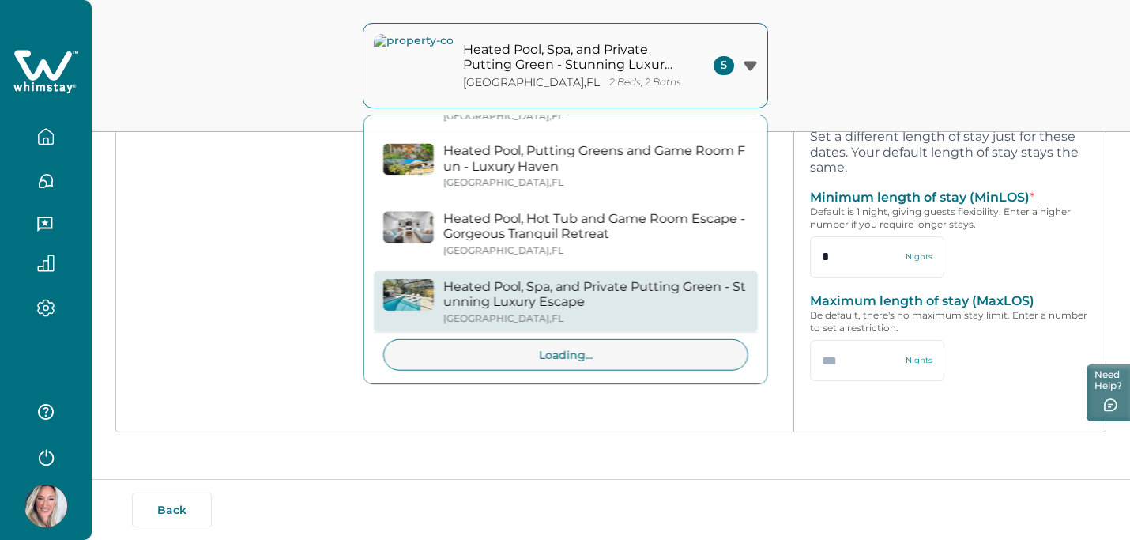
type input "**"
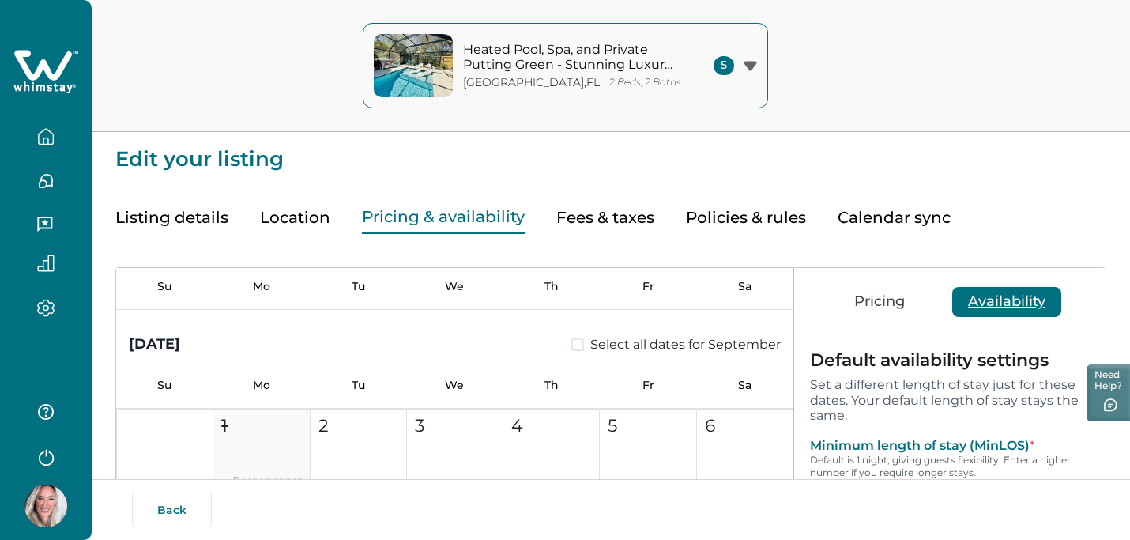
click at [865, 296] on button "Pricing" at bounding box center [880, 302] width 82 height 30
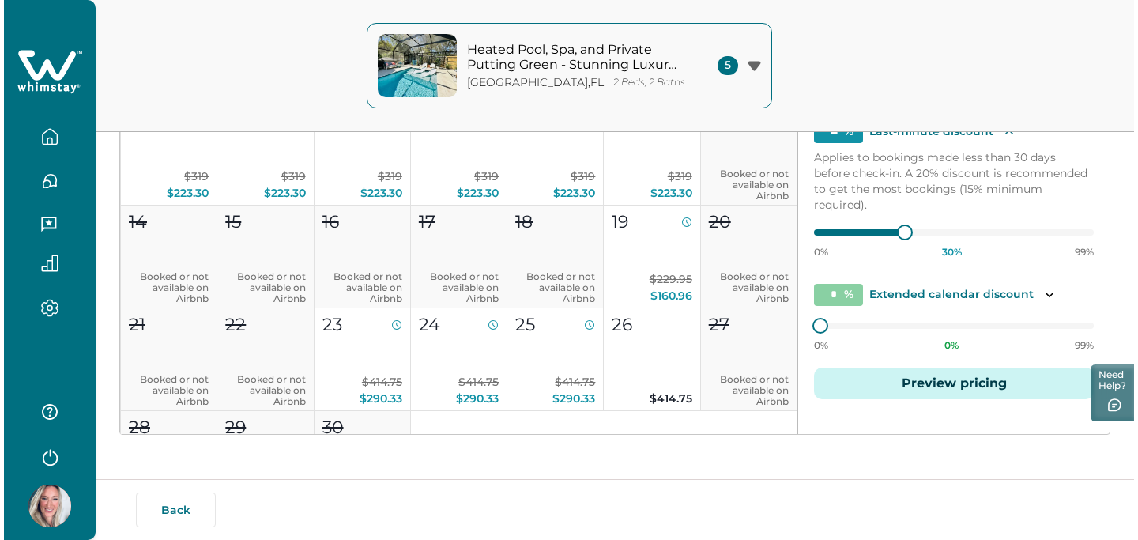
scroll to position [322, 0]
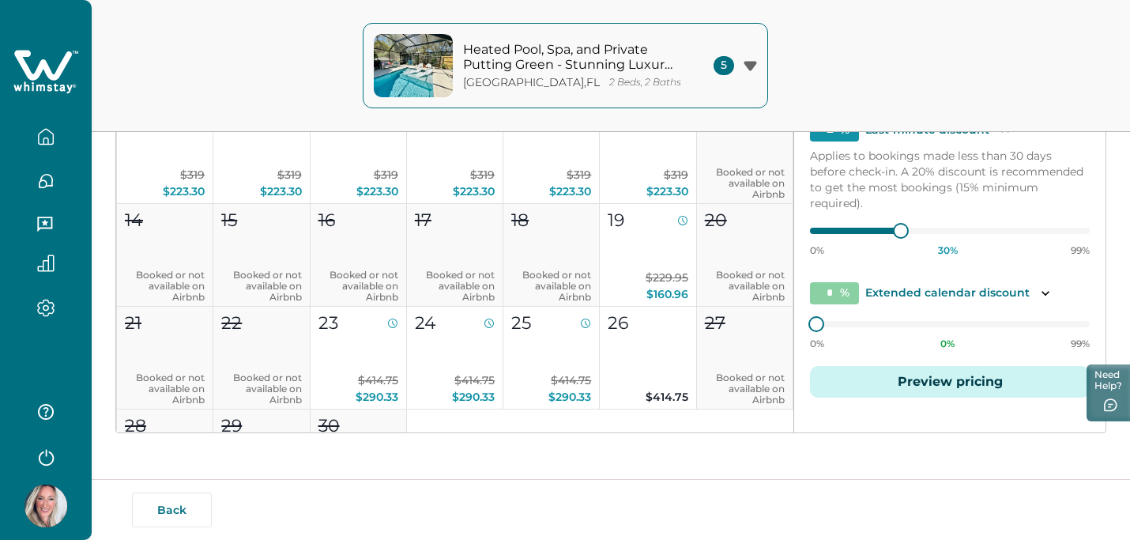
click at [749, 61] on icon "button" at bounding box center [750, 66] width 13 height 10
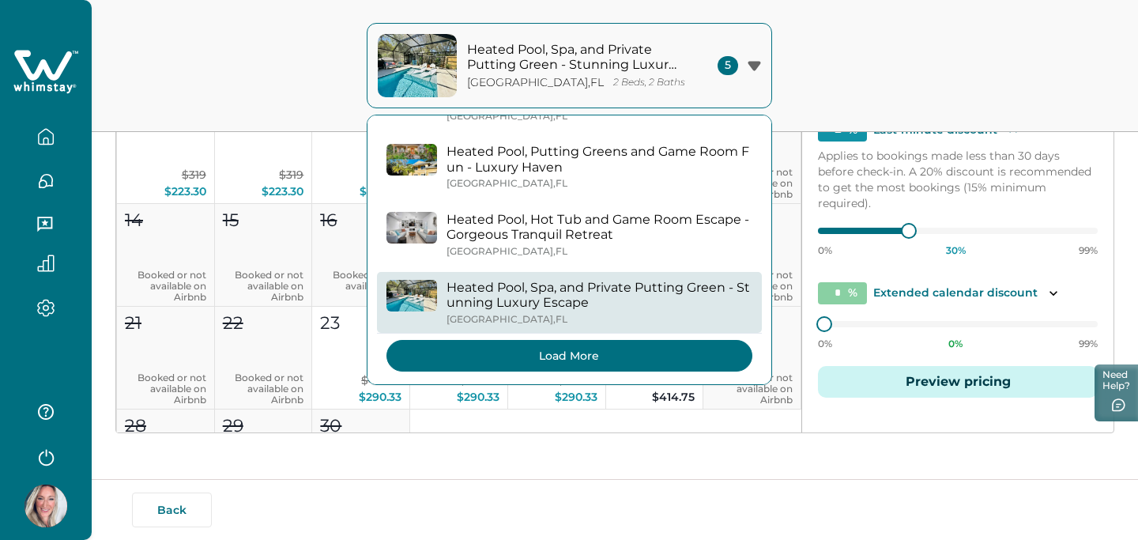
click at [592, 352] on button "Load More" at bounding box center [570, 356] width 366 height 32
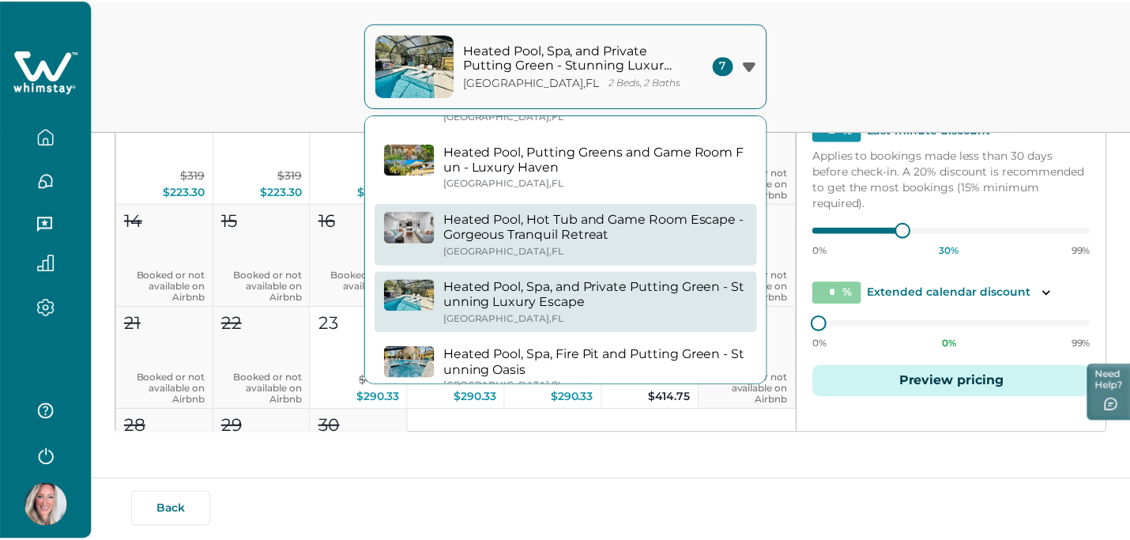
scroll to position [232, 0]
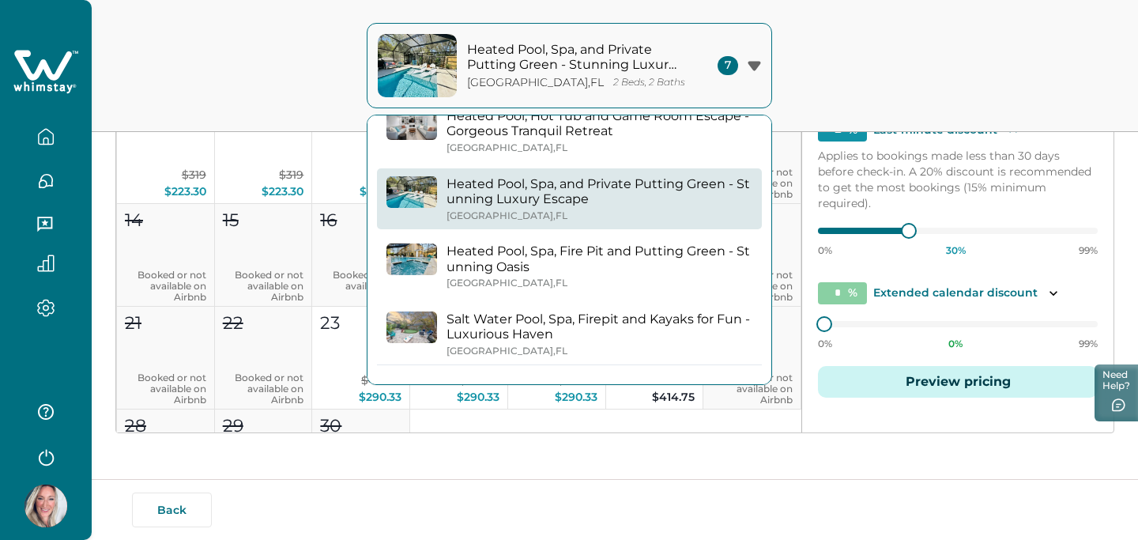
click at [606, 263] on p "Heated Pool, Spa, Fire Pit and Putting Green - Stunning Oasis" at bounding box center [600, 258] width 306 height 31
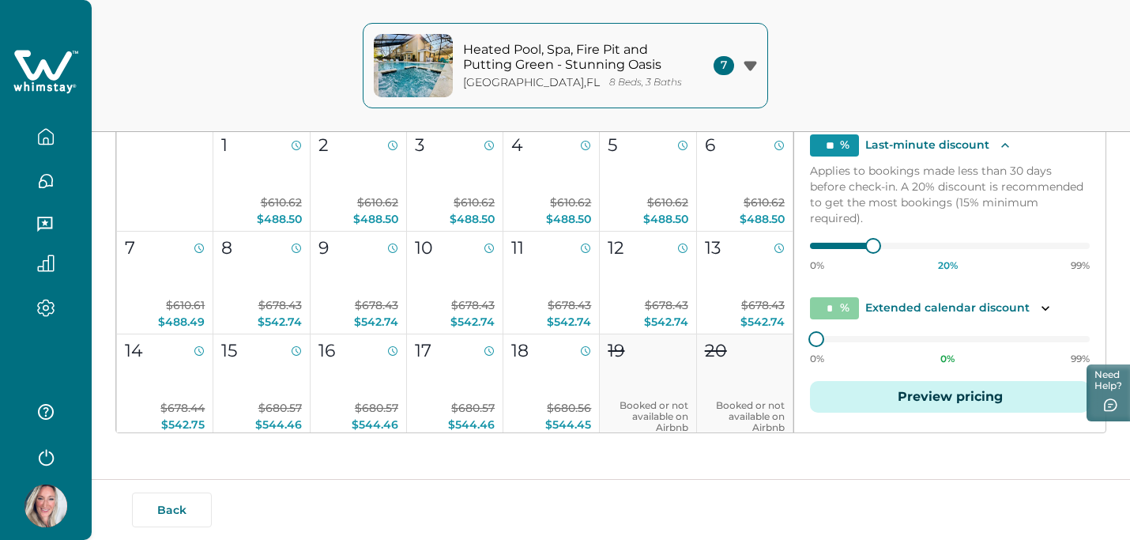
scroll to position [665, 0]
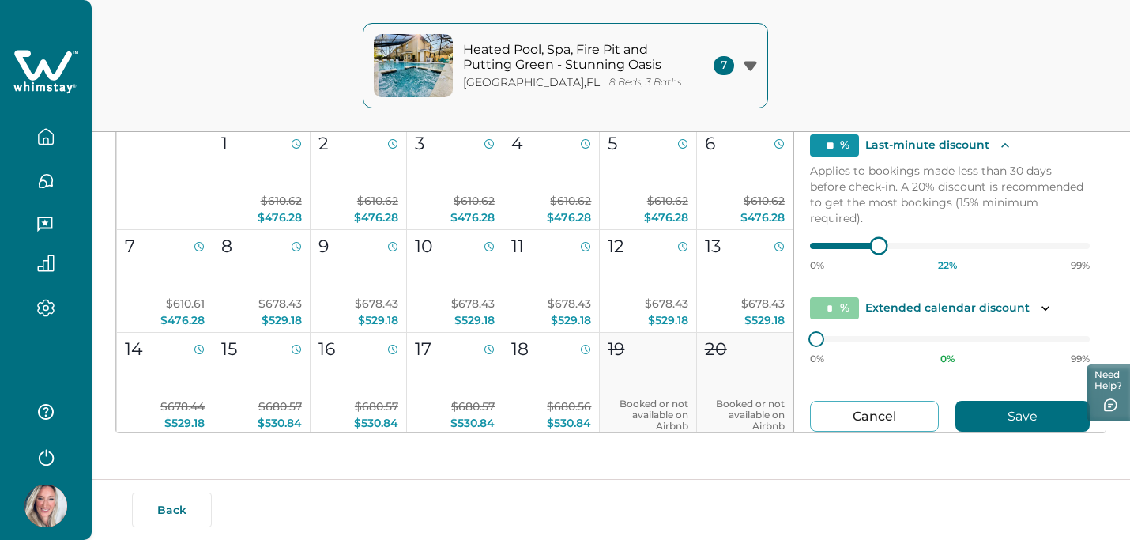
type input "**"
click at [799, 244] on div "Default price settings Applies to all nights unless customized for specific dat…" at bounding box center [949, 218] width 311 height 592
click at [1017, 419] on button "Save" at bounding box center [1023, 416] width 134 height 31
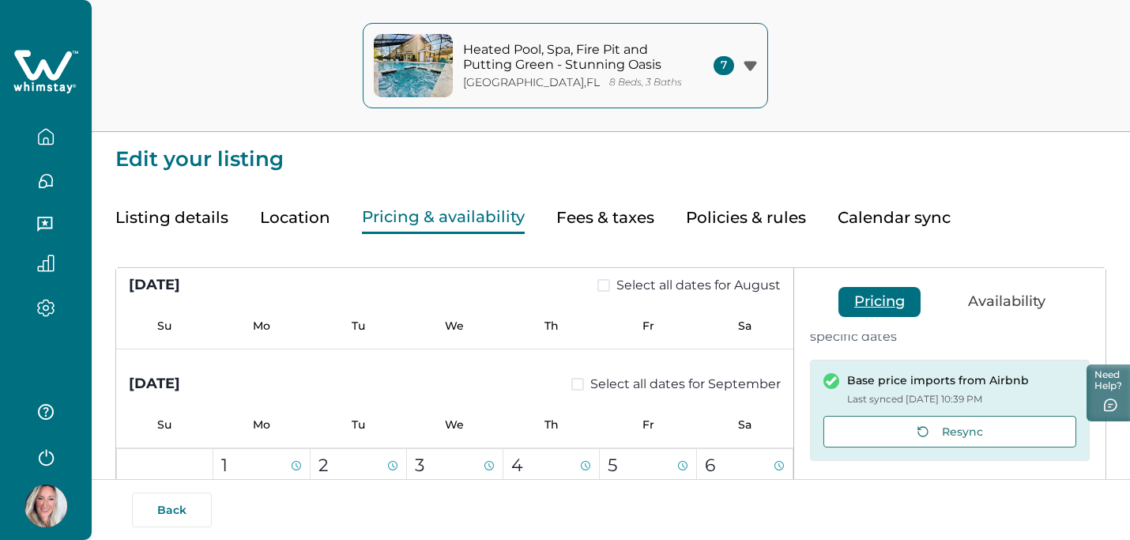
scroll to position [62, 0]
click at [983, 302] on button "Availability" at bounding box center [1007, 302] width 109 height 30
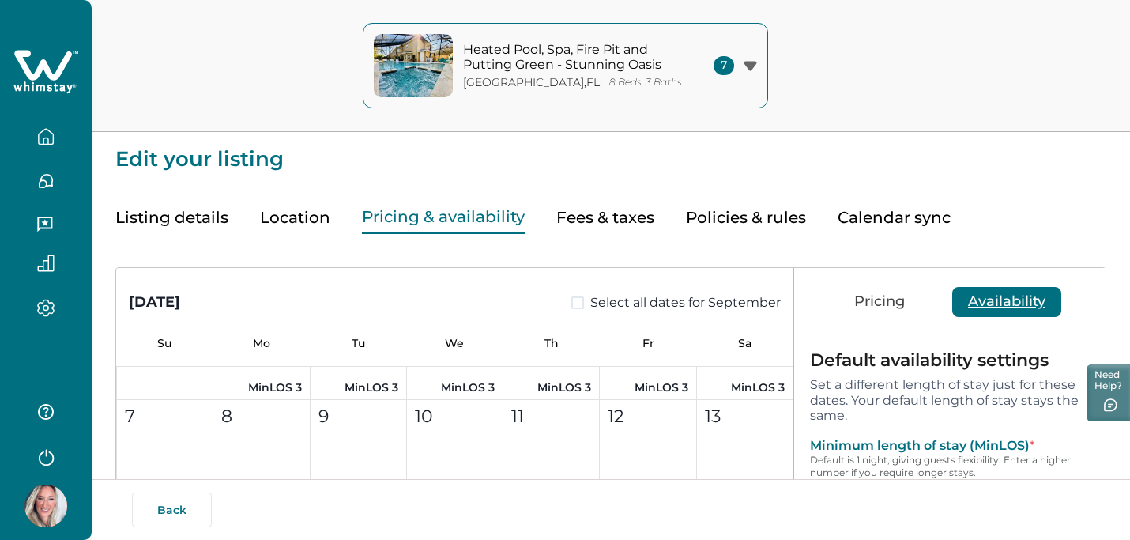
scroll to position [801, 0]
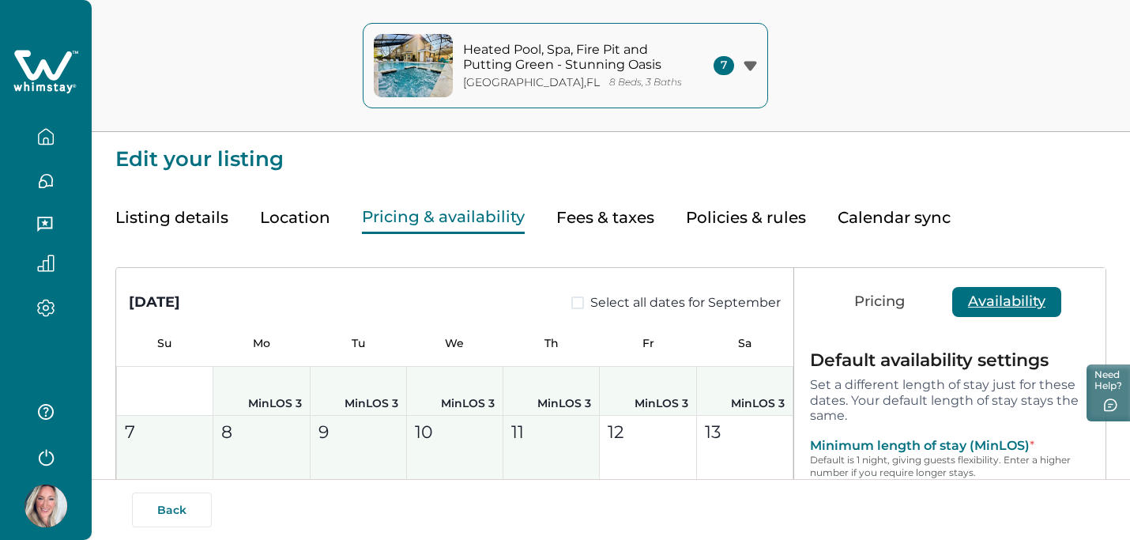
drag, startPoint x: 274, startPoint y: 390, endPoint x: 502, endPoint y: 451, distance: 235.9
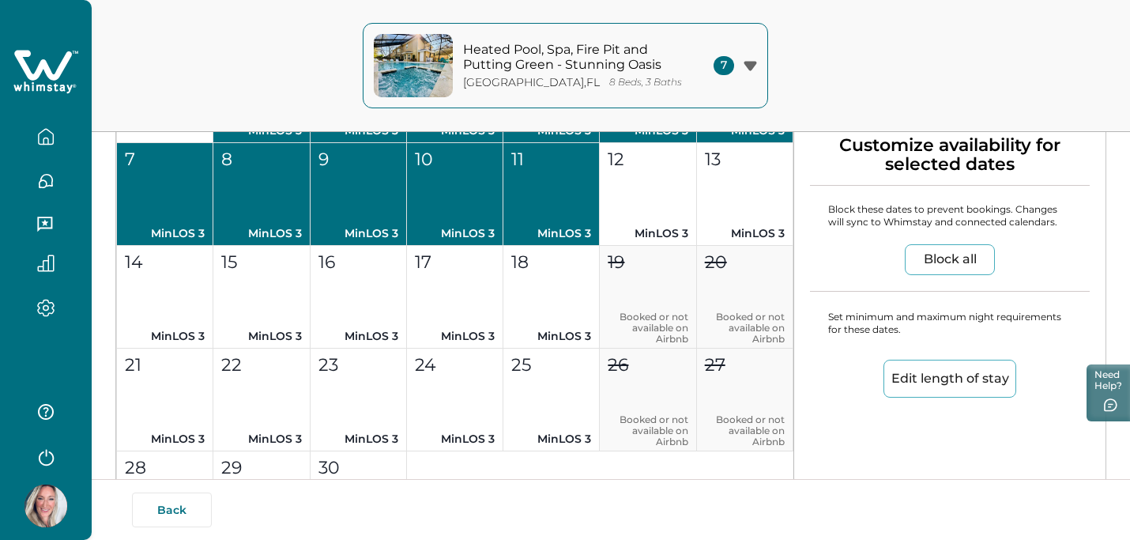
scroll to position [270, 0]
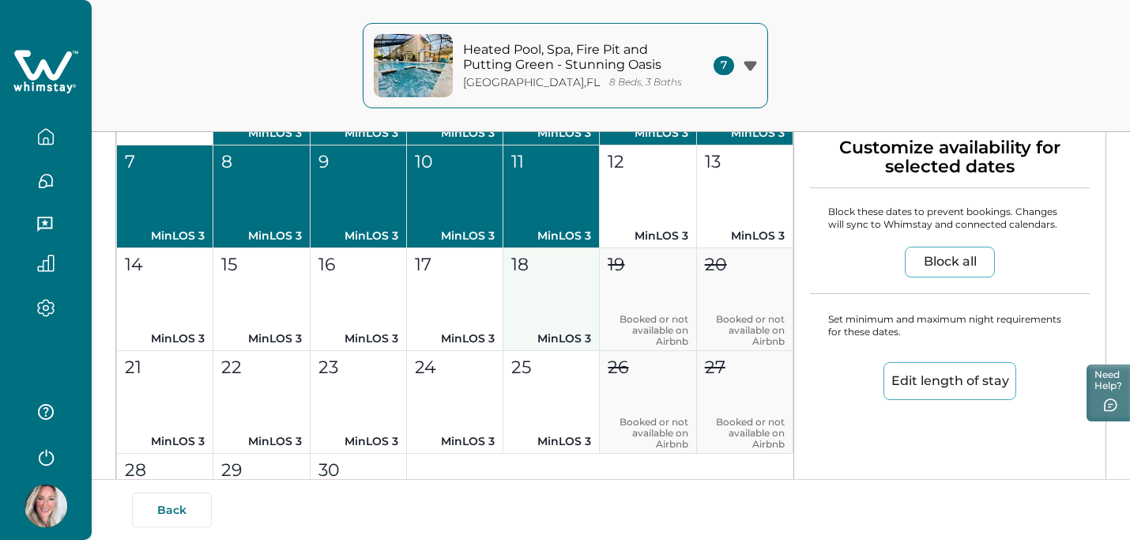
drag, startPoint x: 547, startPoint y: 292, endPoint x: 577, endPoint y: 270, distance: 37.8
click at [577, 270] on button "18 MinLOS 3" at bounding box center [552, 299] width 96 height 103
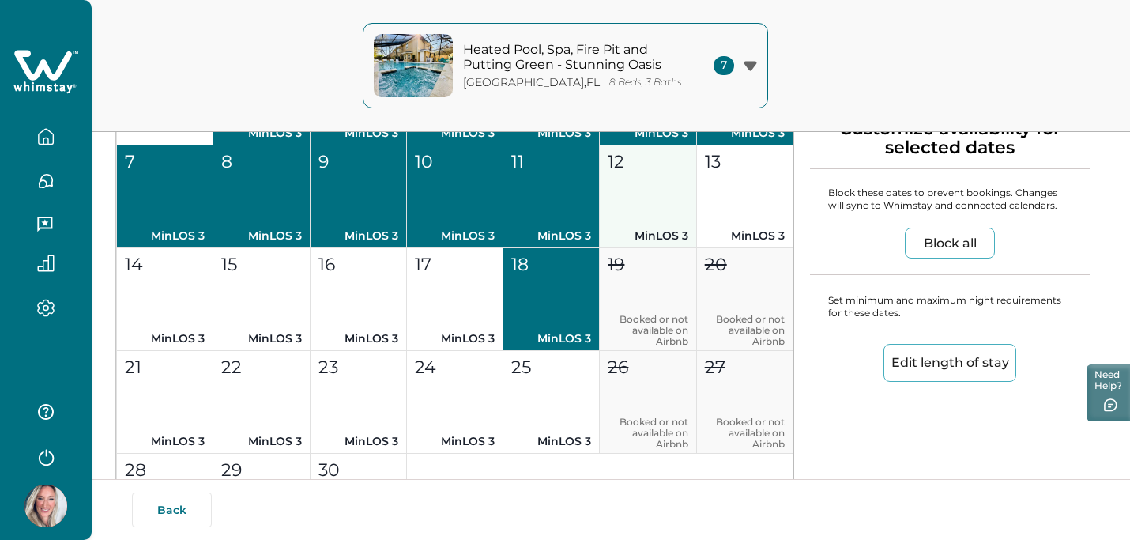
click at [623, 229] on p "MinLOS 3" at bounding box center [648, 236] width 80 height 17
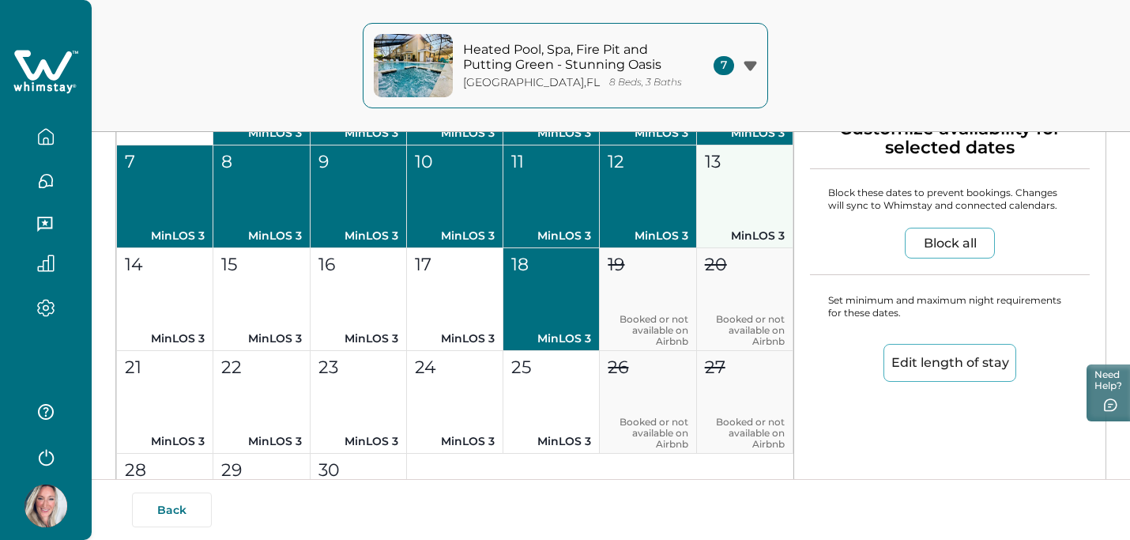
click at [721, 216] on button "13 MinLOS 3" at bounding box center [745, 196] width 96 height 103
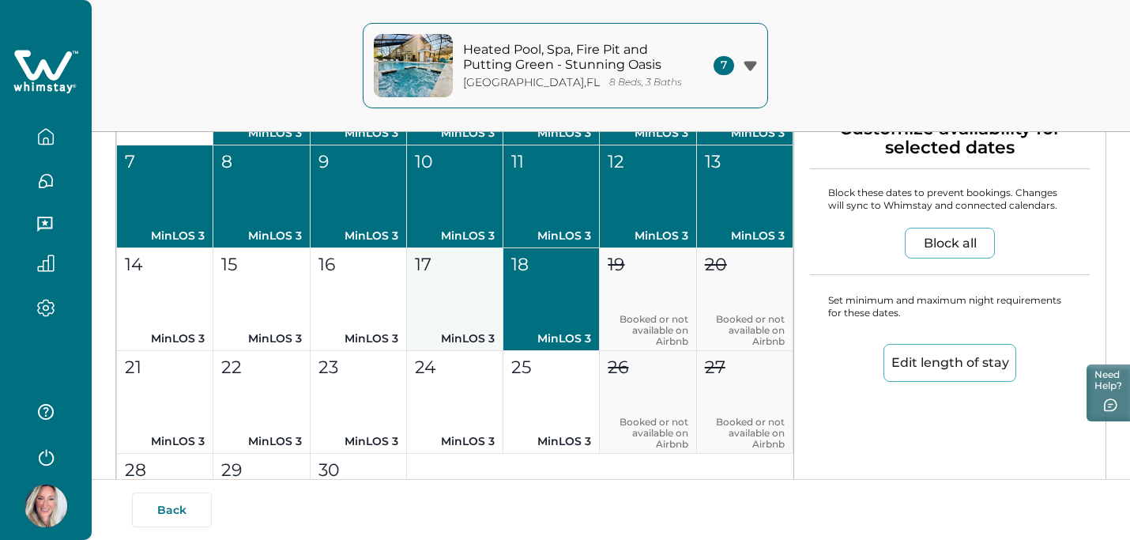
click at [429, 299] on button "17 MinLOS 3" at bounding box center [455, 299] width 96 height 103
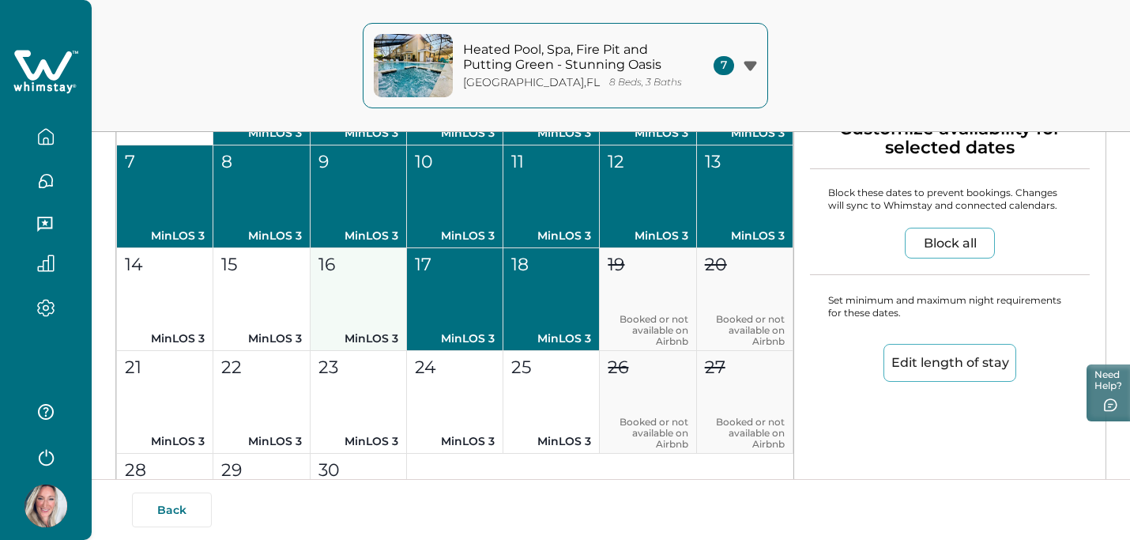
click at [340, 302] on button "16 MinLOS 3" at bounding box center [359, 299] width 96 height 103
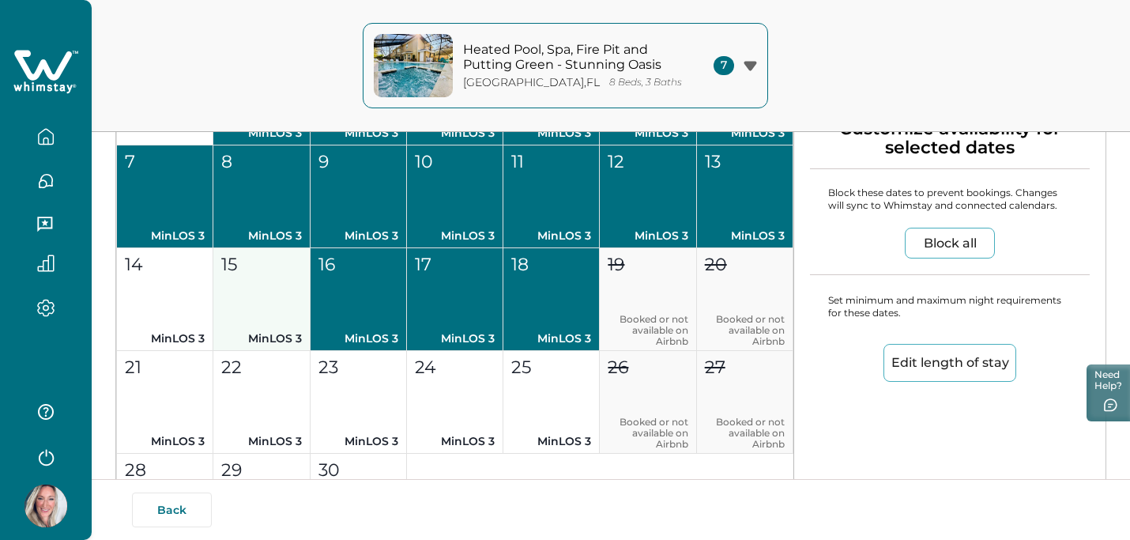
click at [274, 305] on button "15 MinLOS 3" at bounding box center [261, 299] width 96 height 103
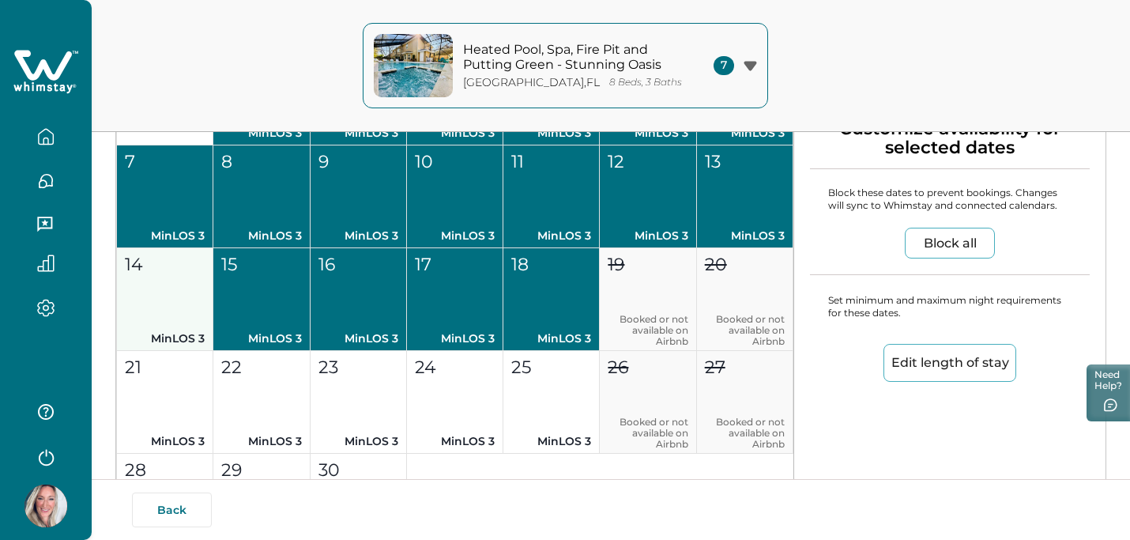
click at [160, 303] on button "14 MinLOS 3" at bounding box center [165, 299] width 96 height 103
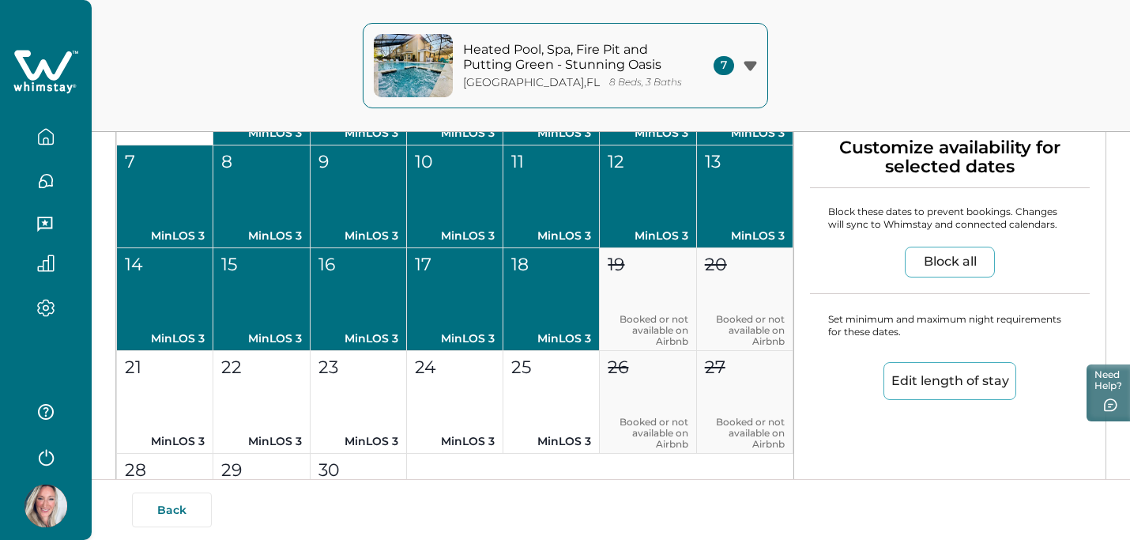
click at [904, 379] on button "Edit length of stay" at bounding box center [950, 381] width 133 height 38
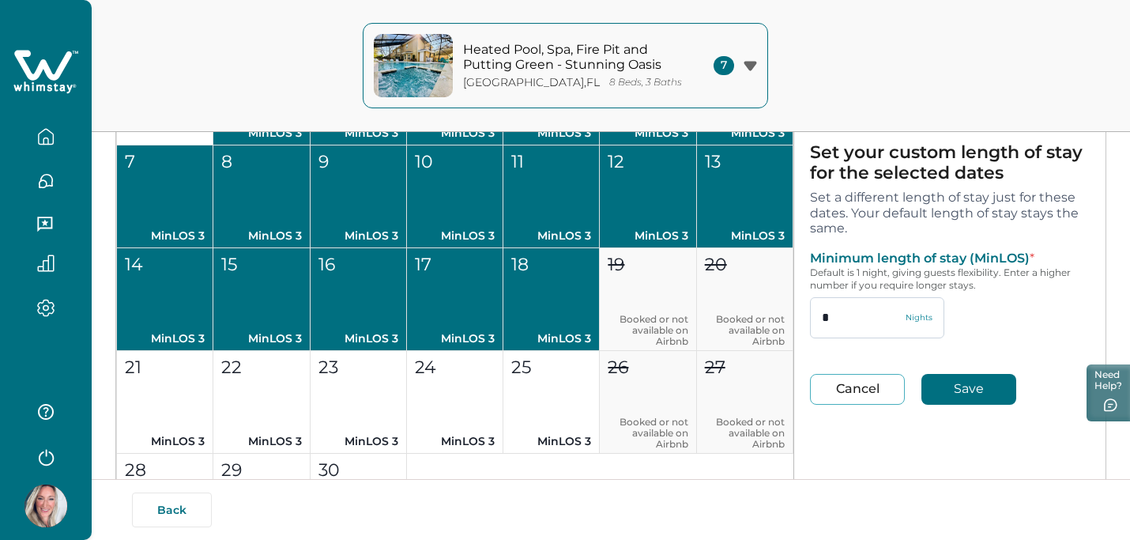
click at [866, 320] on input "*" at bounding box center [877, 317] width 134 height 41
type input "*"
click at [976, 382] on button "Save" at bounding box center [969, 389] width 95 height 31
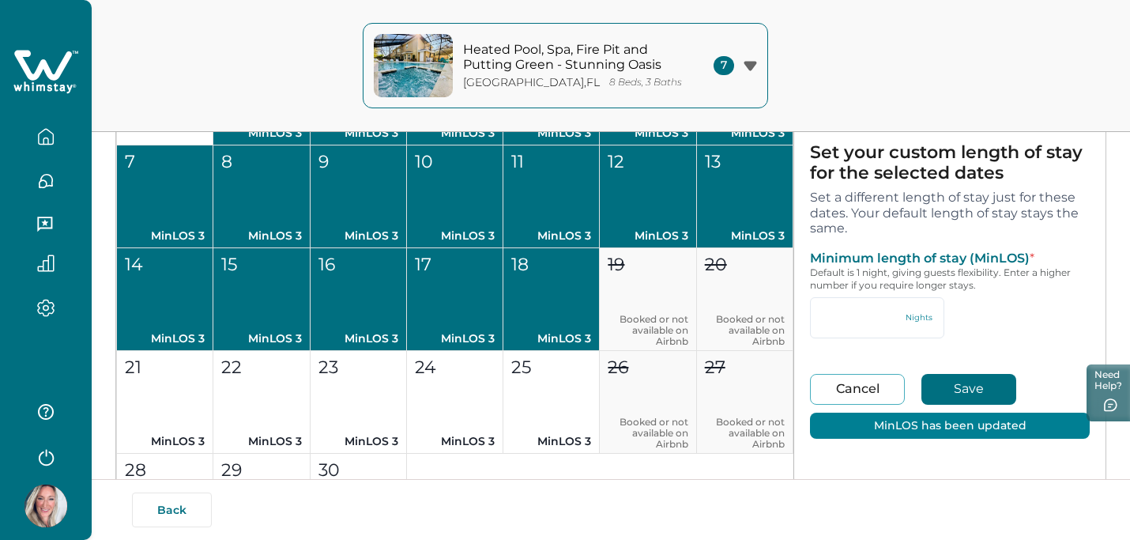
type input "*"
type input "**"
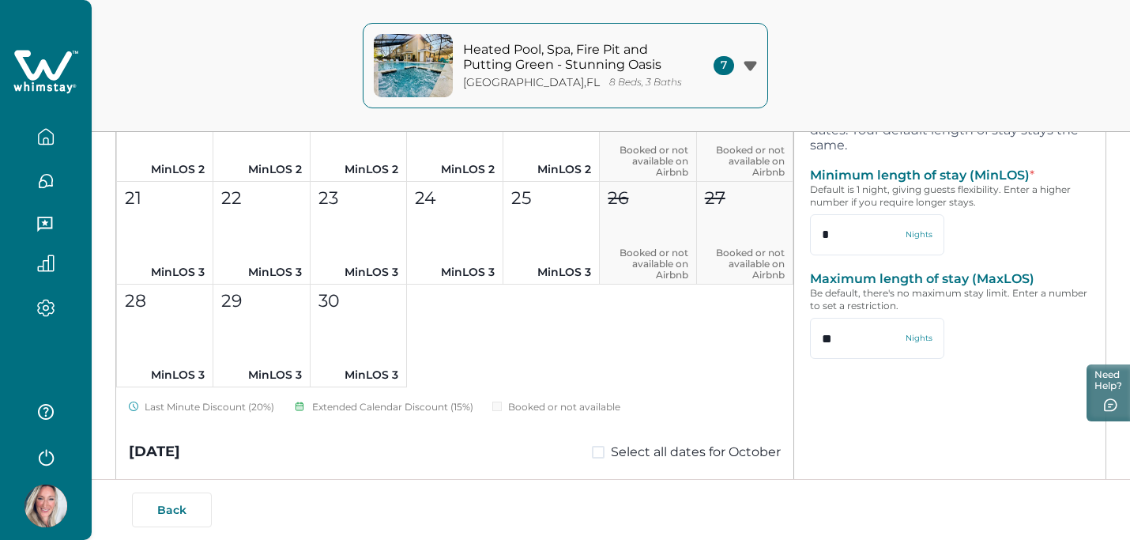
scroll to position [997, 0]
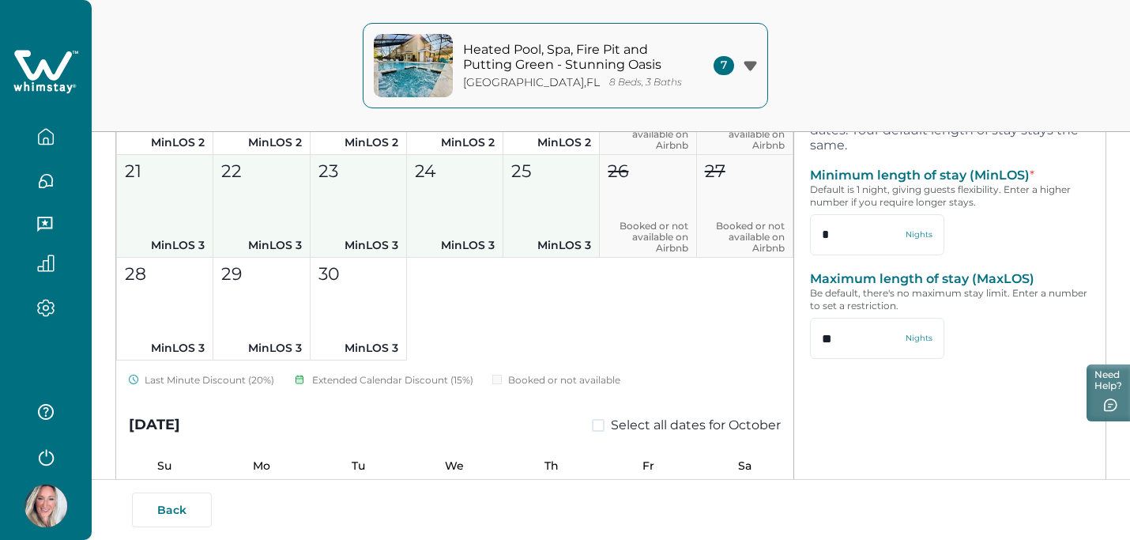
drag, startPoint x: 147, startPoint y: 234, endPoint x: 523, endPoint y: 236, distance: 376.3
click at [523, 236] on div "1 MinLOS 2 2 MinLOS 2 3 MinLOS 2 4 MinLOS 2 5 MinLOS 2 6 MinLOS 2 7 MinLOS 2 8 …" at bounding box center [454, 103] width 677 height 515
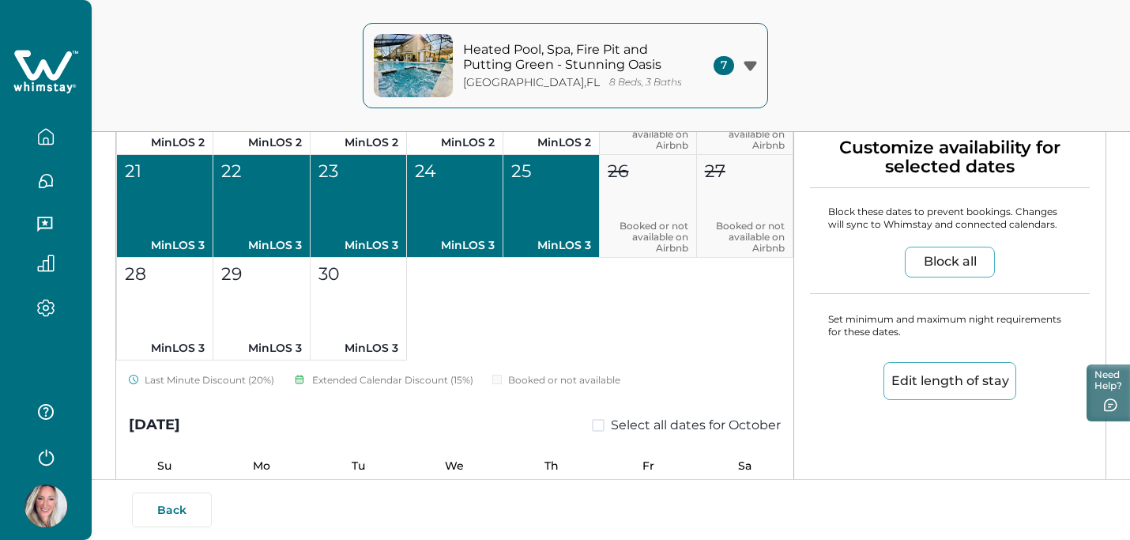
click at [926, 381] on button "Edit length of stay" at bounding box center [950, 381] width 133 height 38
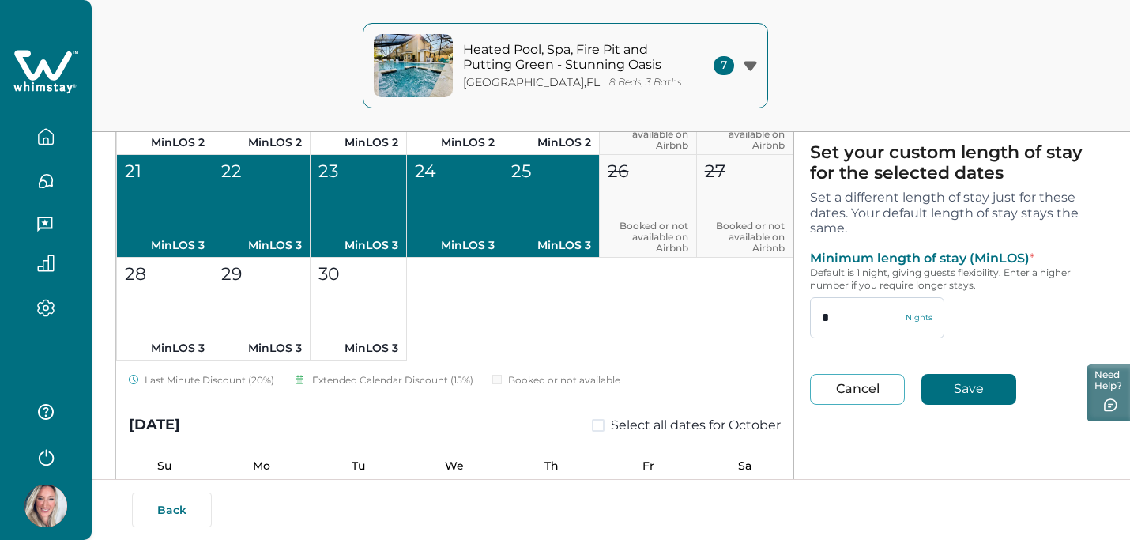
click at [859, 308] on input "*" at bounding box center [877, 317] width 134 height 41
type input "*"
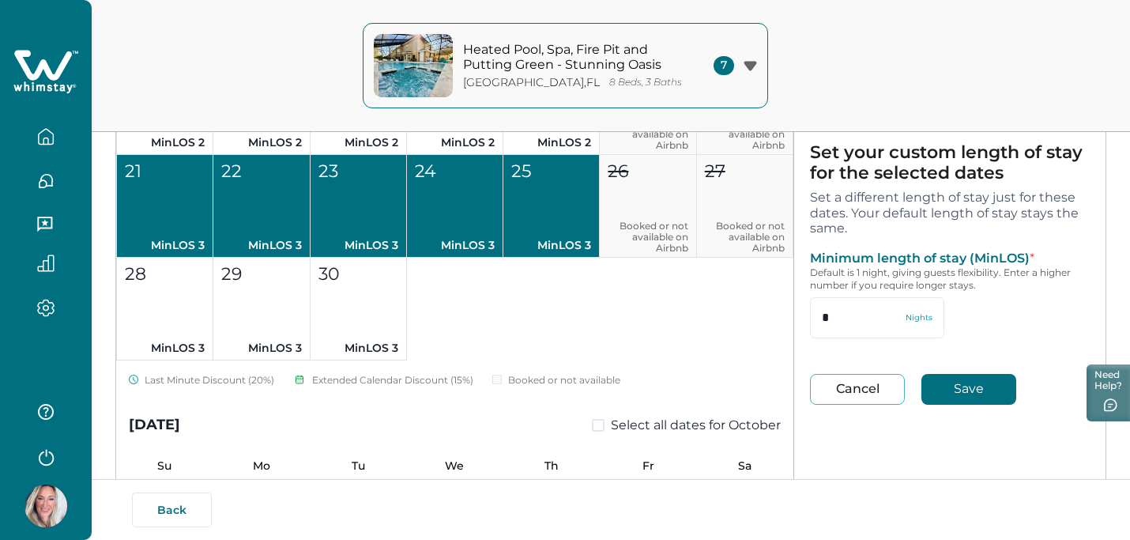
click at [957, 388] on button "Save" at bounding box center [969, 389] width 95 height 31
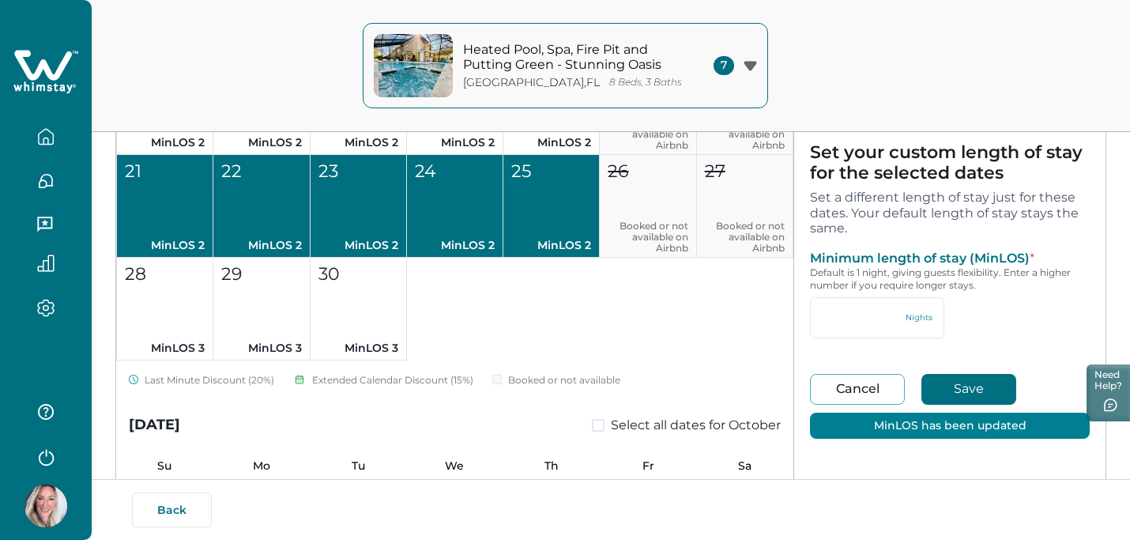
type input "*"
type input "**"
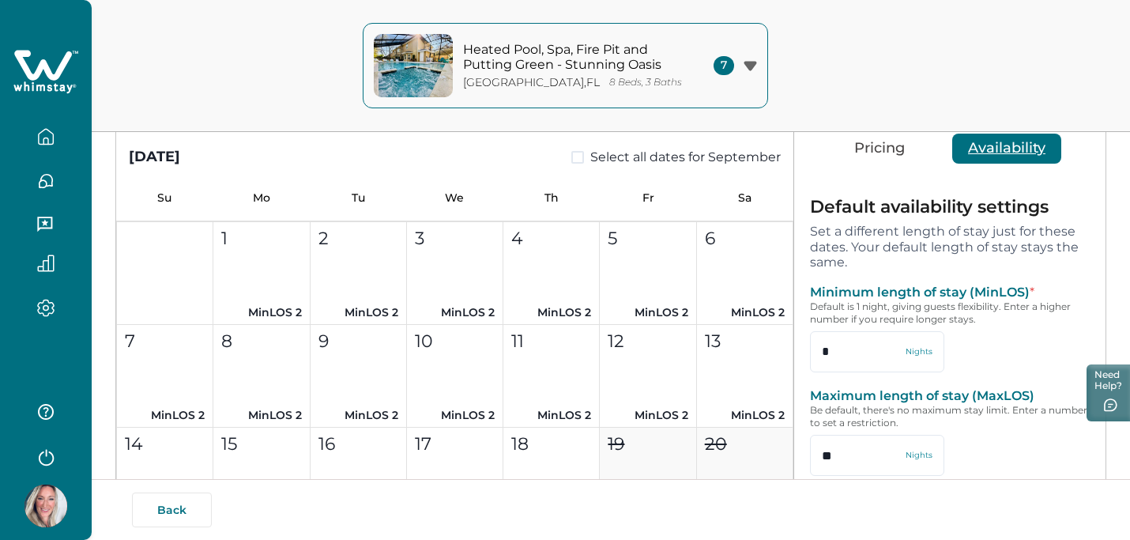
scroll to position [149, 0]
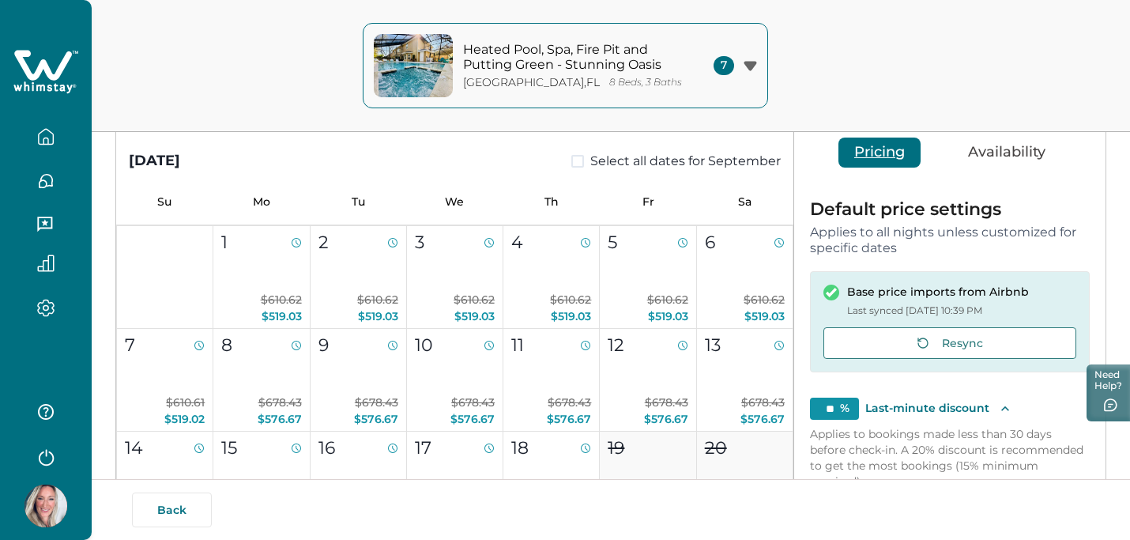
click at [883, 149] on button "Pricing" at bounding box center [880, 153] width 82 height 30
click at [754, 62] on icon "button" at bounding box center [750, 65] width 13 height 9
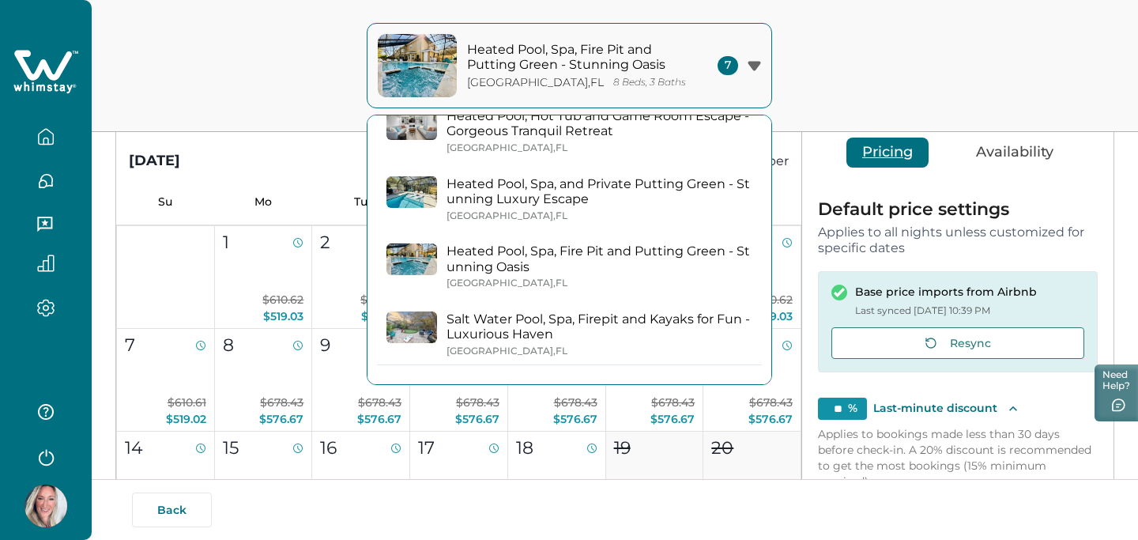
click at [587, 296] on button "Heated Pool, Spa, Fire Pit and Putting Green - Stunning Oasis [GEOGRAPHIC_DATA]…" at bounding box center [569, 267] width 385 height 62
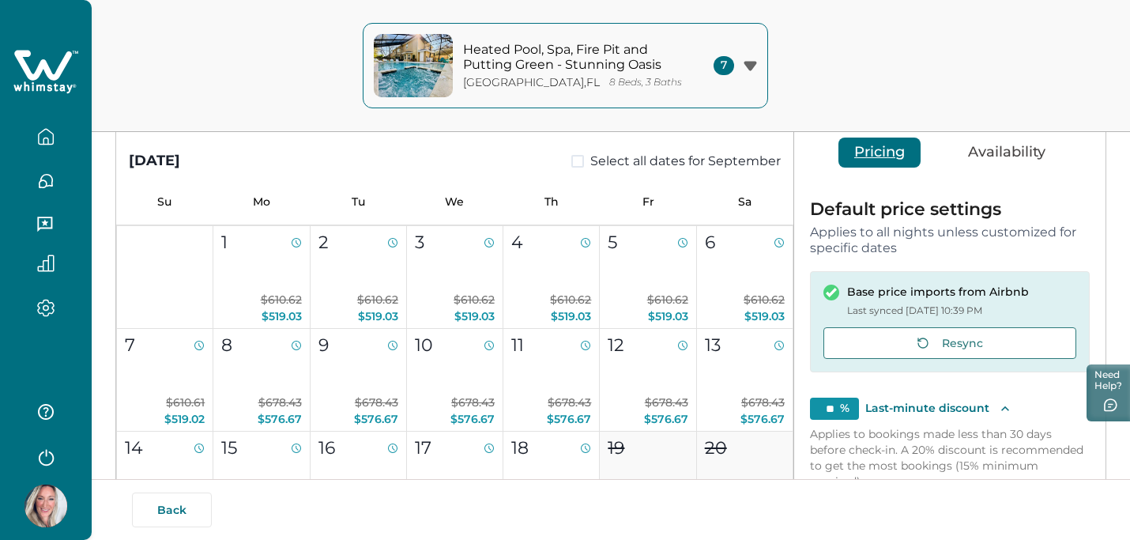
click at [740, 87] on button "Heated Pool, Spa, Fire Pit and Putting Green - Stunning [GEOGRAPHIC_DATA][PERSO…" at bounding box center [566, 65] width 406 height 85
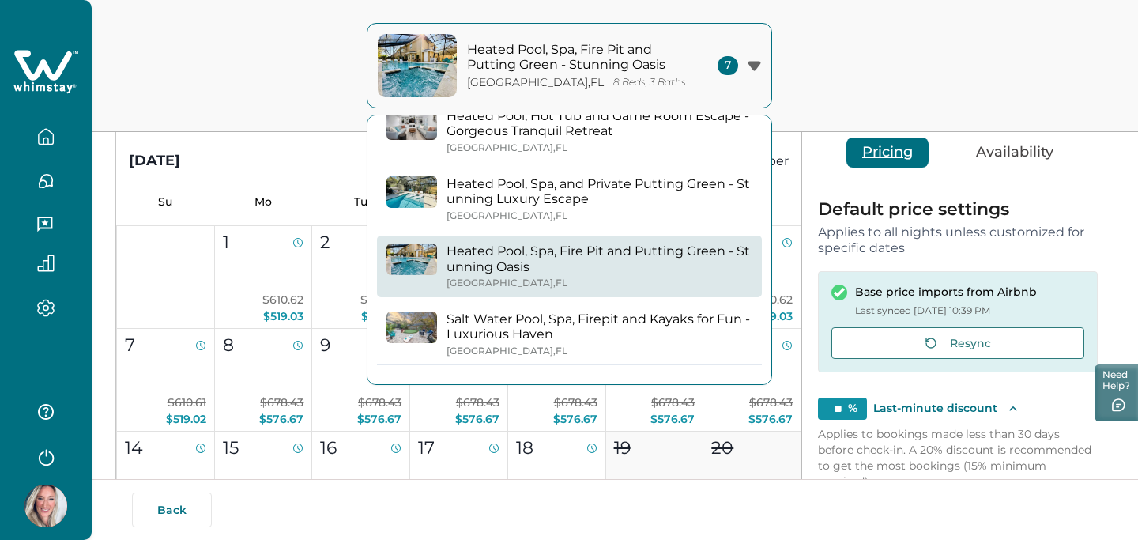
click at [524, 328] on p "Salt Water Pool, Spa, Firepit and Kayaks for Fun - Luxurious Haven" at bounding box center [600, 326] width 306 height 31
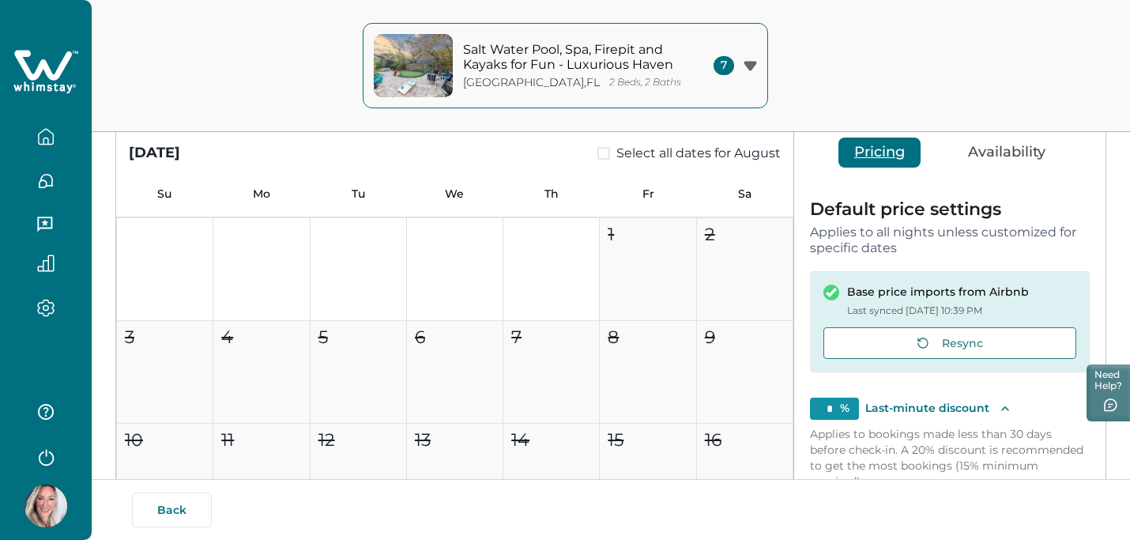
type input "**"
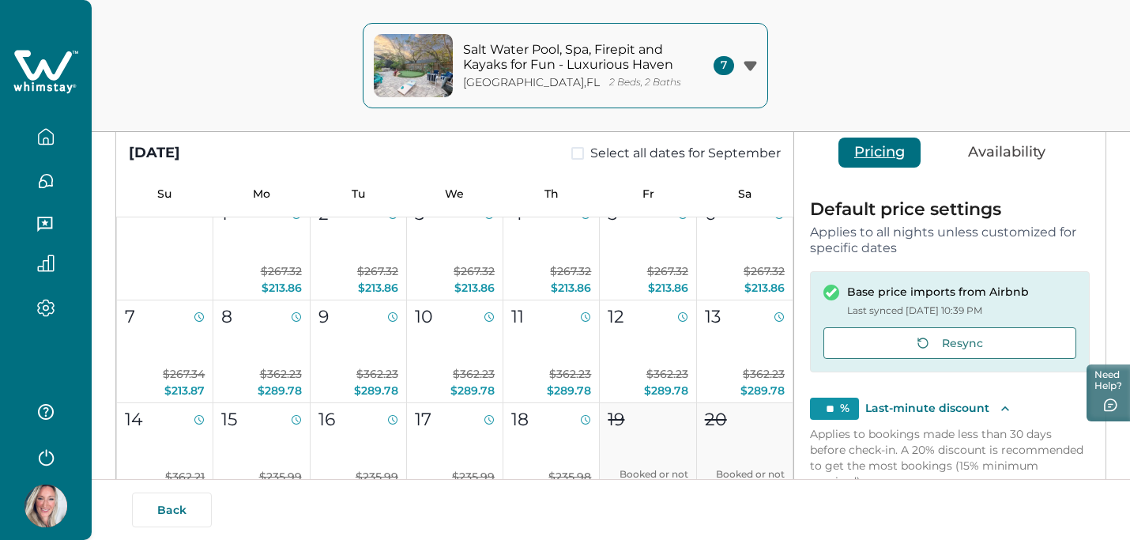
scroll to position [768, 0]
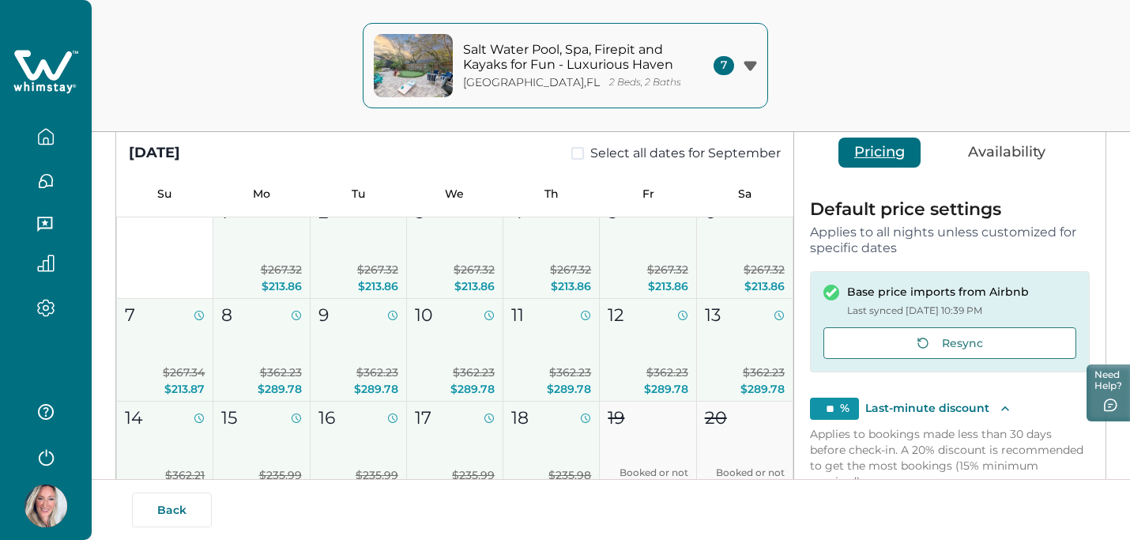
drag, startPoint x: 285, startPoint y: 271, endPoint x: 551, endPoint y: 421, distance: 305.1
click at [551, 422] on div "1 $267.32 $213.86 2 $267.32 $213.86 3 $267.32 $213.86 4 $267.32 $213.86 5 $267.…" at bounding box center [454, 452] width 677 height 515
type input "**"
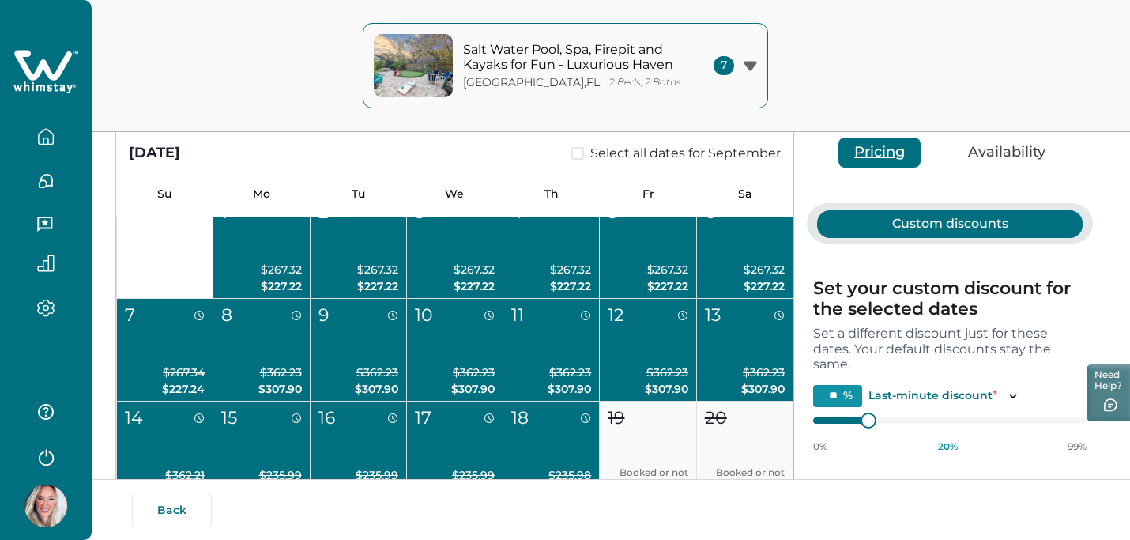
scroll to position [106, 0]
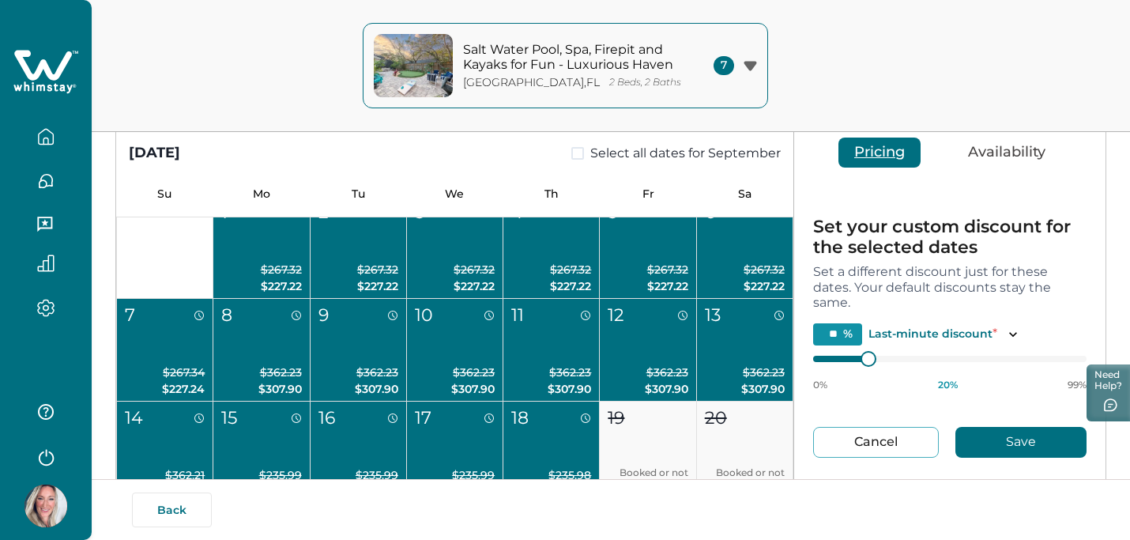
click at [986, 164] on button "Availability" at bounding box center [1007, 153] width 109 height 30
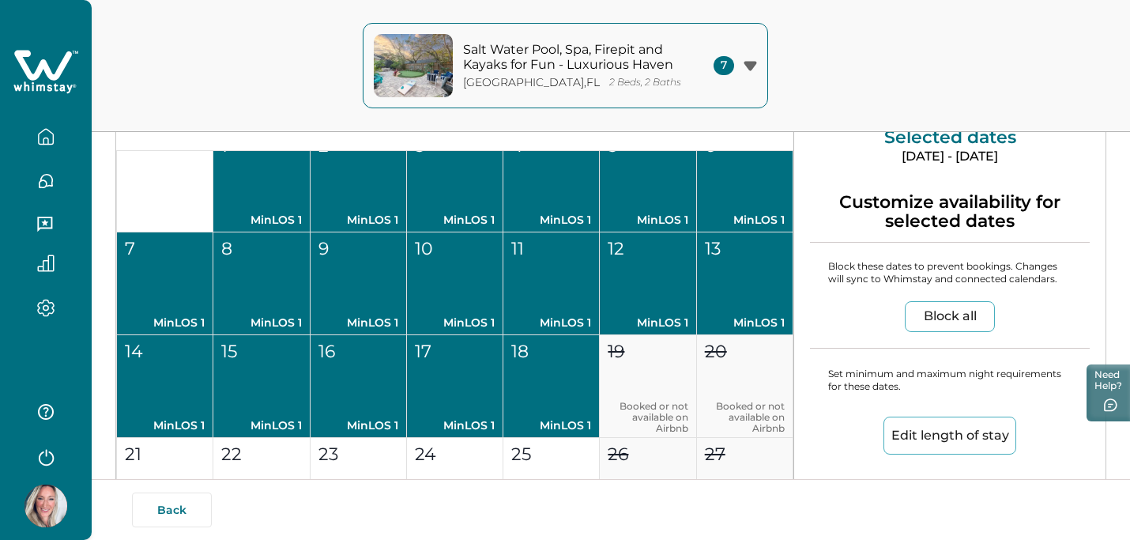
scroll to position [0, 0]
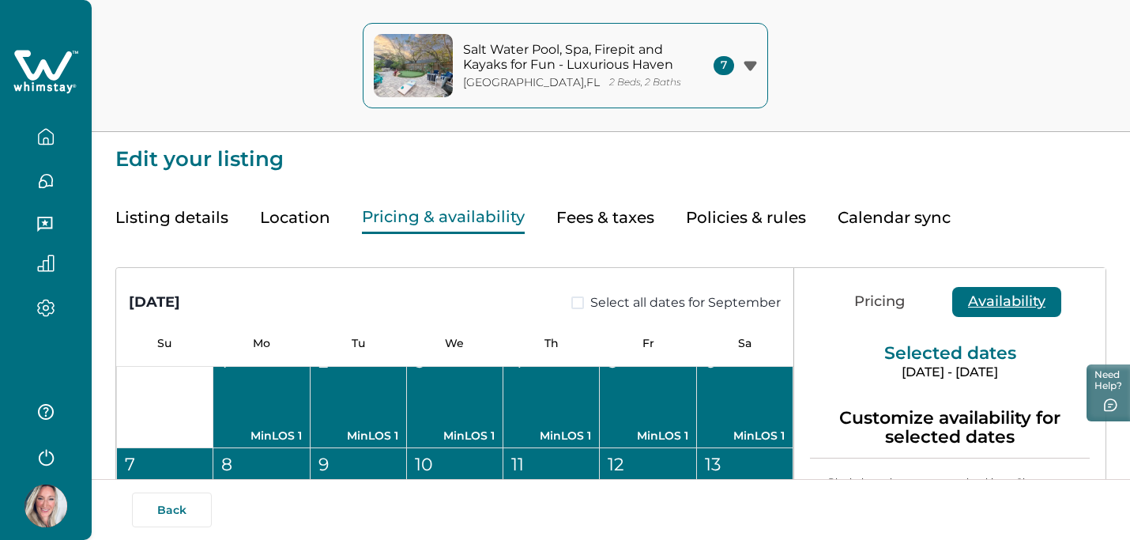
click at [47, 136] on icon "button" at bounding box center [45, 136] width 17 height 17
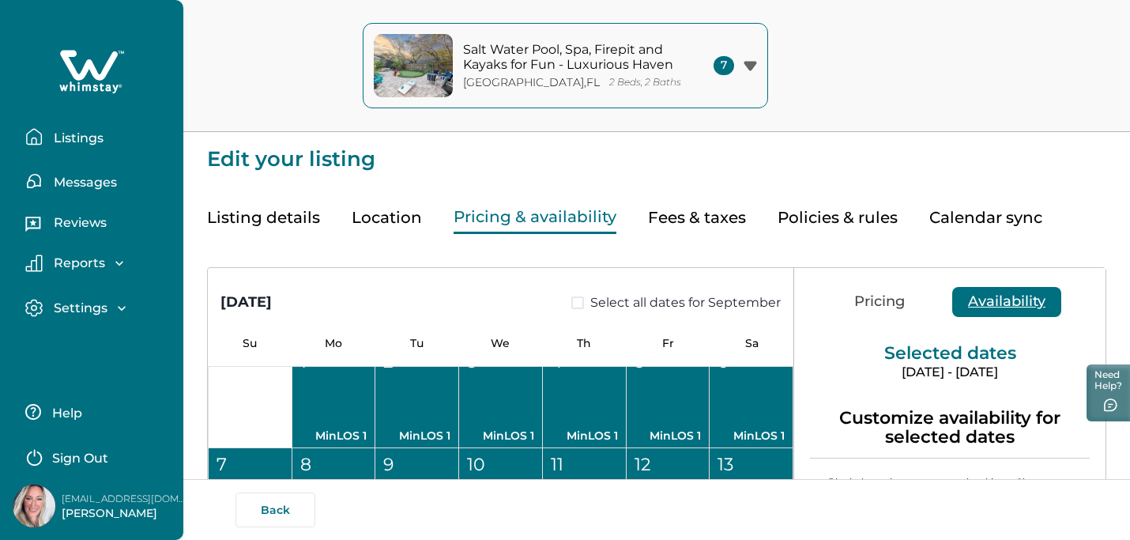
click at [86, 79] on icon at bounding box center [91, 71] width 65 height 47
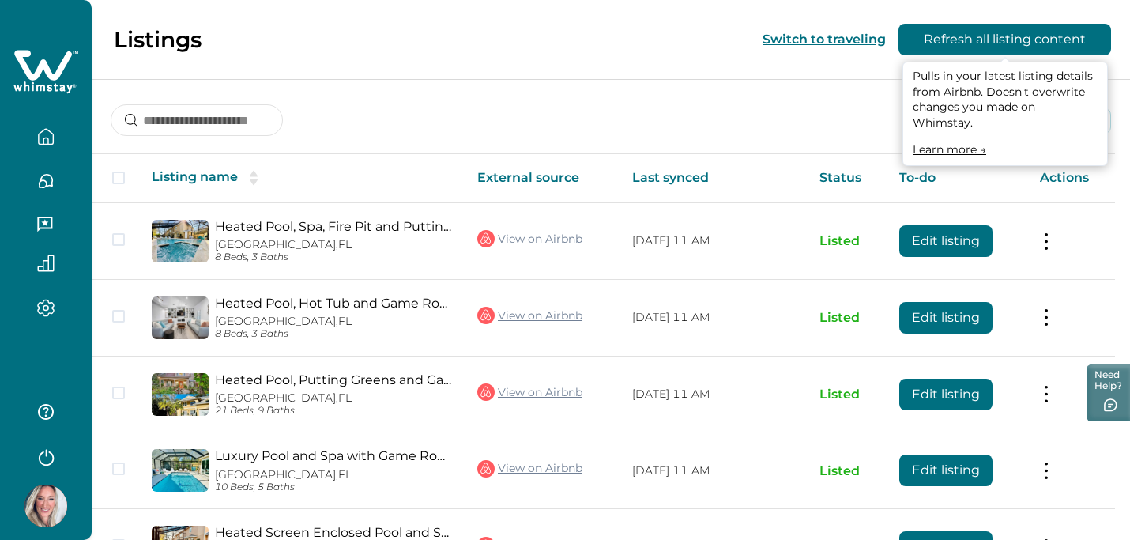
click at [845, 40] on button "Switch to traveling" at bounding box center [824, 39] width 123 height 15
